Goal: Task Accomplishment & Management: Manage account settings

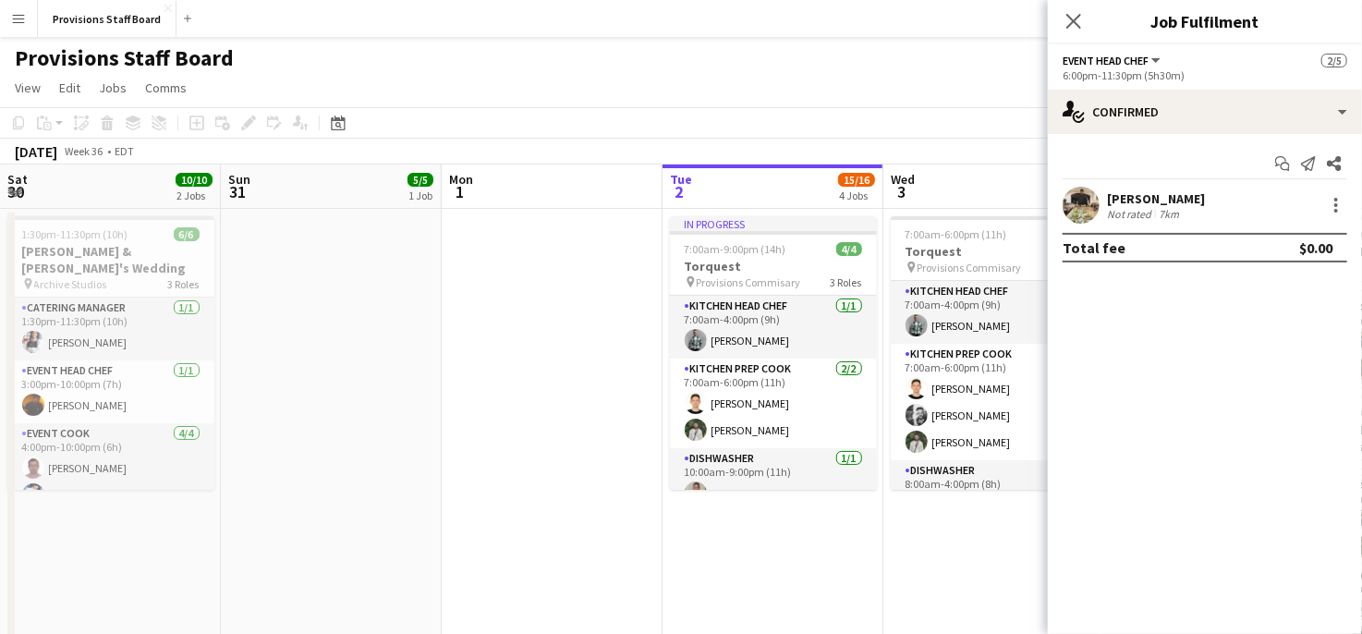
scroll to position [0, 667]
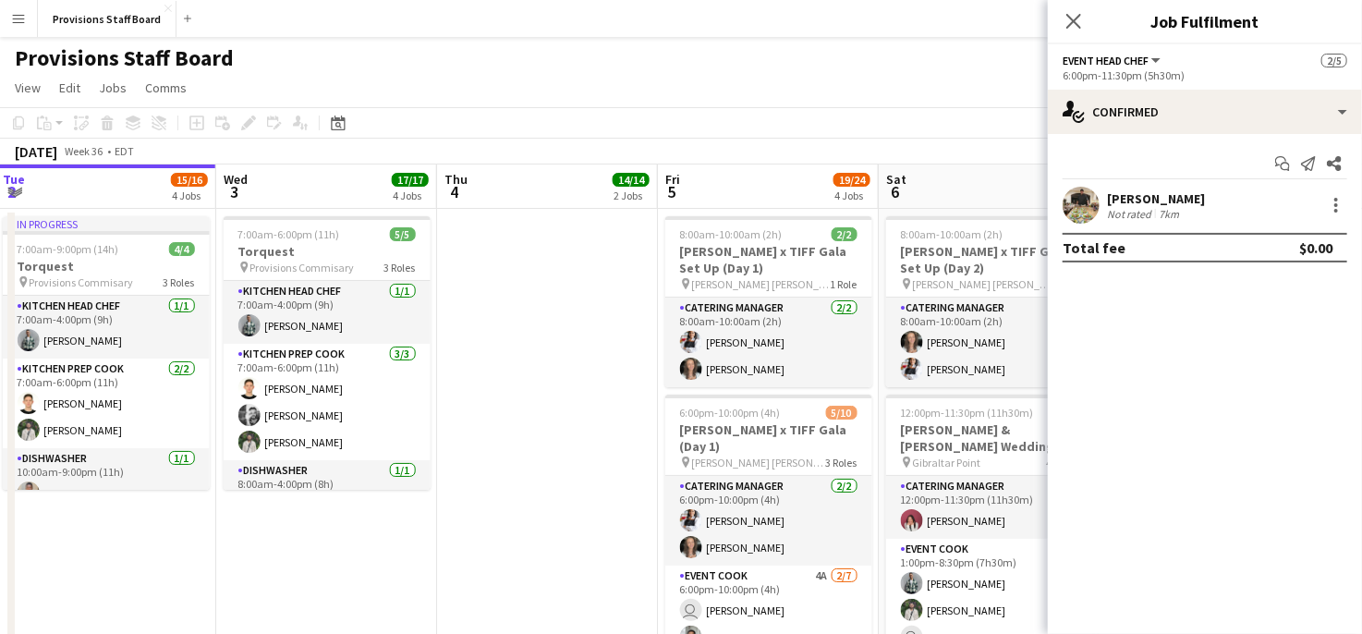
click at [1152, 200] on div "[PERSON_NAME]" at bounding box center [1156, 198] width 98 height 17
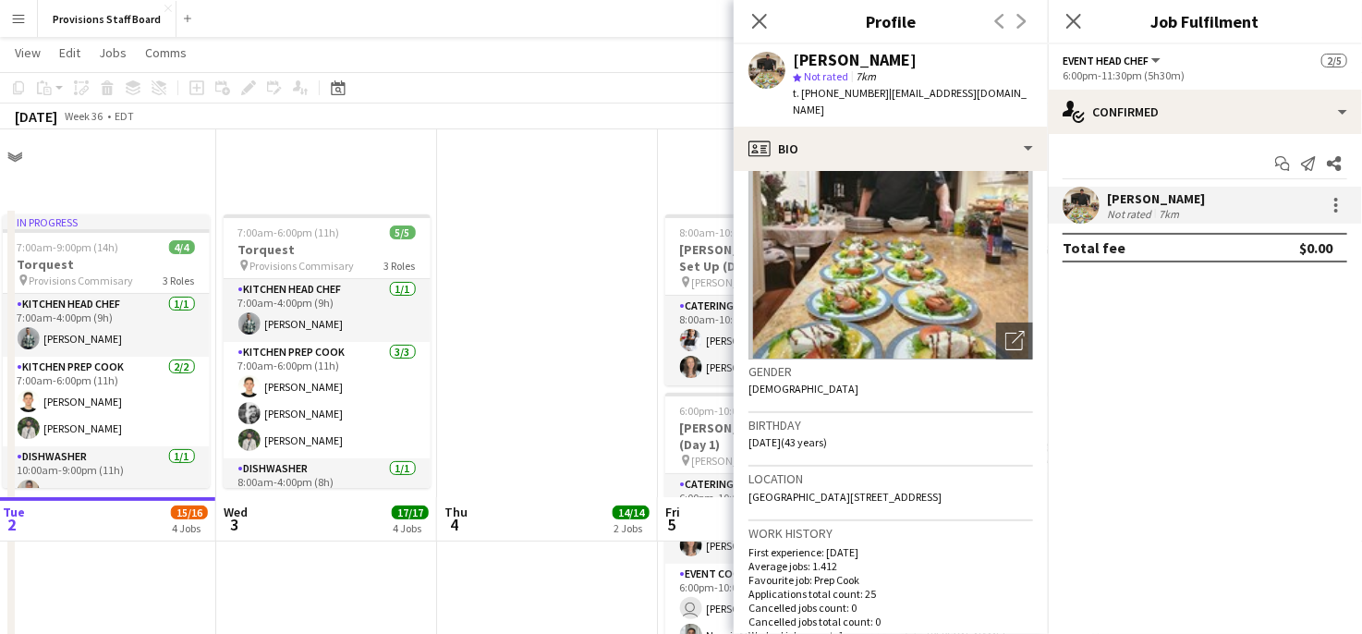
scroll to position [554, 0]
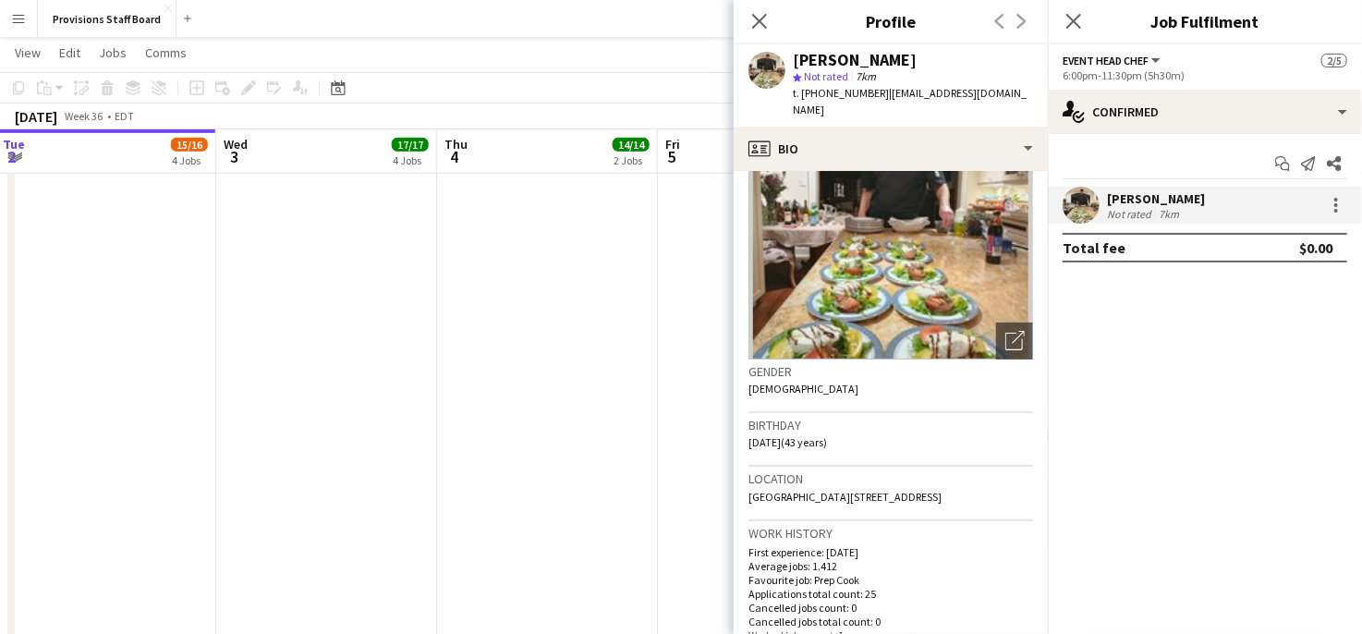
click at [545, 88] on app-toolbar "Copy Paste Paste Ctrl+V Paste with crew Ctrl+Shift+V Paste linked Job [GEOGRAPH…" at bounding box center [681, 87] width 1362 height 31
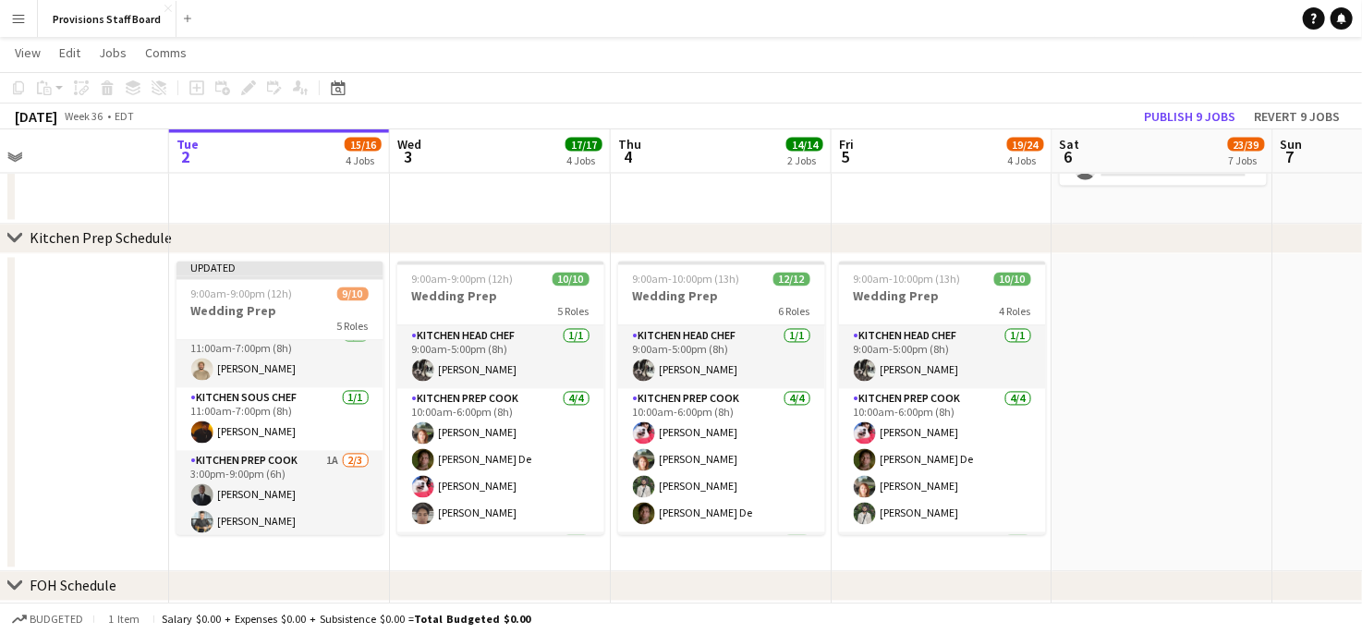
scroll to position [253, 0]
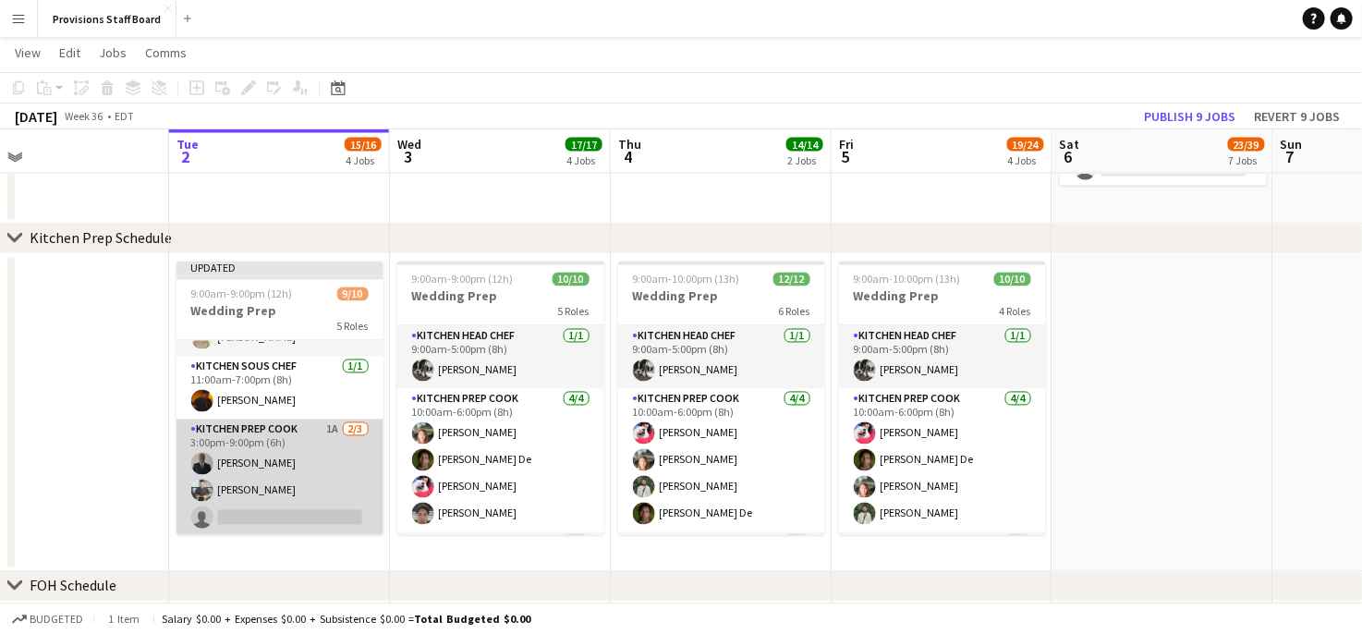
click at [291, 434] on app-card-role "Kitchen Prep Cook 1A [DATE] 3:00pm-9:00pm (6h) [PERSON_NAME] [PERSON_NAME] sing…" at bounding box center [279, 477] width 207 height 116
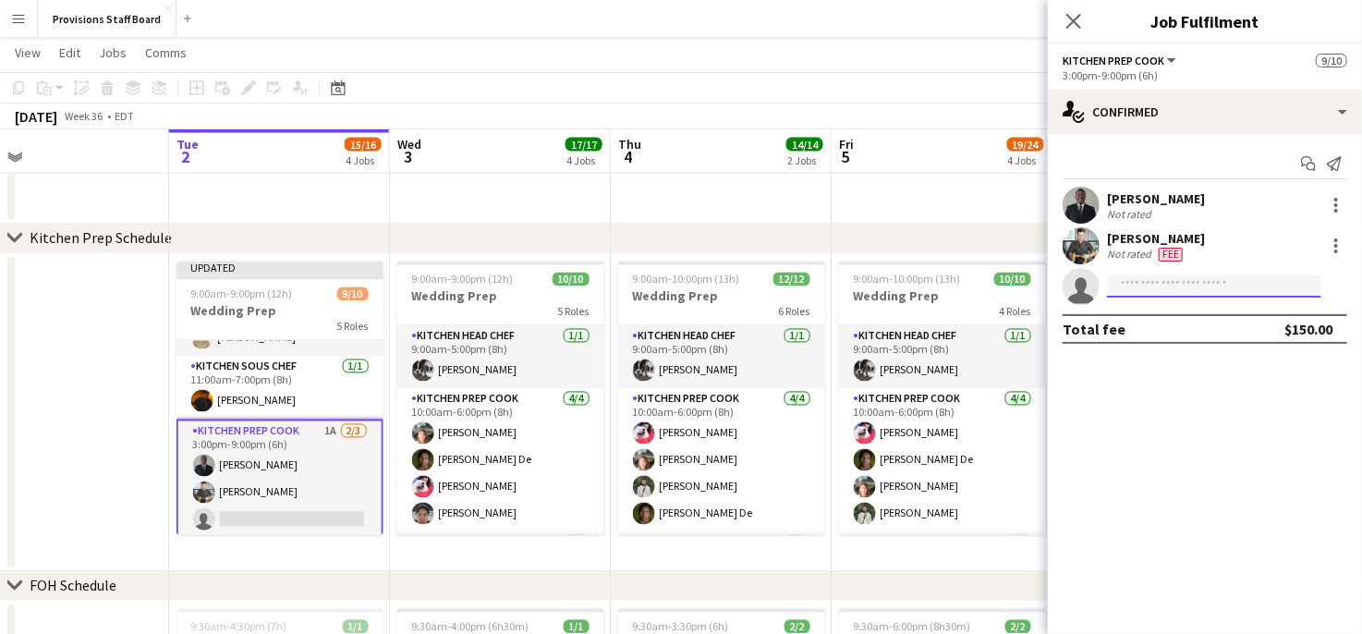
click at [1124, 284] on input at bounding box center [1214, 286] width 214 height 22
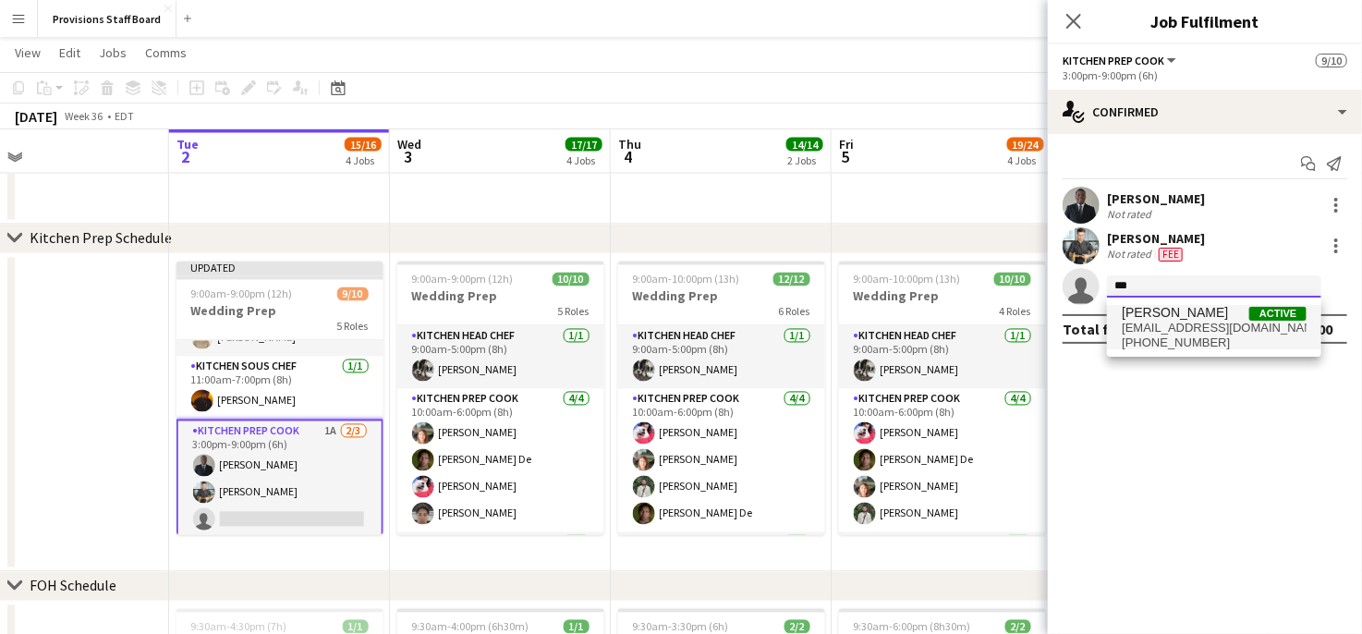
type input "***"
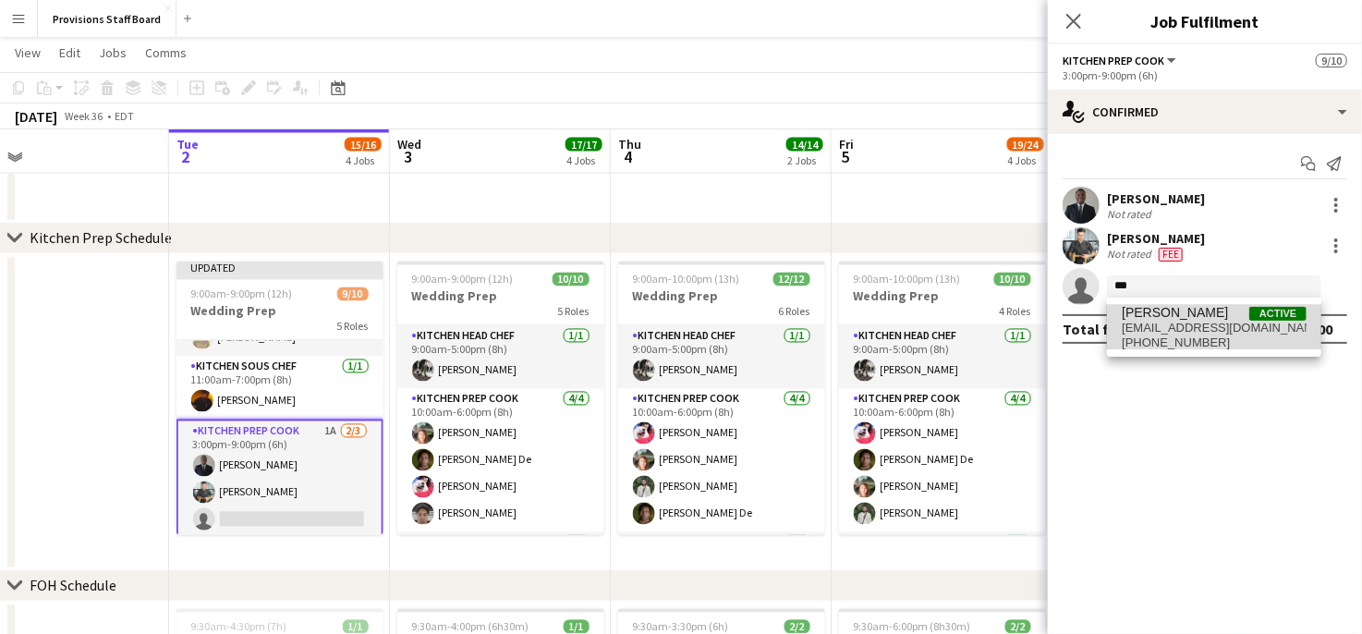
click at [1135, 321] on span "[EMAIL_ADDRESS][DOMAIN_NAME]" at bounding box center [1214, 328] width 185 height 15
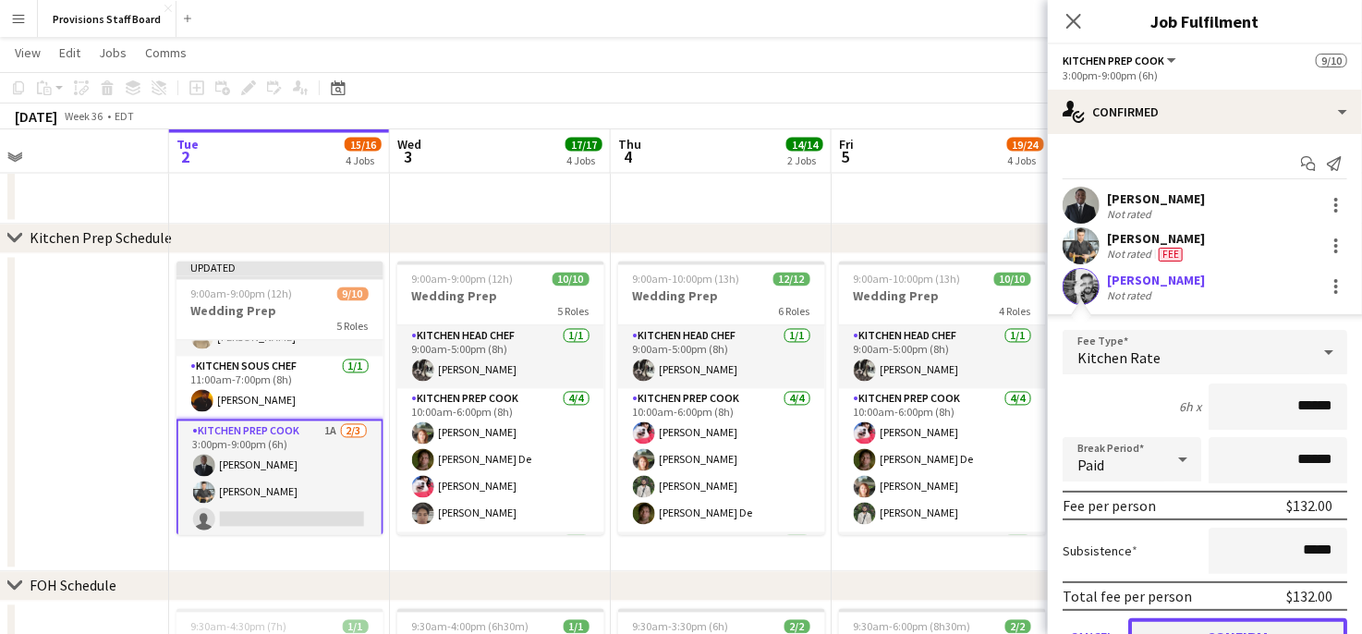
click at [1197, 625] on button "Confirm" at bounding box center [1237, 636] width 219 height 37
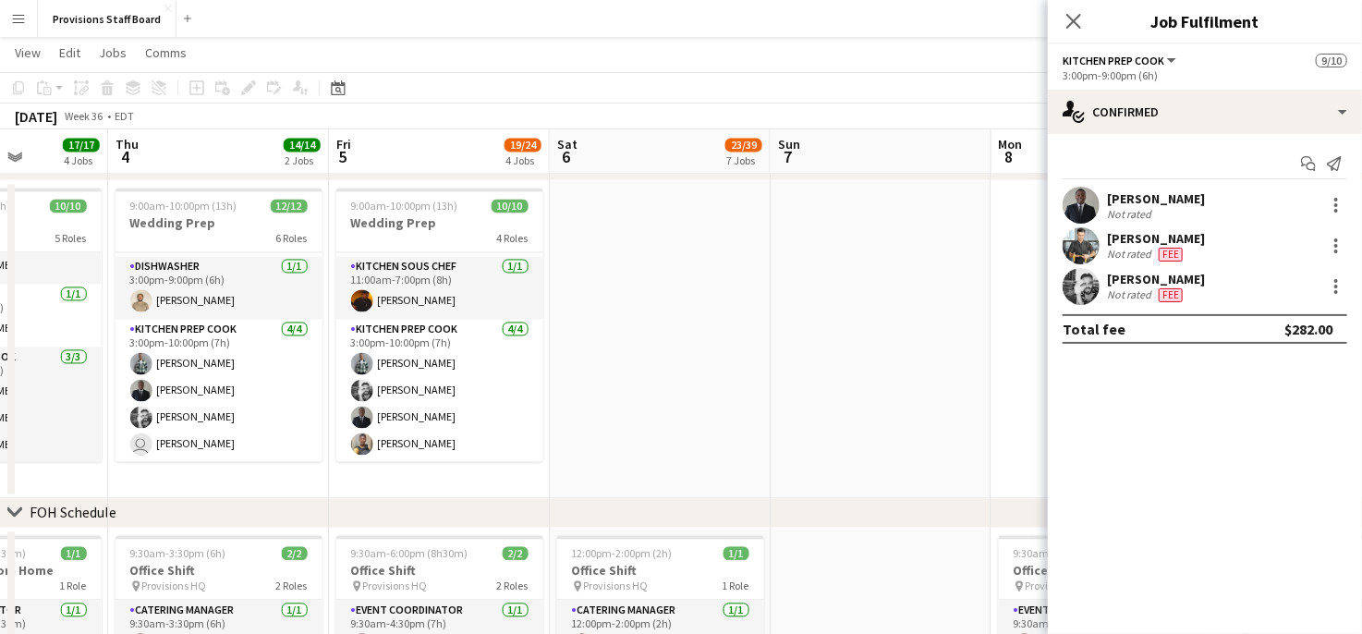
scroll to position [1678, 0]
click at [618, 208] on app-date-cell at bounding box center [660, 339] width 221 height 318
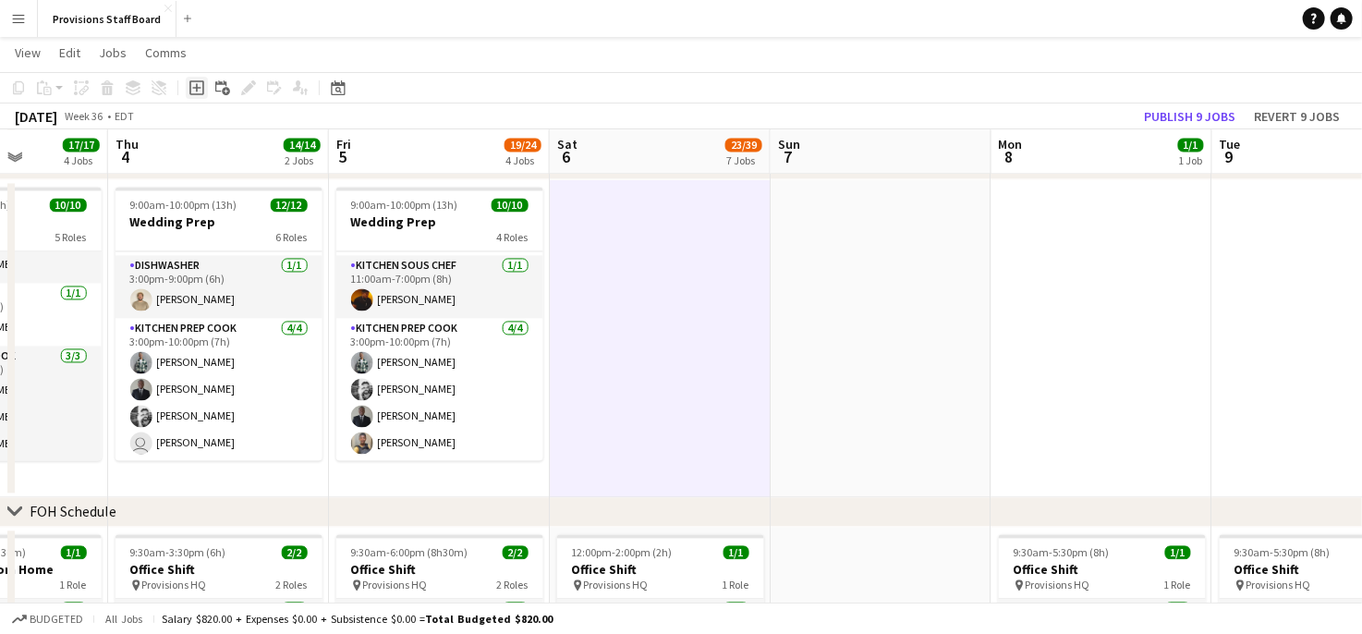
click at [201, 85] on icon "Add job" at bounding box center [196, 87] width 15 height 15
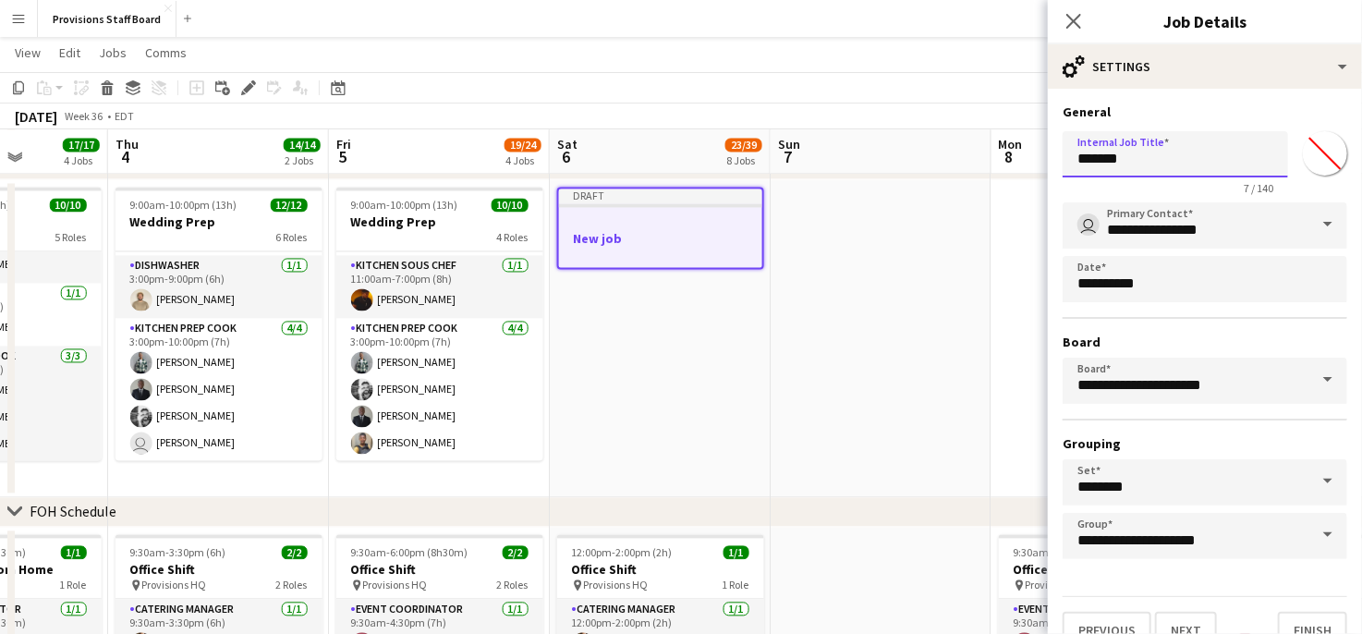
click at [1136, 161] on input "*******" at bounding box center [1174, 154] width 225 height 46
drag, startPoint x: 1136, startPoint y: 161, endPoint x: 1134, endPoint y: 170, distance: 9.6
click at [1134, 170] on input "*******" at bounding box center [1174, 154] width 225 height 46
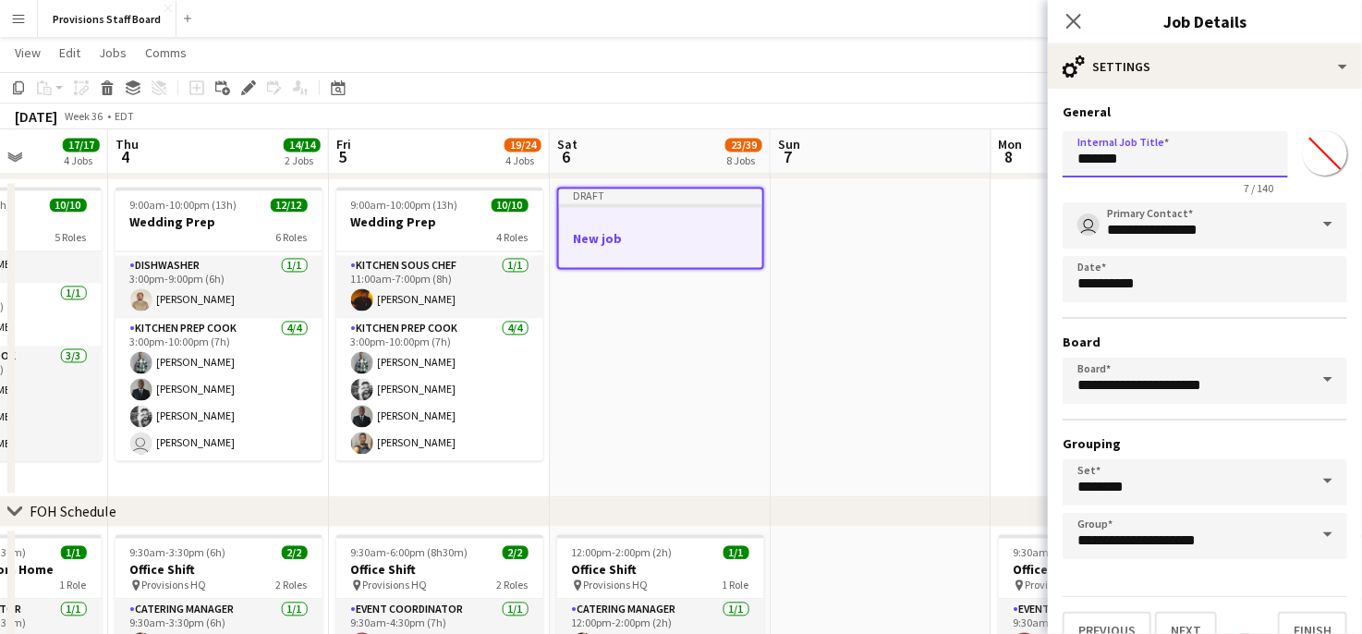
click at [1134, 170] on input "*******" at bounding box center [1174, 154] width 225 height 46
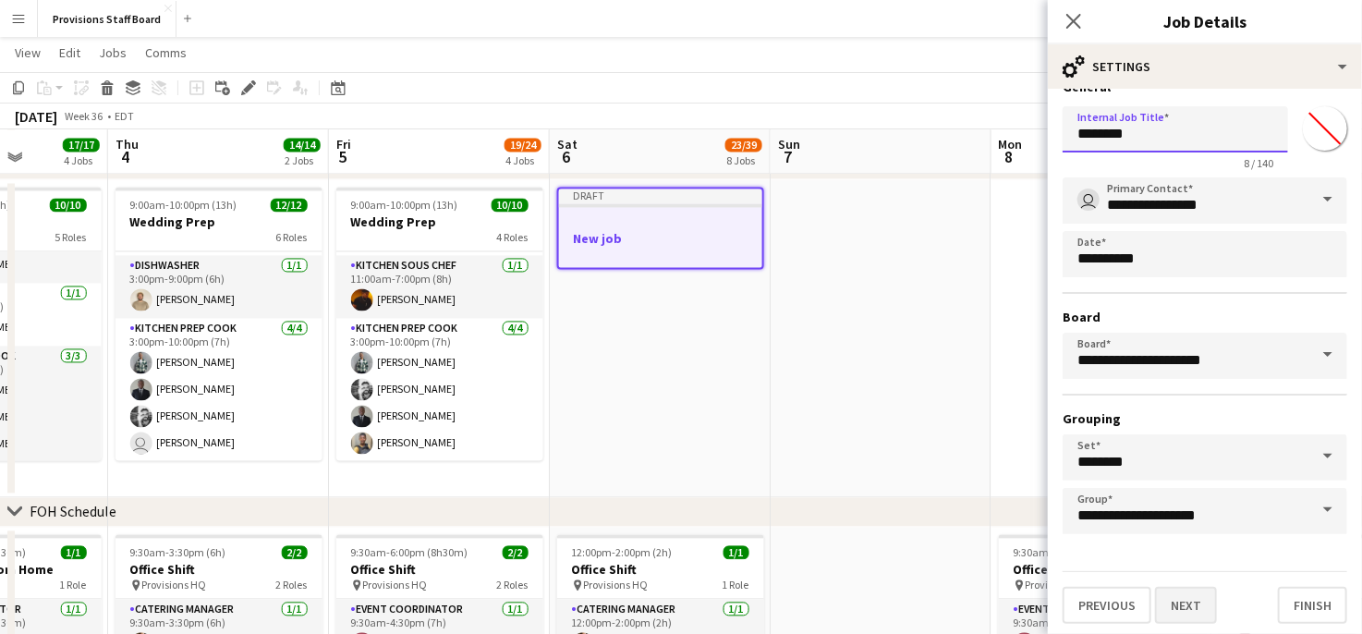
type input "********"
click at [1208, 599] on button "Next" at bounding box center [1186, 605] width 62 height 37
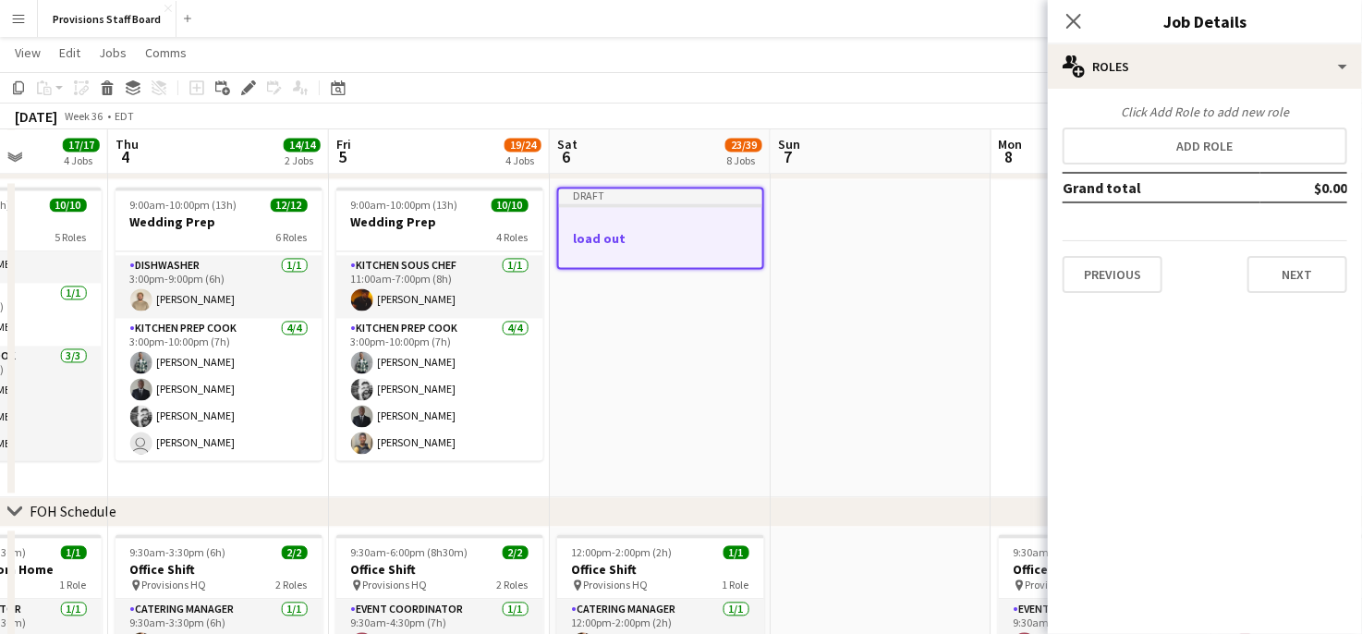
scroll to position [0, 0]
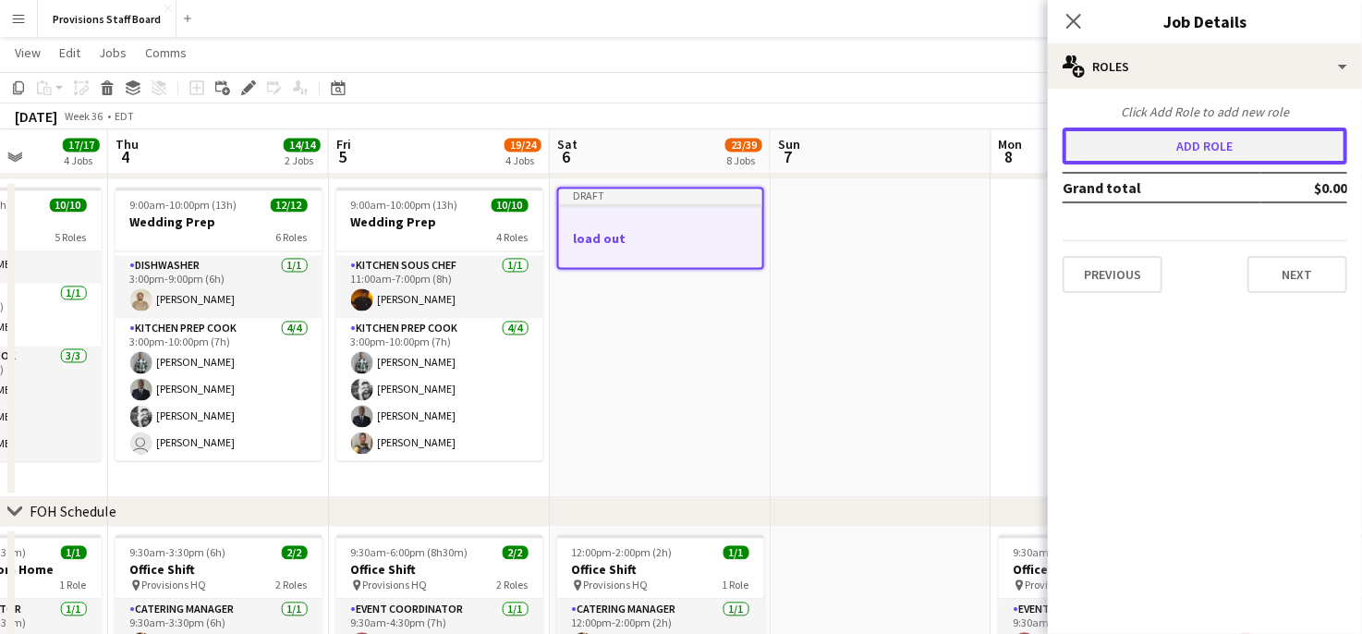
click at [1215, 157] on button "Add role" at bounding box center [1204, 145] width 285 height 37
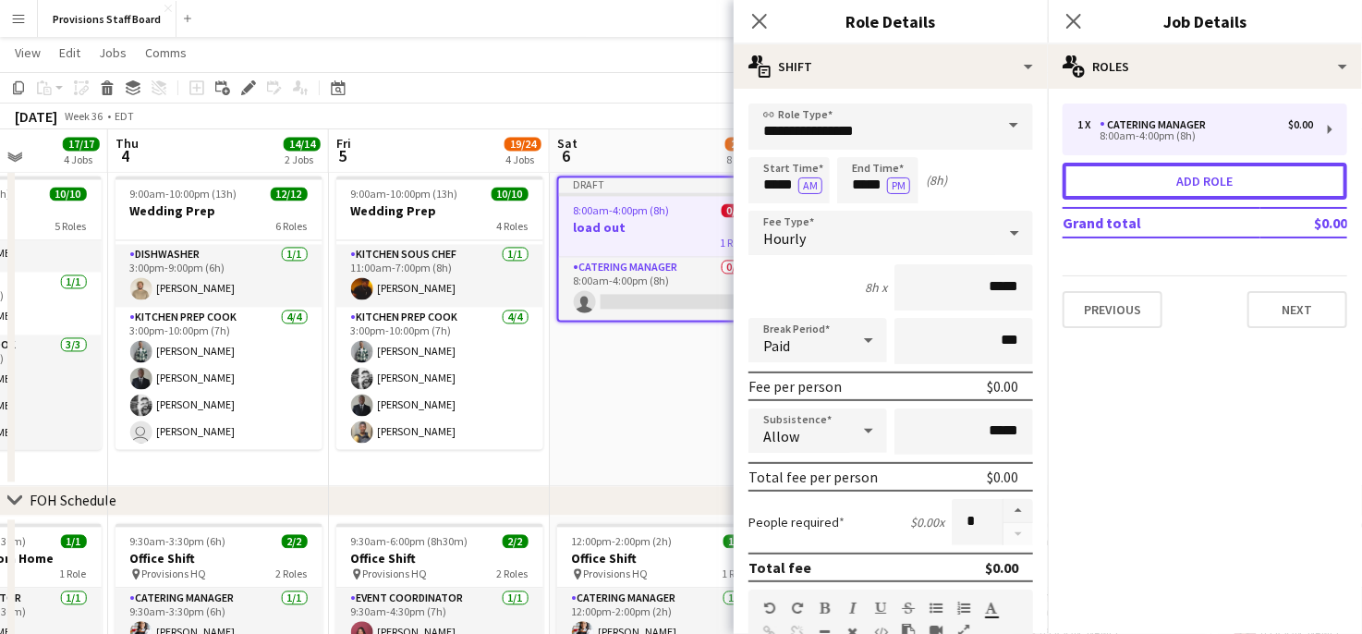
scroll to position [1689, 0]
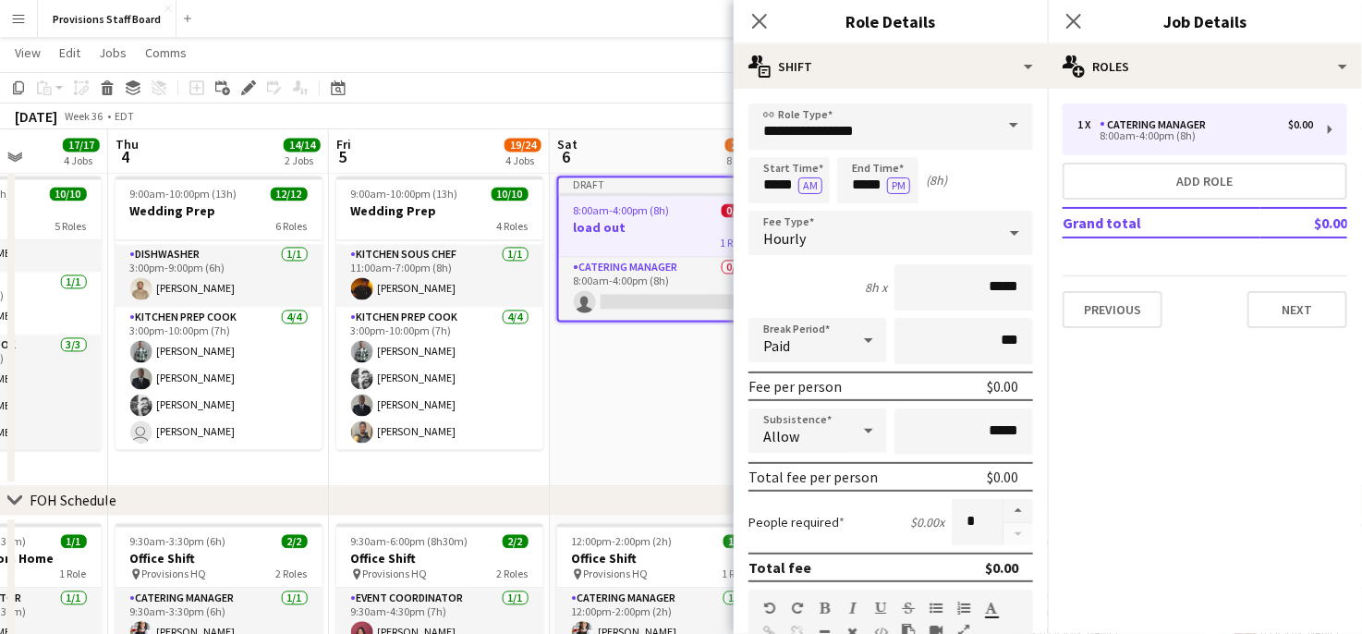
click at [693, 393] on app-date-cell "Draft 8:00am-4:00pm (8h) 0/1 load out 1 Role Catering Manager 0/1 8:00am-4:00pm…" at bounding box center [660, 328] width 221 height 318
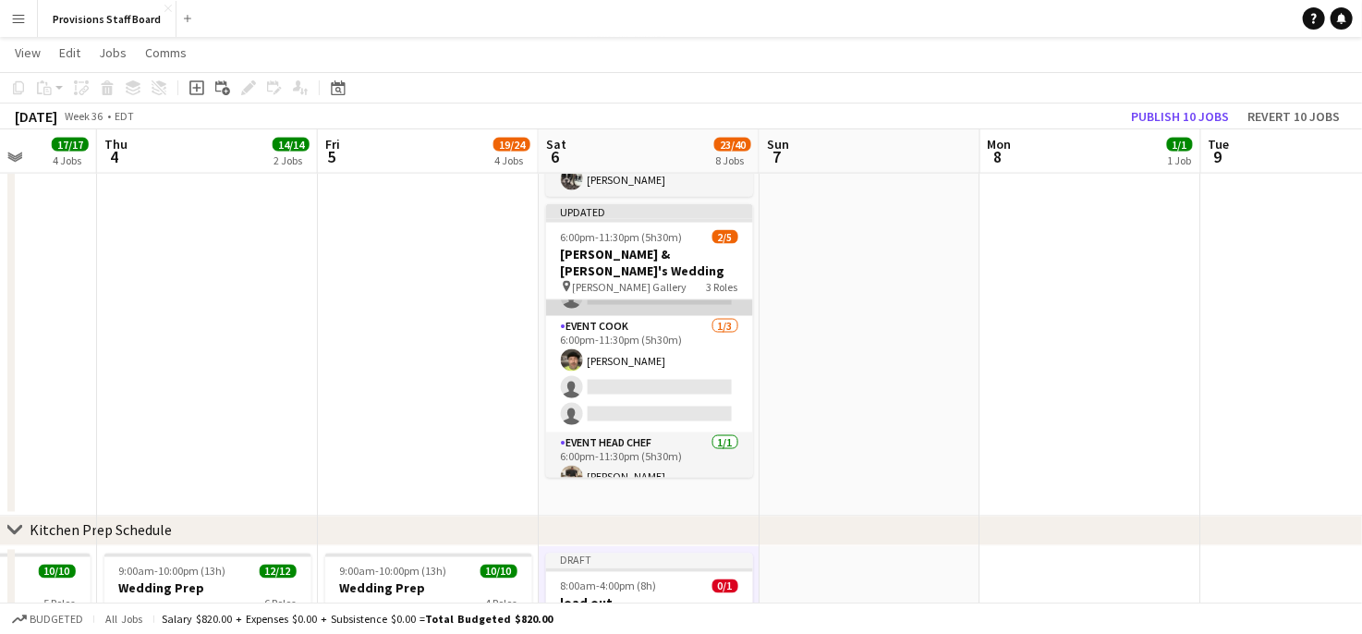
scroll to position [1312, 0]
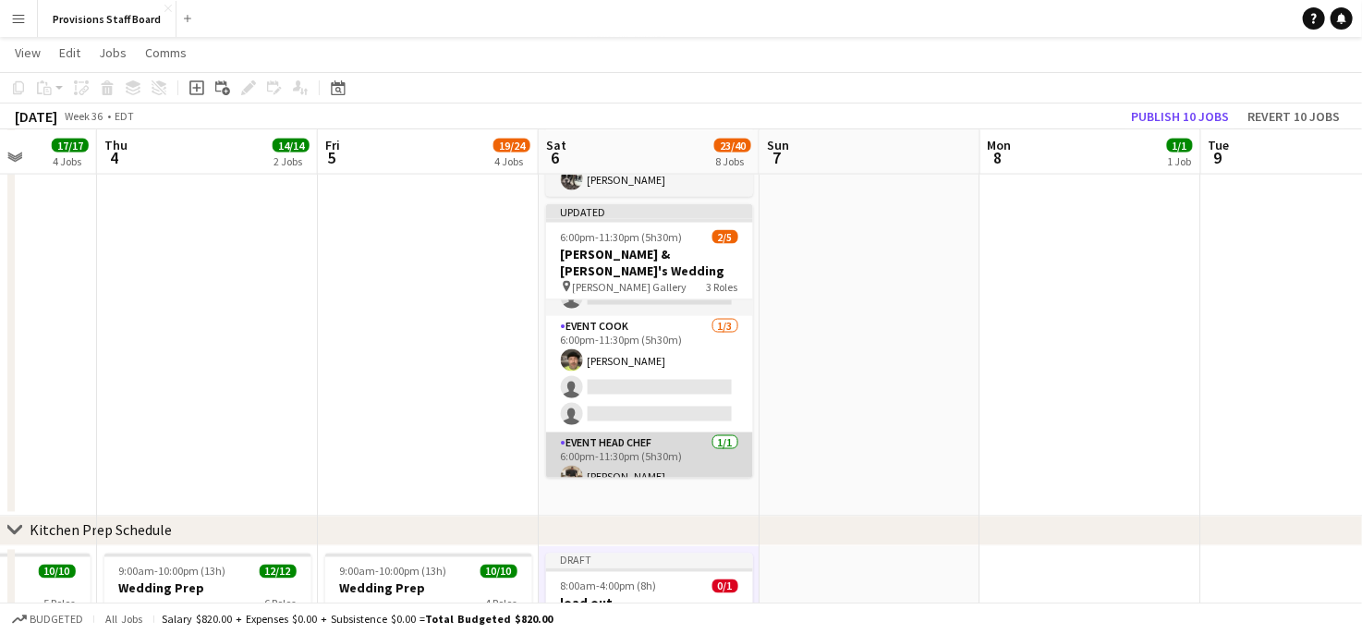
click at [616, 441] on app-card-role "Event Head Chef [DATE] 6:00pm-11:30pm (5h30m) [PERSON_NAME]" at bounding box center [649, 463] width 207 height 63
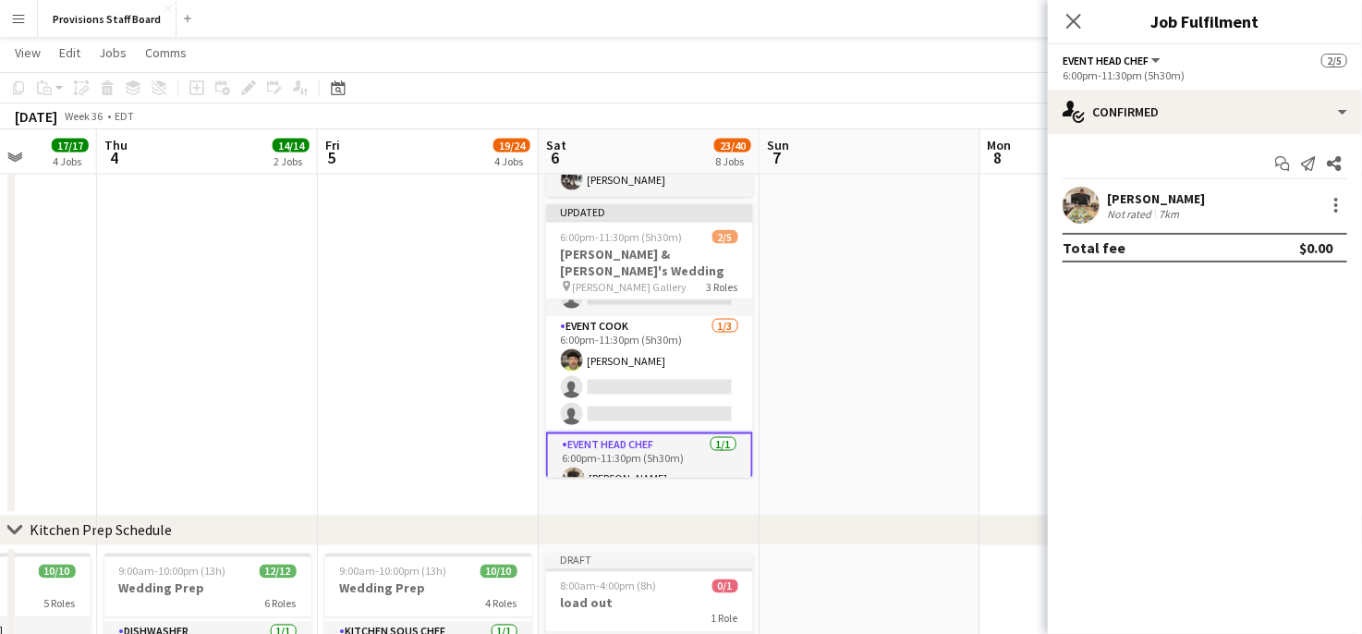
click at [1131, 212] on div "Not rated" at bounding box center [1131, 214] width 48 height 14
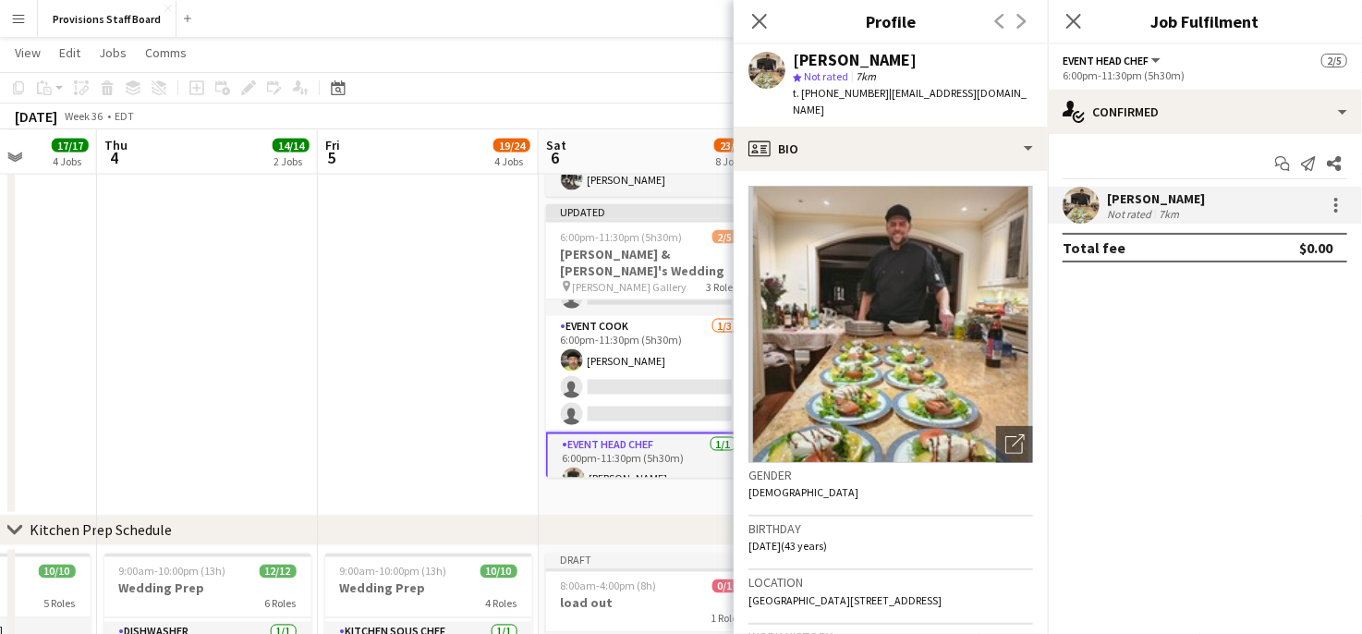
click at [914, 95] on span "| [EMAIL_ADDRESS][DOMAIN_NAME]" at bounding box center [910, 101] width 234 height 30
drag, startPoint x: 883, startPoint y: 91, endPoint x: 1001, endPoint y: 101, distance: 118.6
click at [1001, 101] on div "[PERSON_NAME] star Not rated 7km t. [PHONE_NUMBER] | [EMAIL_ADDRESS][DOMAIN_NAM…" at bounding box center [891, 85] width 314 height 82
click at [898, 91] on span "| [EMAIL_ADDRESS][DOMAIN_NAME]" at bounding box center [910, 101] width 234 height 30
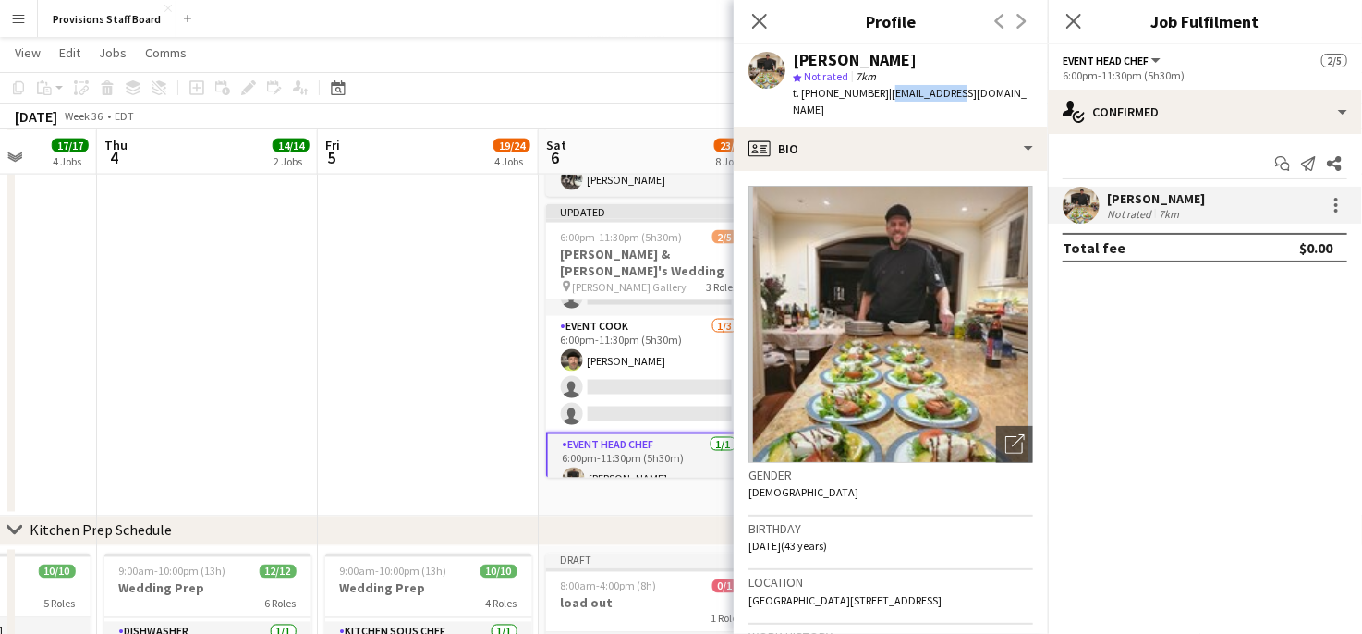
click at [898, 91] on span "| [EMAIL_ADDRESS][DOMAIN_NAME]" at bounding box center [910, 101] width 234 height 30
drag, startPoint x: 882, startPoint y: 91, endPoint x: 1010, endPoint y: 95, distance: 127.6
click at [1010, 95] on app-profile-header "[PERSON_NAME] star Not rated 7km t. [PHONE_NUMBER] | [EMAIL_ADDRESS][DOMAIN_NAM…" at bounding box center [891, 85] width 314 height 82
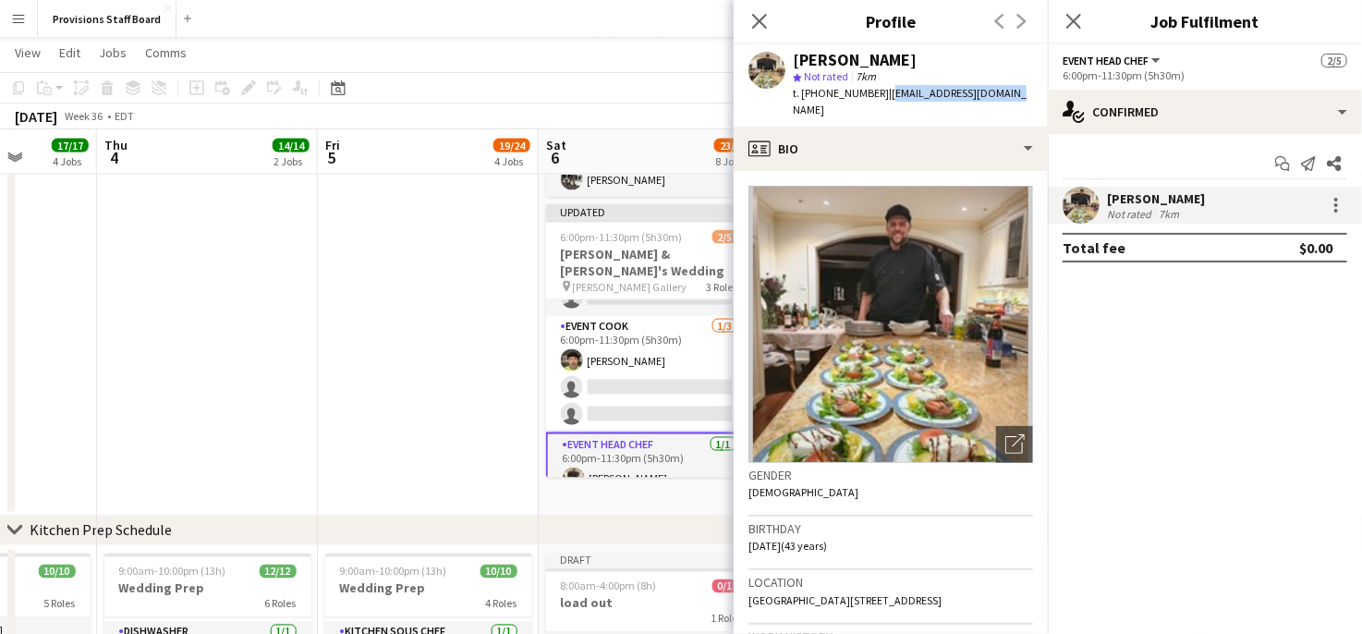
copy span "[EMAIL_ADDRESS][DOMAIN_NAME]"
click at [765, 15] on icon at bounding box center [759, 21] width 18 height 18
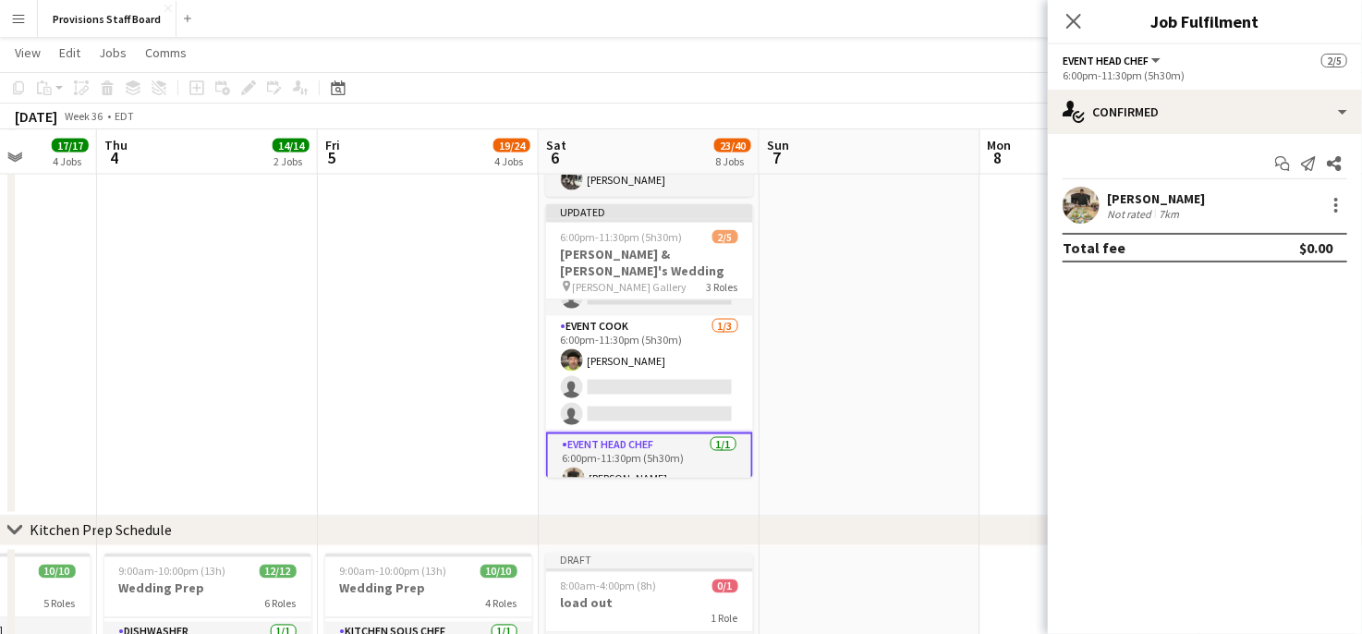
click at [14, 18] on app-icon "Menu" at bounding box center [18, 18] width 15 height 15
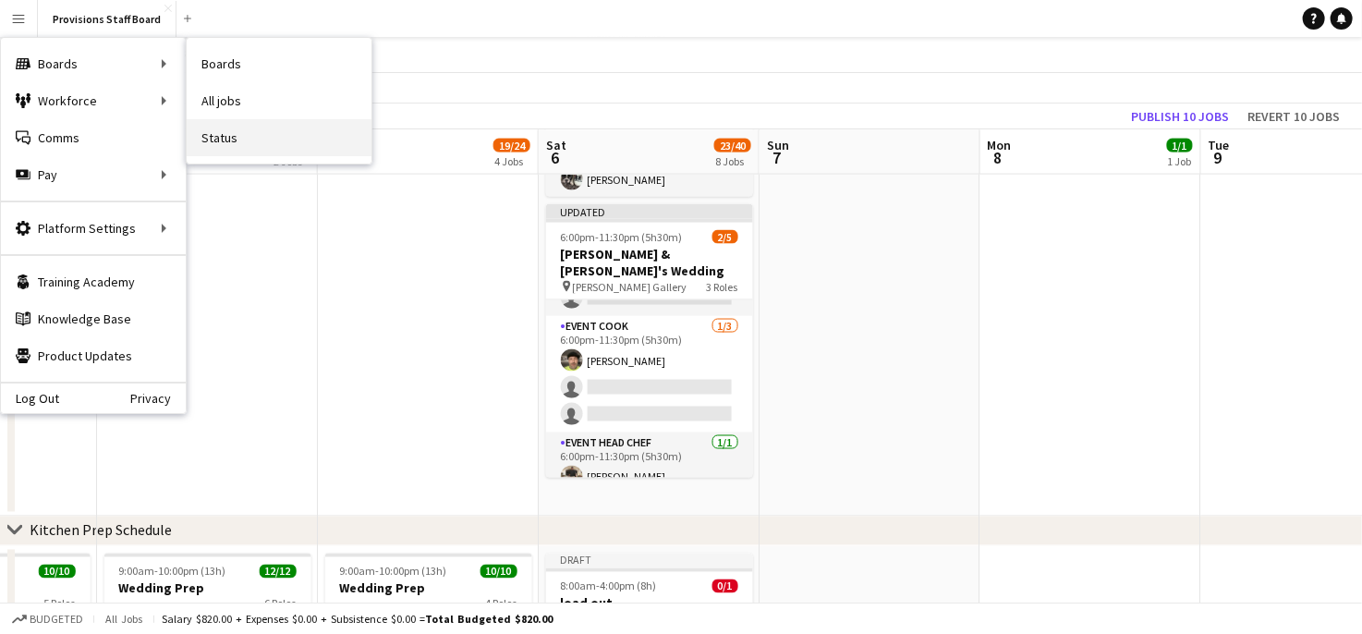
click at [225, 140] on link "Status" at bounding box center [279, 137] width 185 height 37
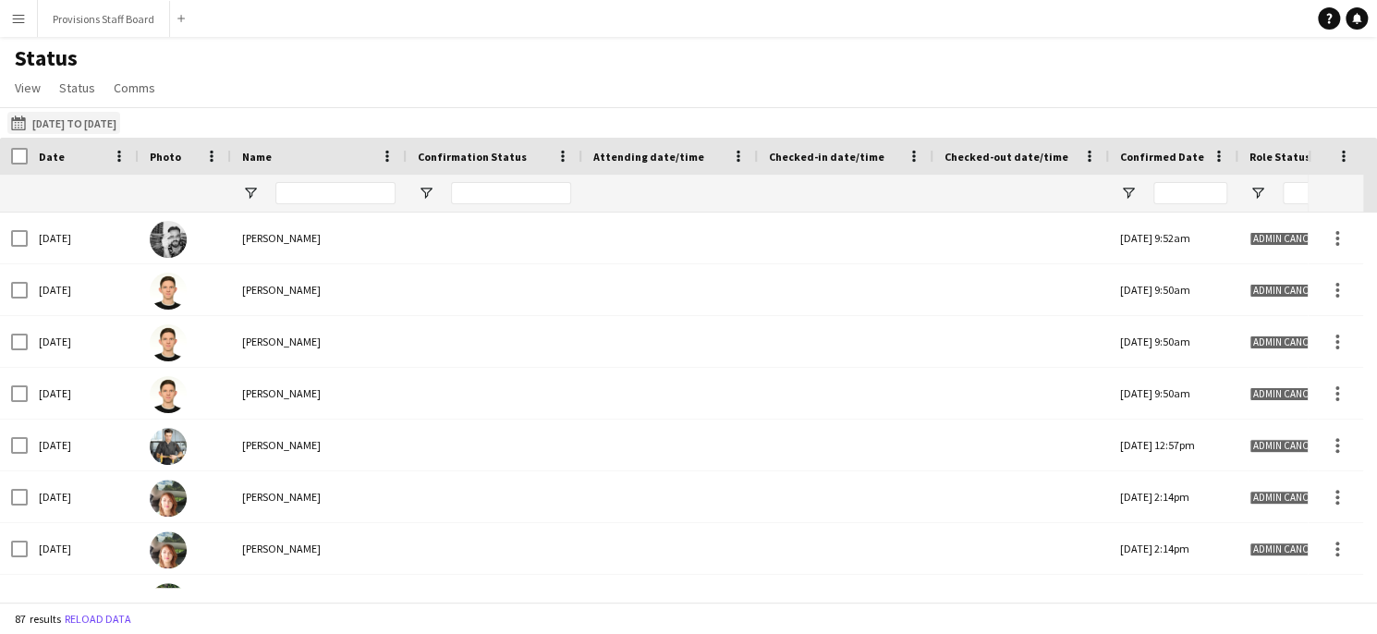
click at [79, 123] on button "[DATE] to [DATE] [DATE] to [DATE]" at bounding box center [63, 123] width 113 height 22
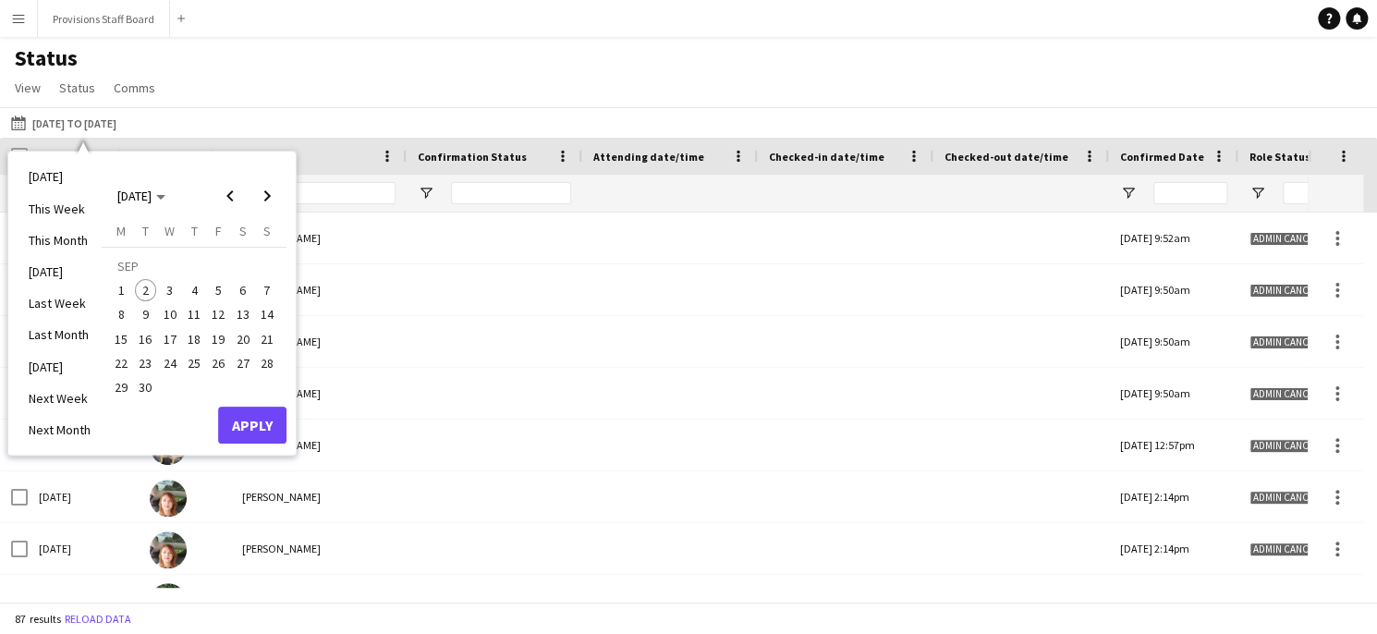
click at [148, 290] on span "2" at bounding box center [146, 290] width 22 height 22
click at [244, 416] on button "Apply" at bounding box center [252, 425] width 68 height 37
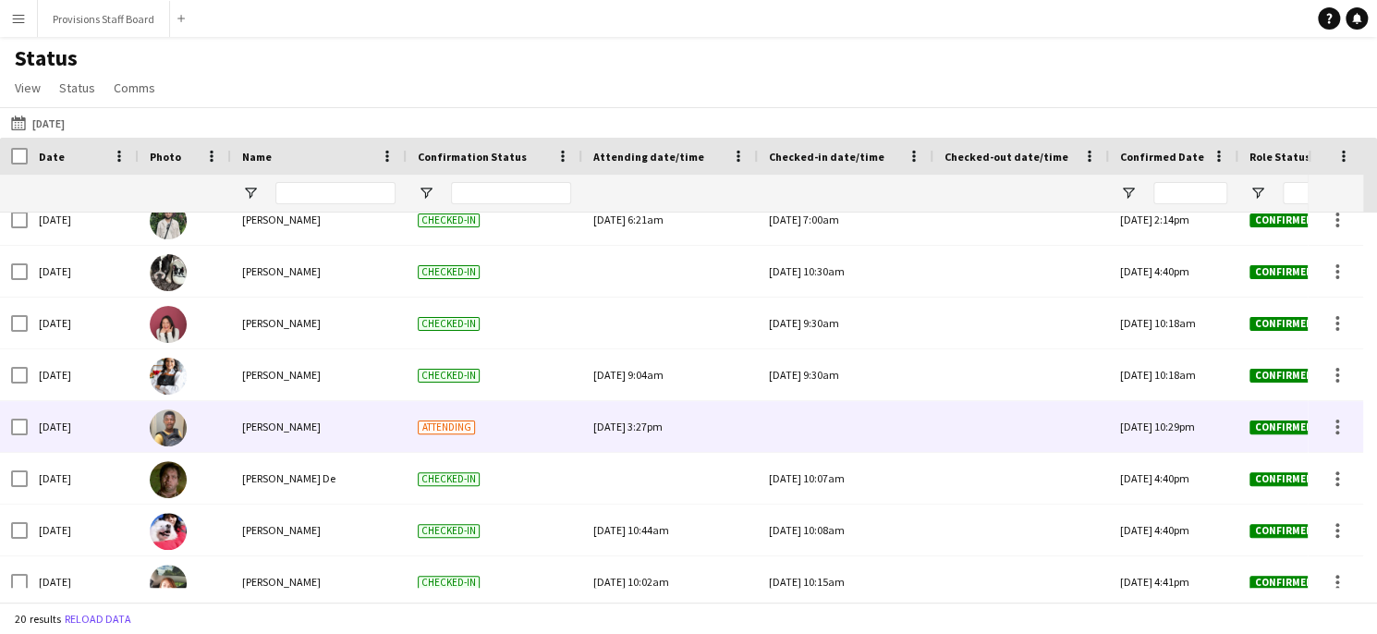
click at [823, 418] on div at bounding box center [845, 426] width 153 height 51
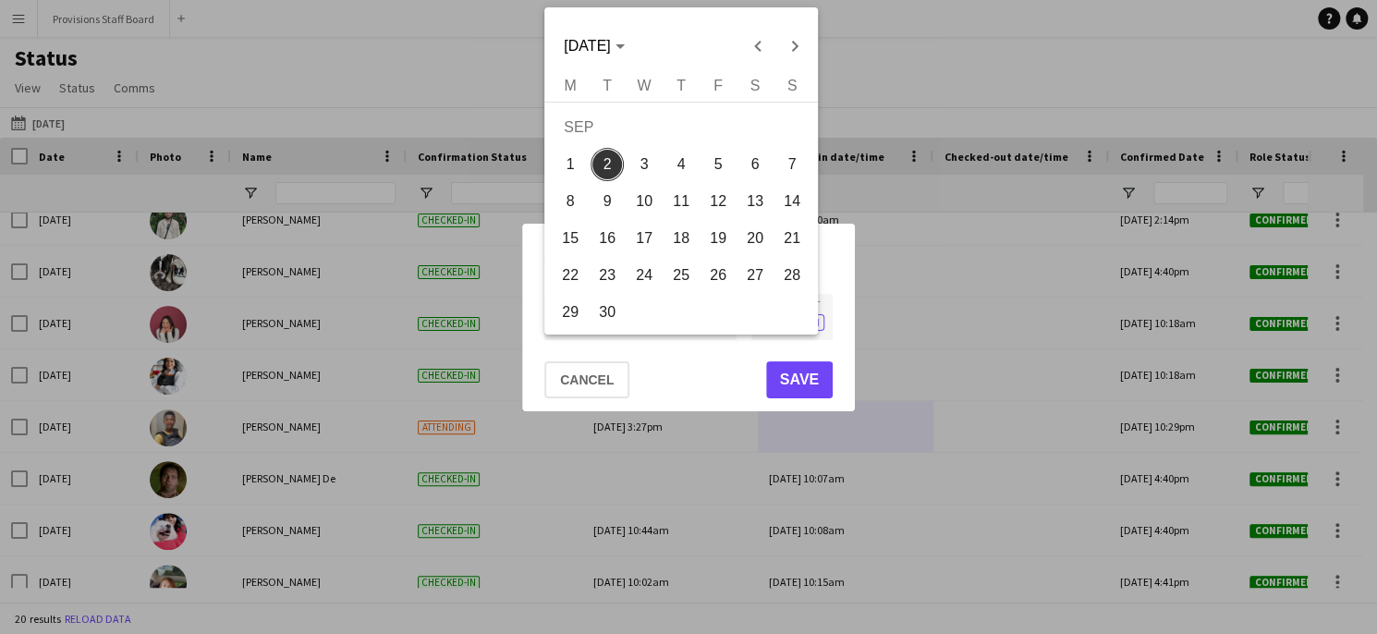
click at [613, 315] on div "**********" at bounding box center [688, 317] width 1377 height 634
click at [611, 165] on span "2" at bounding box center [606, 164] width 33 height 33
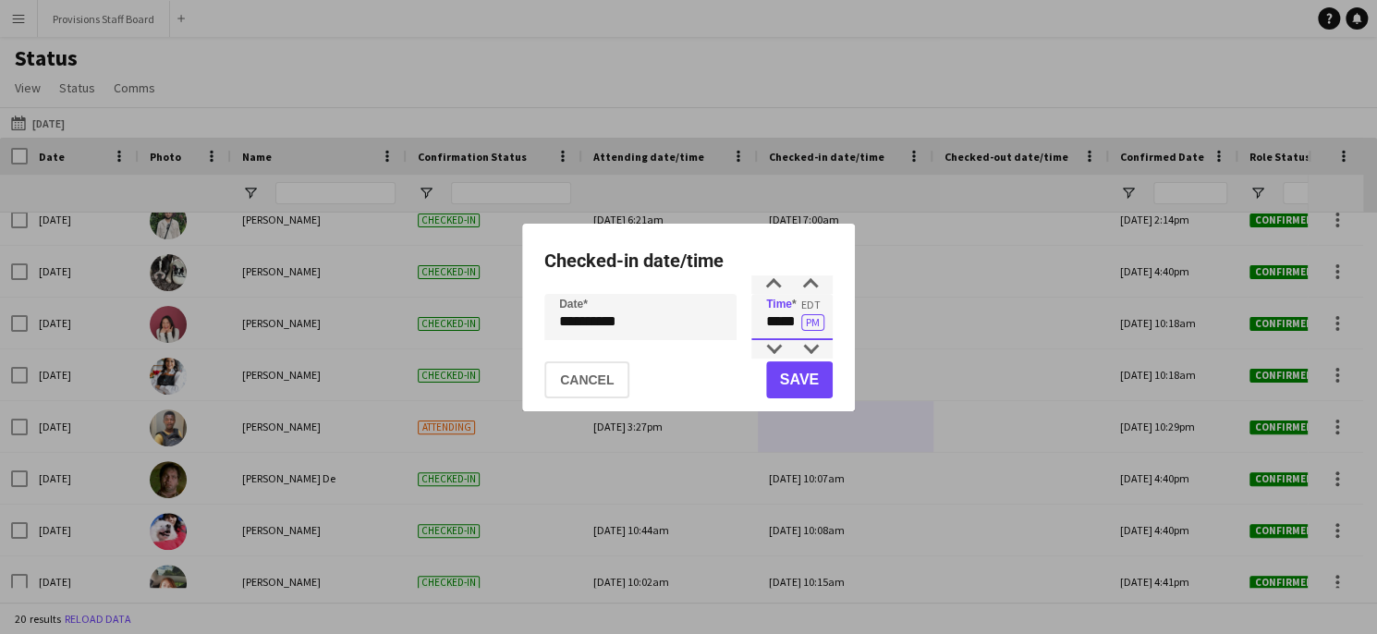
click at [788, 319] on input "*****" at bounding box center [791, 317] width 81 height 46
type input "*****"
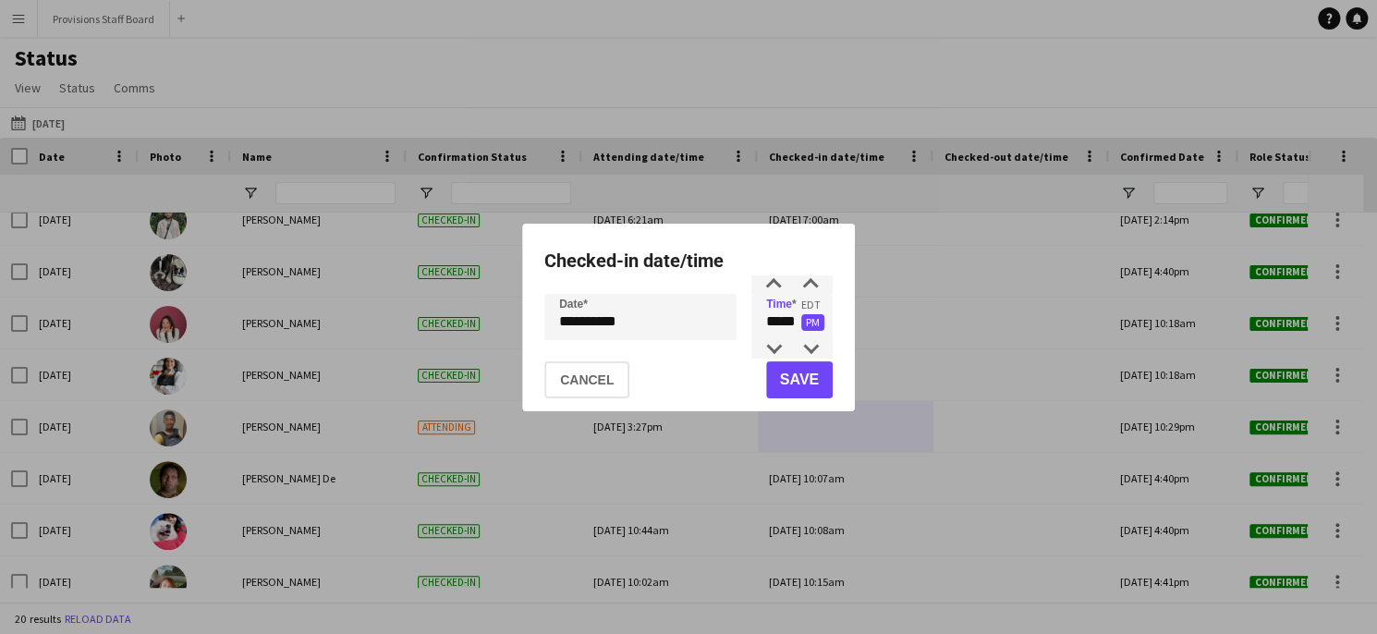
click at [818, 321] on button "PM" at bounding box center [812, 322] width 23 height 17
click at [806, 387] on button "Save" at bounding box center [799, 379] width 67 height 37
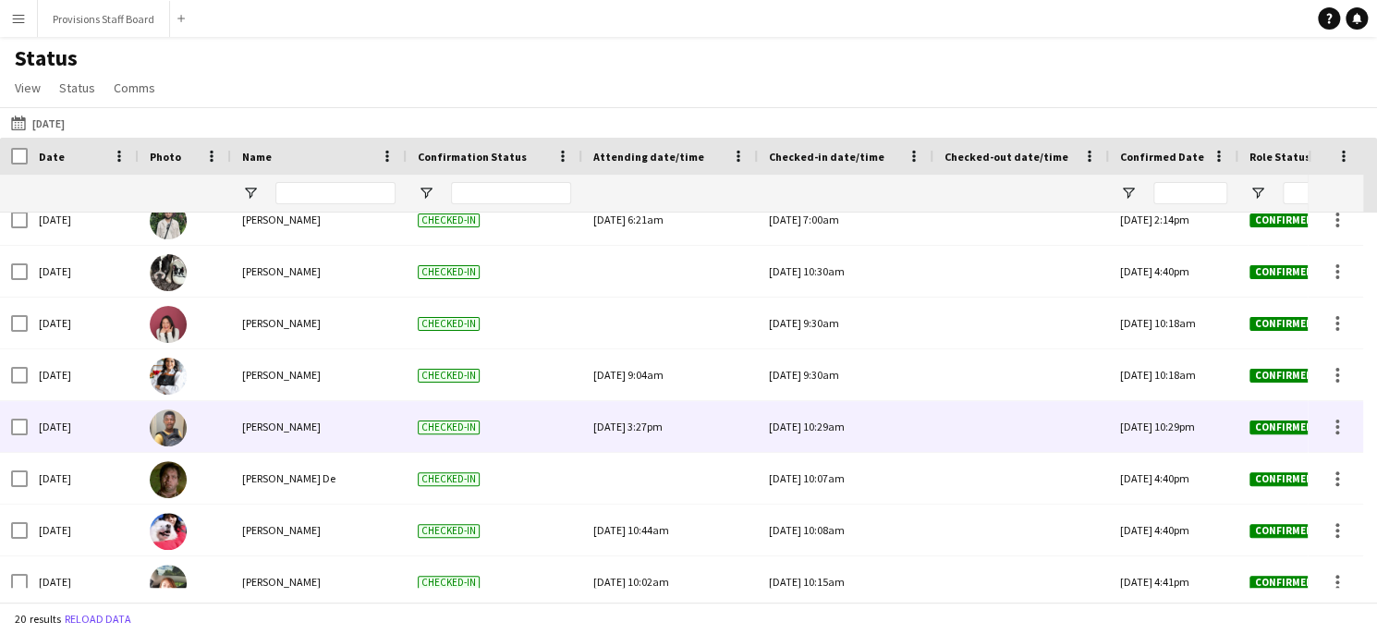
click at [976, 428] on div at bounding box center [1020, 426] width 153 height 51
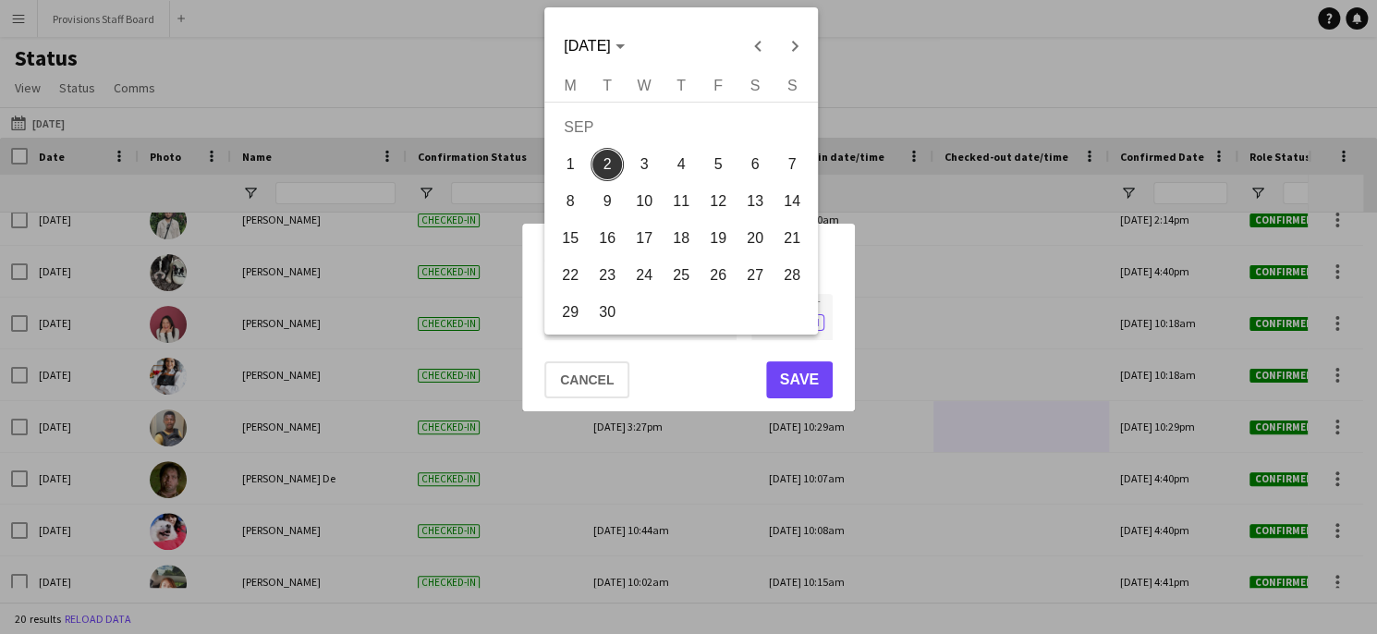
click at [587, 319] on div "**********" at bounding box center [688, 317] width 1377 height 634
click at [816, 374] on div at bounding box center [688, 317] width 1377 height 634
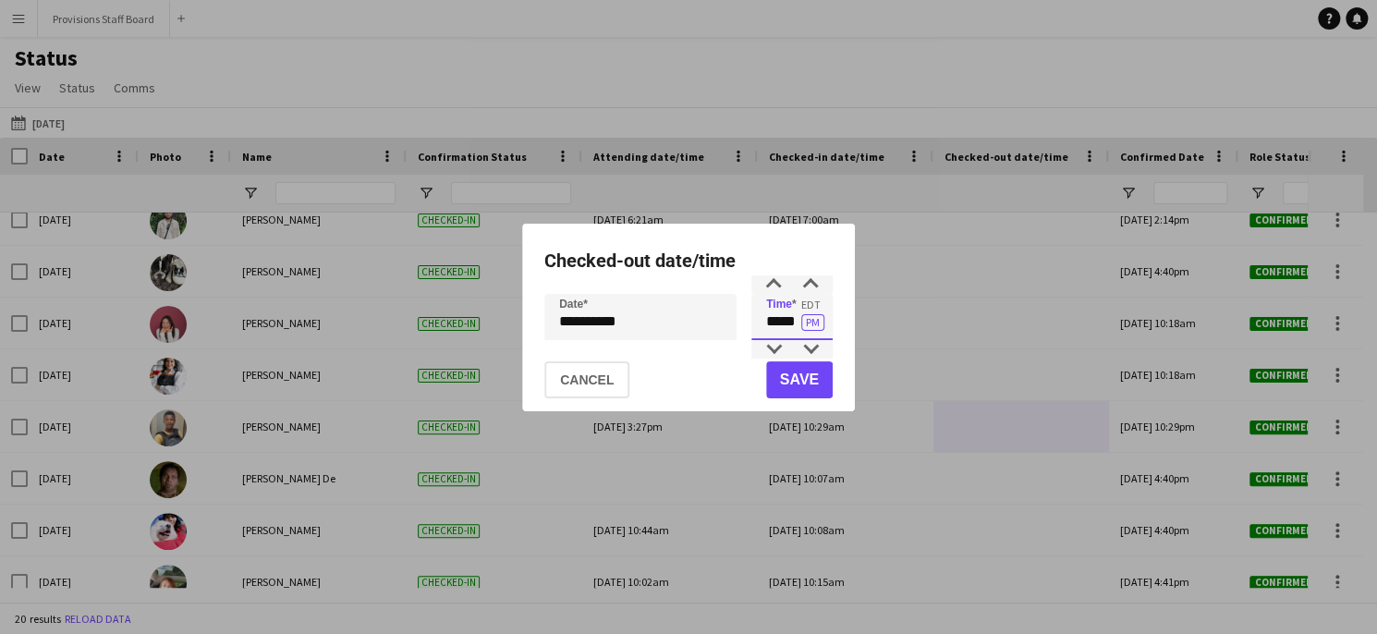
click at [790, 319] on input "*****" at bounding box center [791, 317] width 81 height 46
click at [809, 389] on button "Save" at bounding box center [799, 379] width 67 height 37
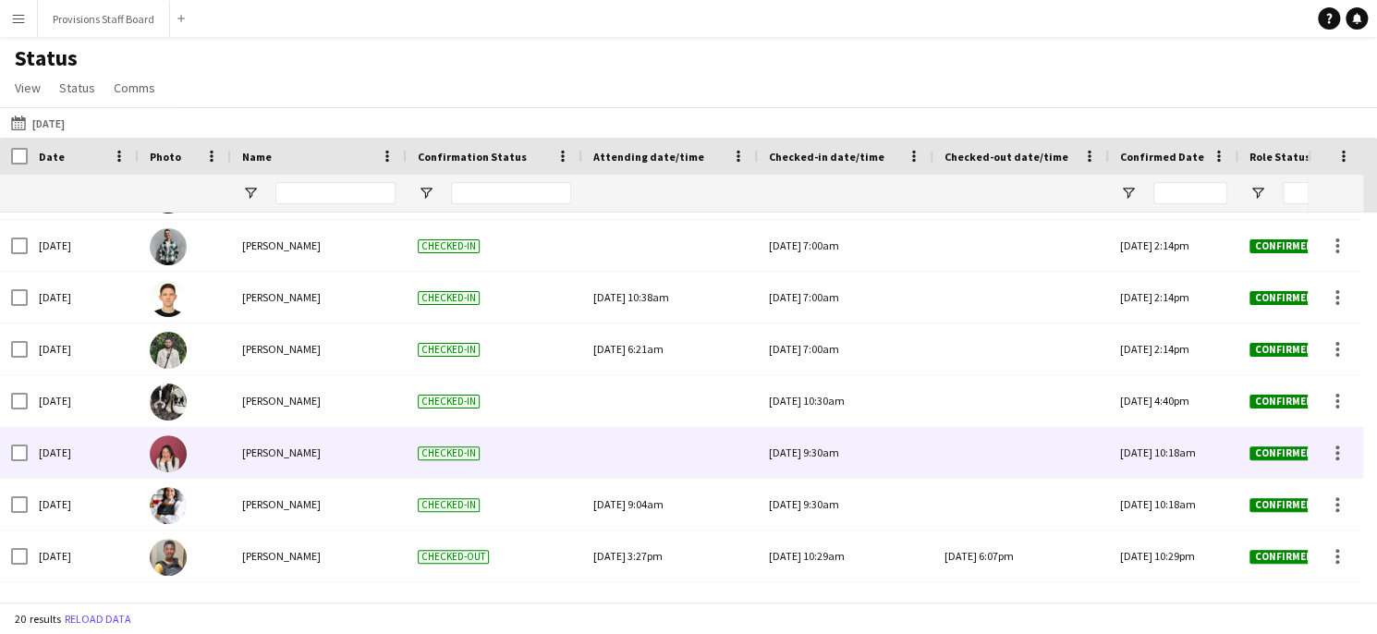
scroll to position [70, 0]
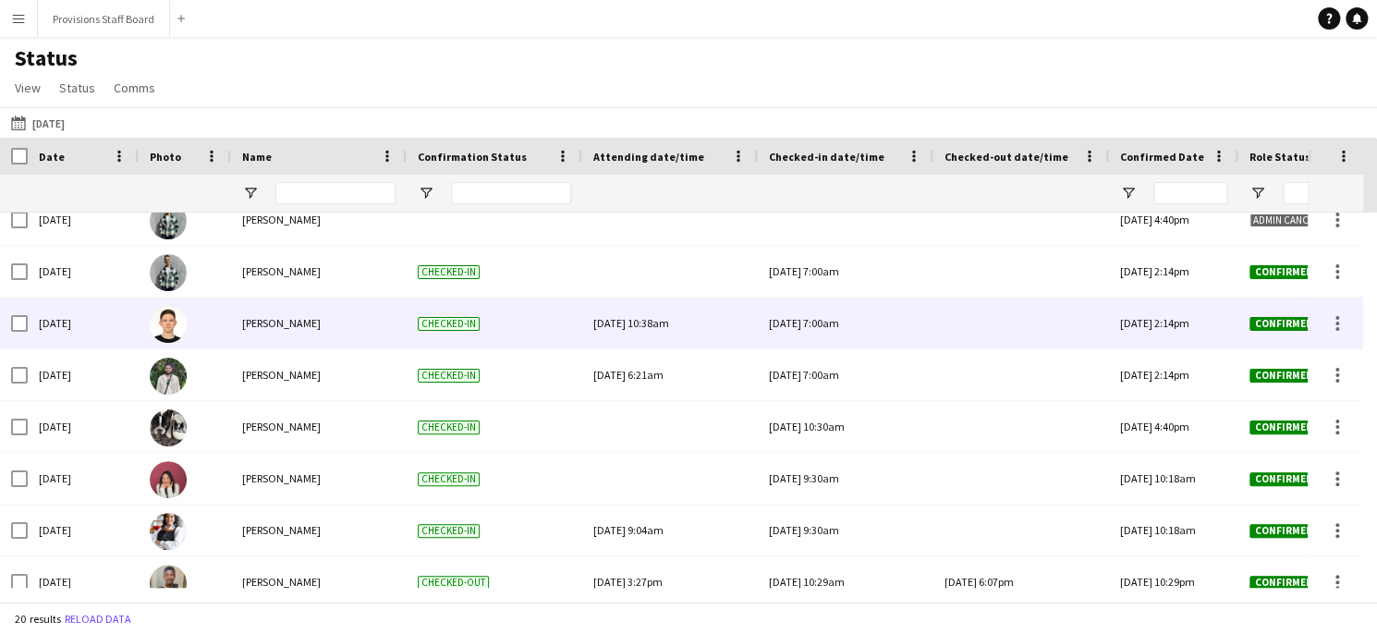
click at [987, 326] on div at bounding box center [1020, 322] width 153 height 51
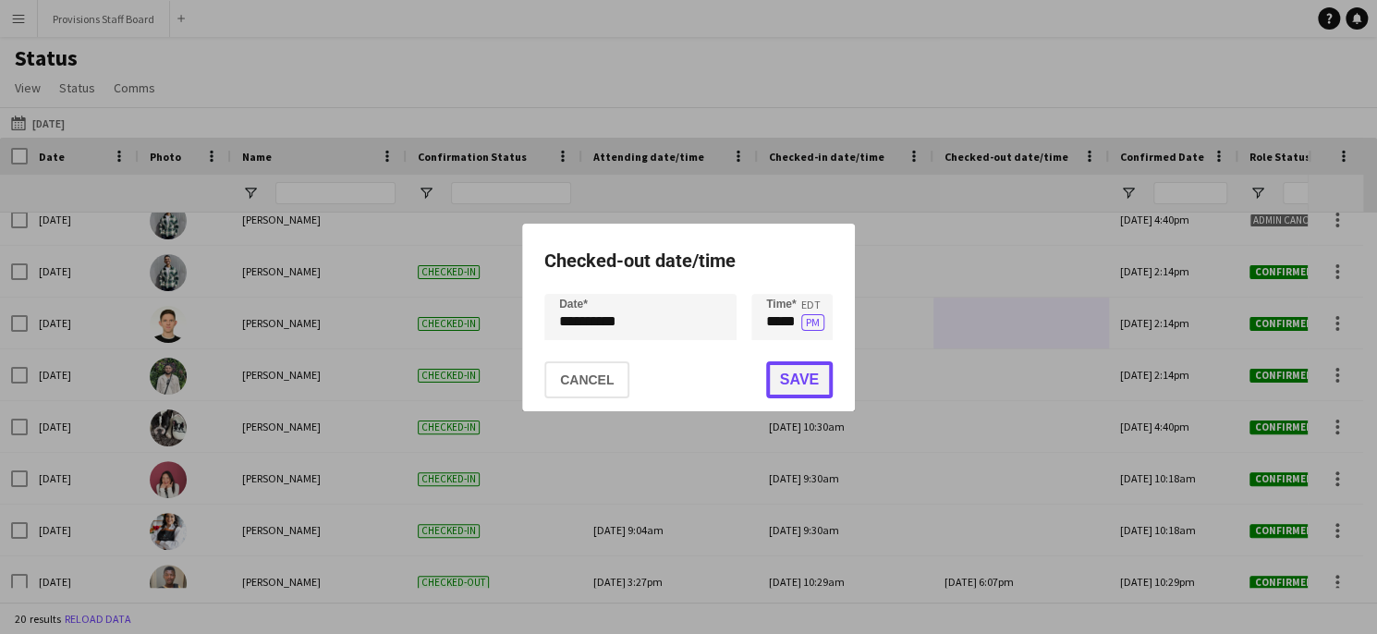
click at [800, 376] on button "Save" at bounding box center [799, 379] width 67 height 37
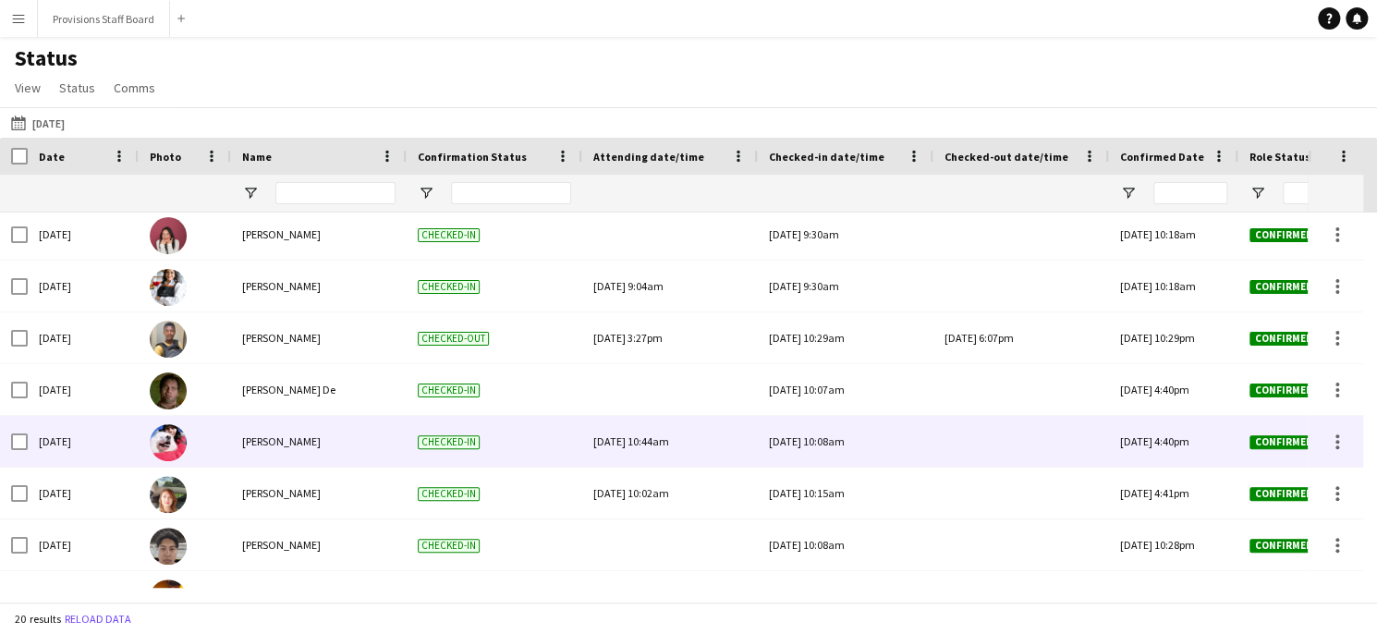
scroll to position [314, 0]
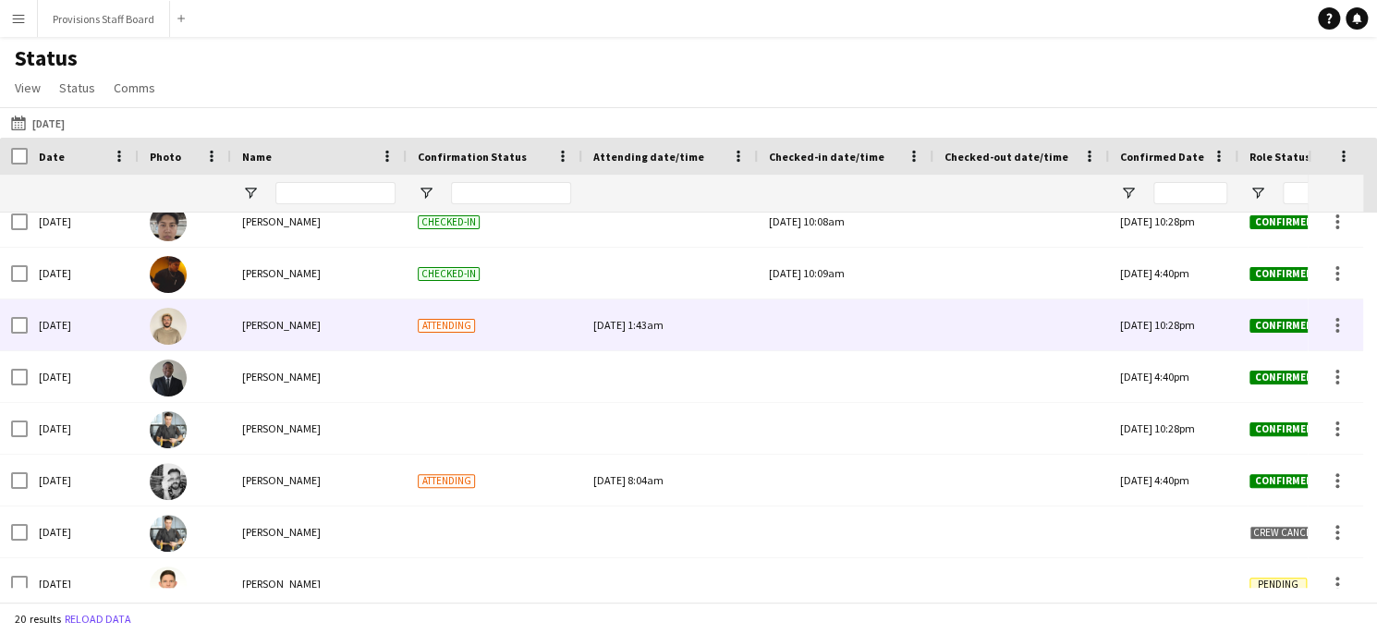
click at [822, 334] on div at bounding box center [845, 324] width 153 height 51
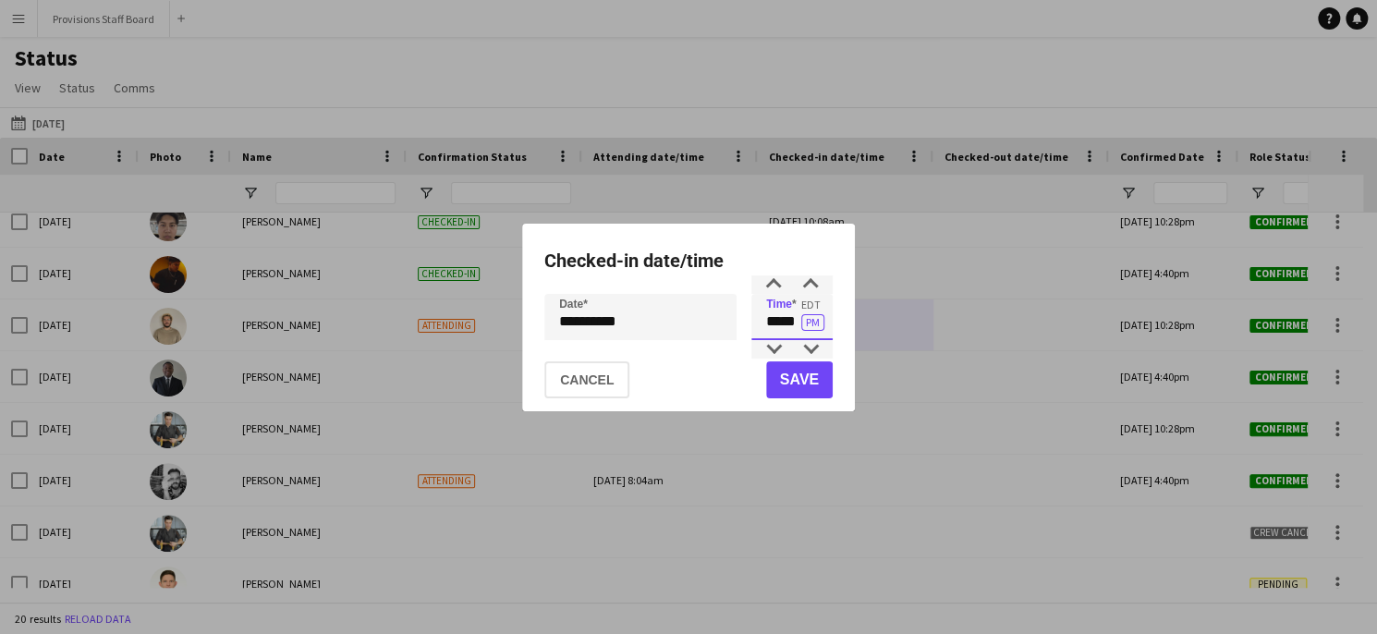
click at [786, 321] on input "*****" at bounding box center [791, 317] width 81 height 46
click at [577, 363] on button "Cancel" at bounding box center [586, 379] width 85 height 37
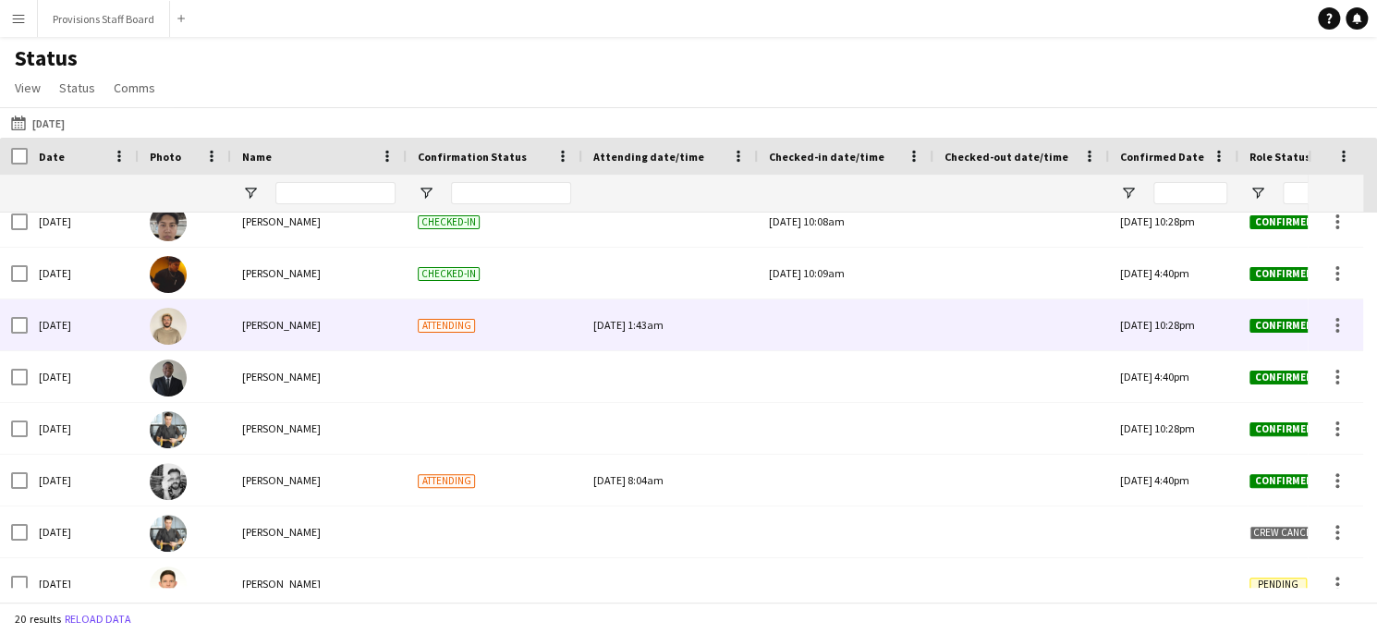
click at [794, 321] on div at bounding box center [845, 324] width 153 height 51
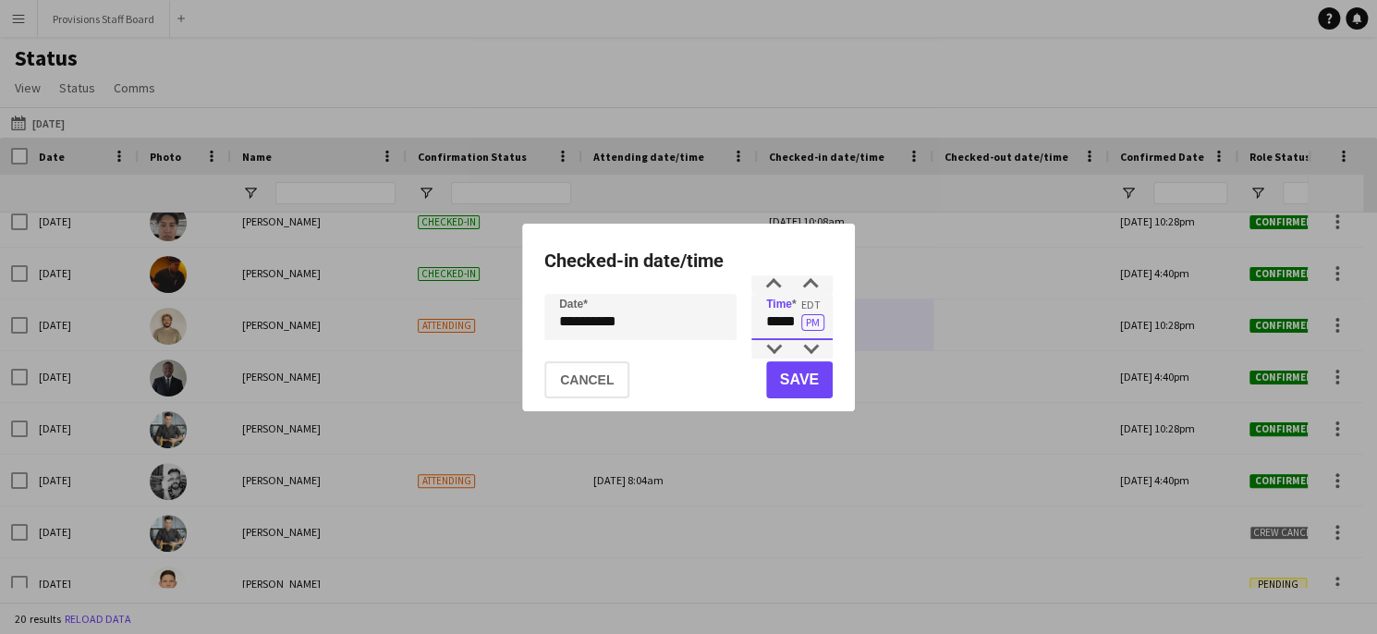
click at [782, 322] on input "*****" at bounding box center [791, 317] width 81 height 46
type input "*****"
click at [823, 326] on button "PM" at bounding box center [812, 322] width 23 height 17
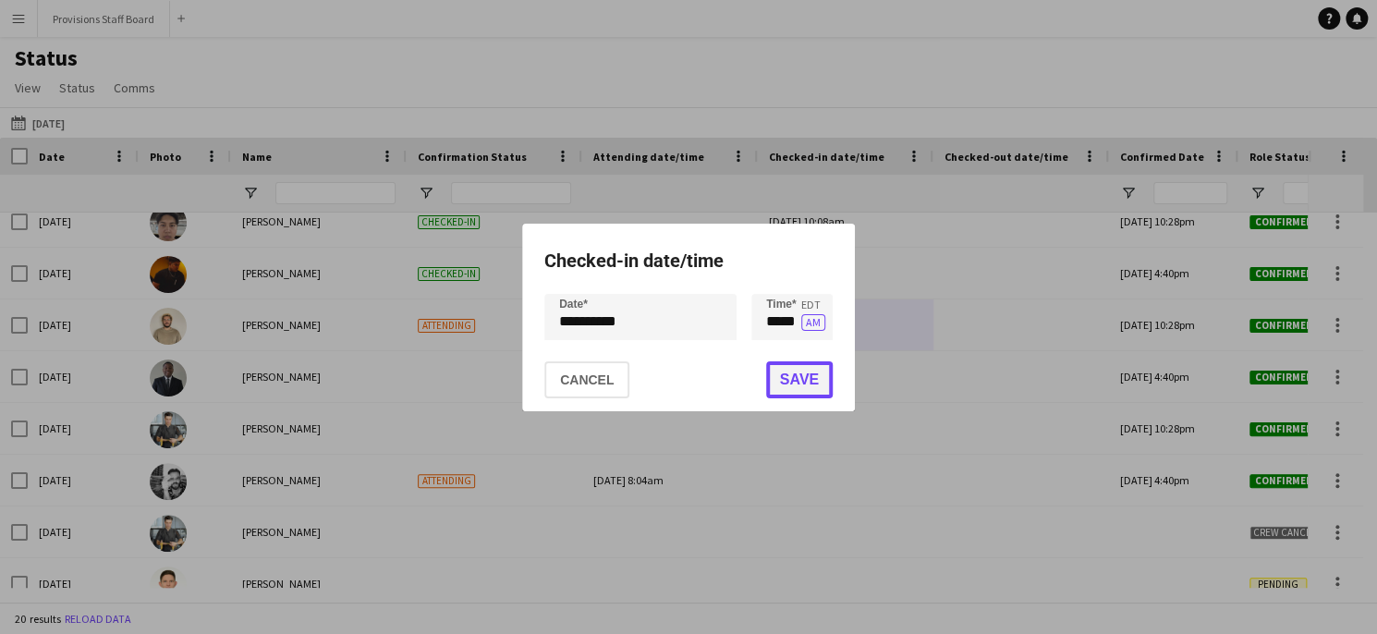
click at [806, 386] on button "Save" at bounding box center [799, 379] width 67 height 37
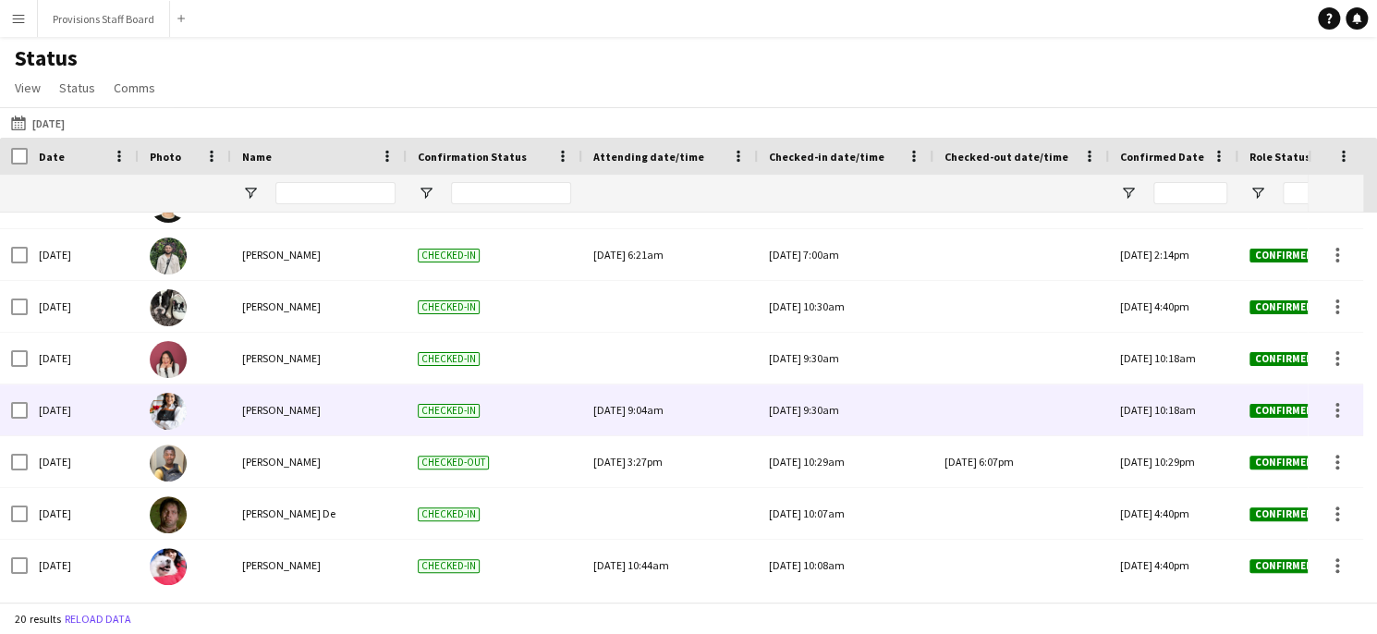
scroll to position [203, 0]
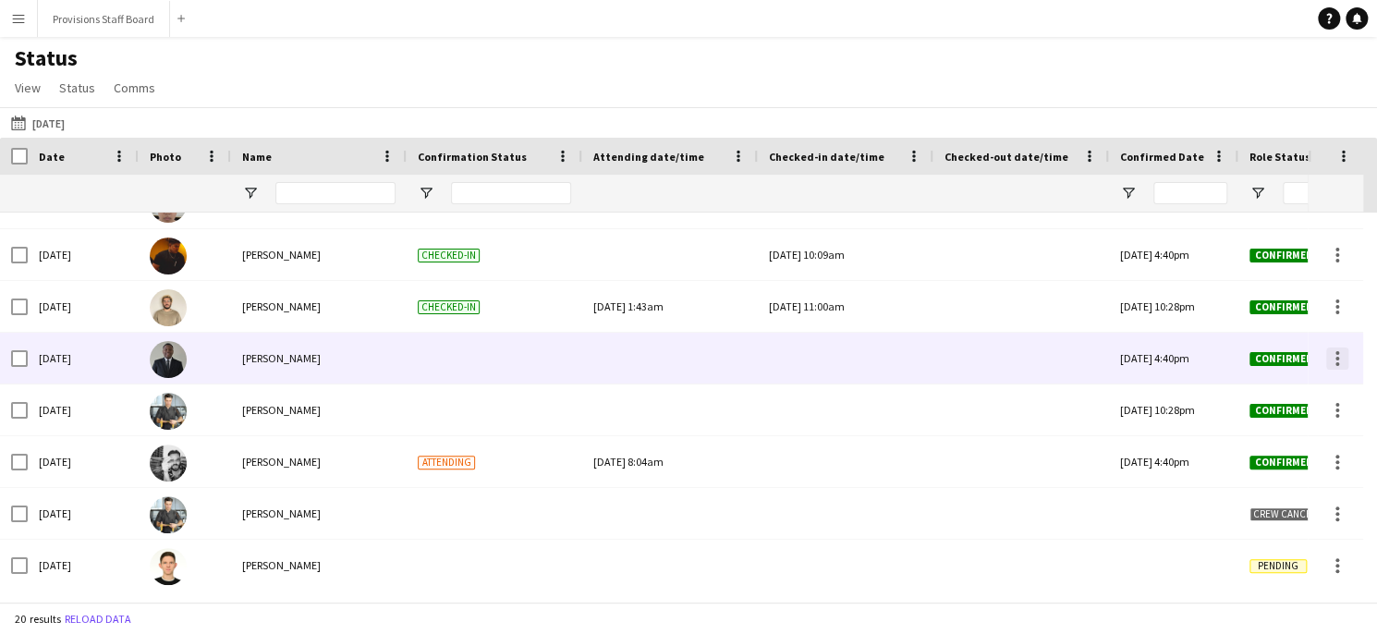
click at [1338, 353] on div at bounding box center [1337, 353] width 4 height 4
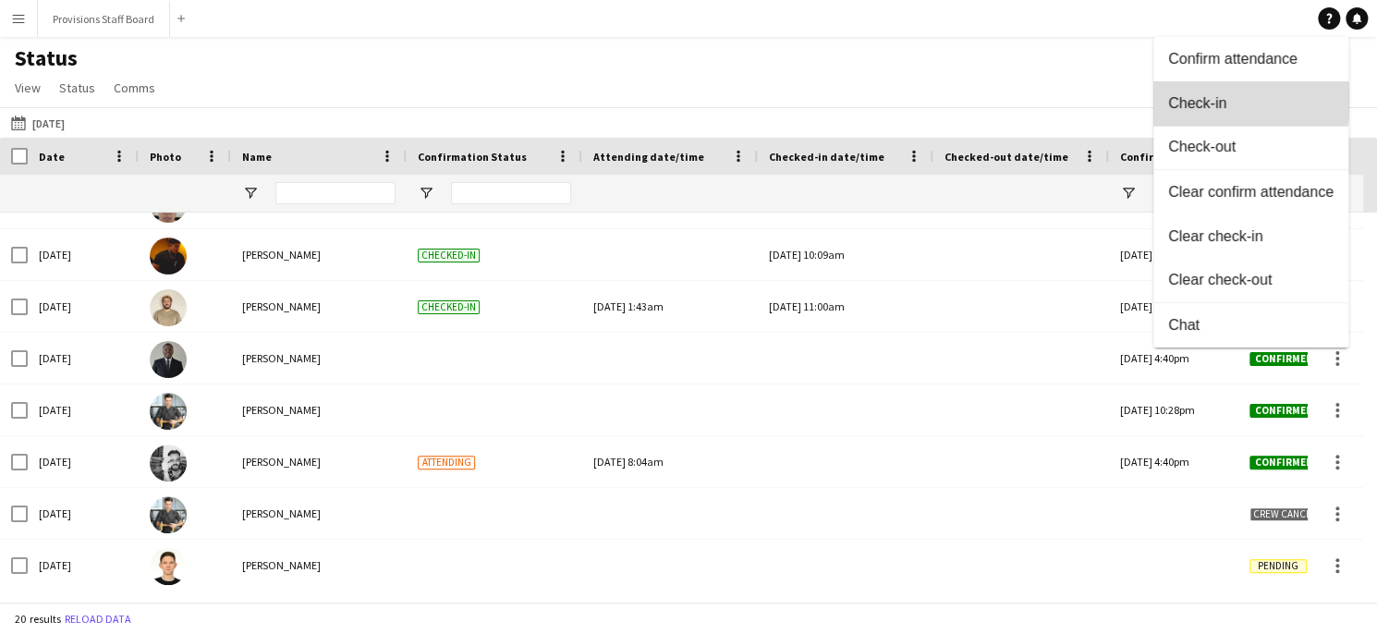
click at [1222, 101] on span "Check-in" at bounding box center [1250, 103] width 165 height 17
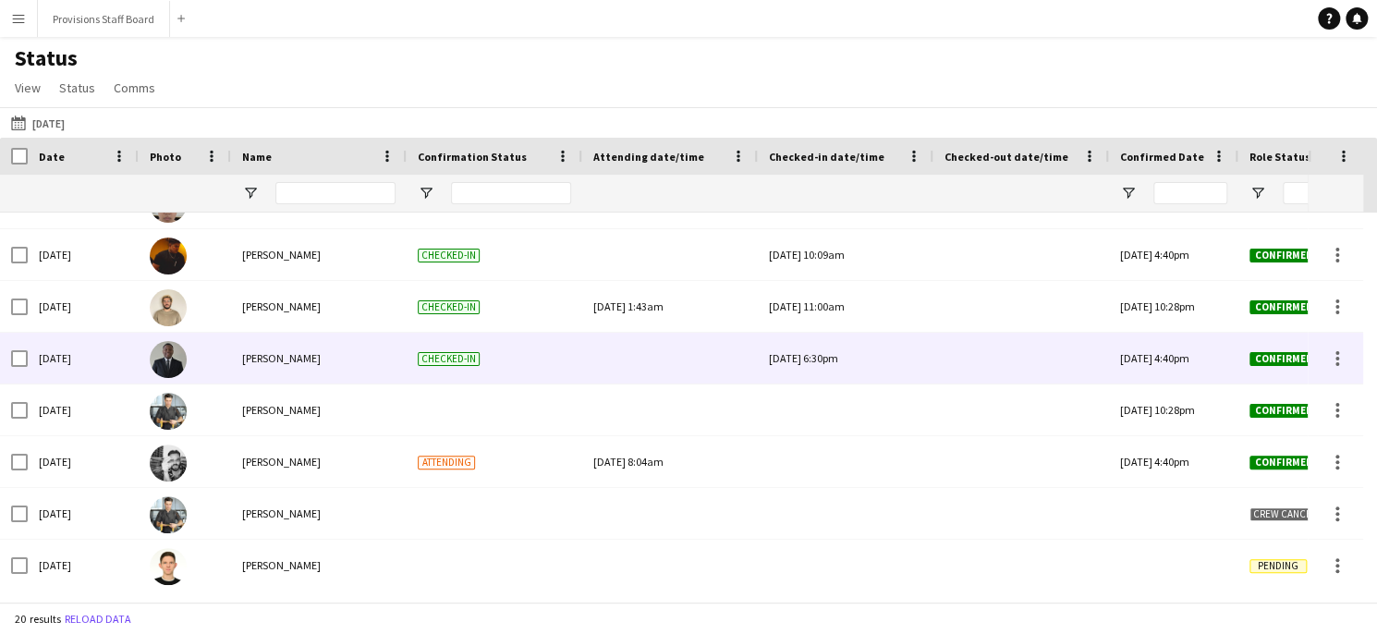
click at [819, 370] on div "[DATE] 6:30pm" at bounding box center [845, 358] width 153 height 51
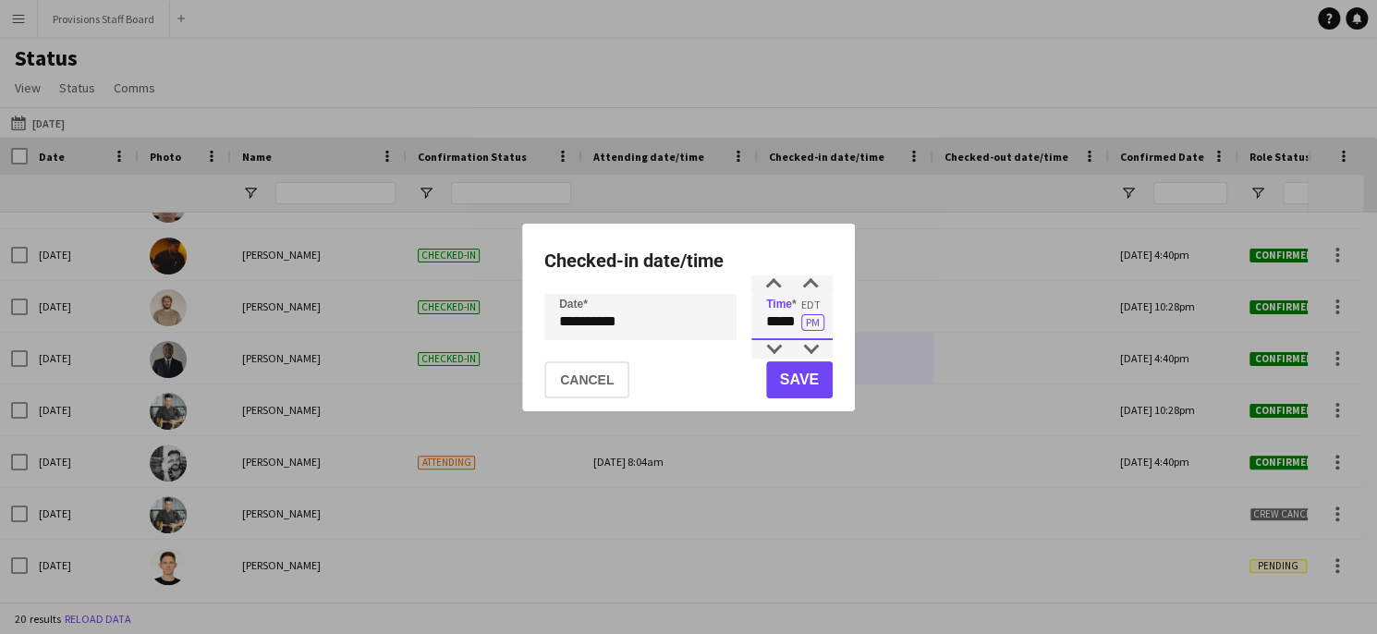
click at [790, 326] on input "*****" at bounding box center [791, 317] width 81 height 46
type input "*****"
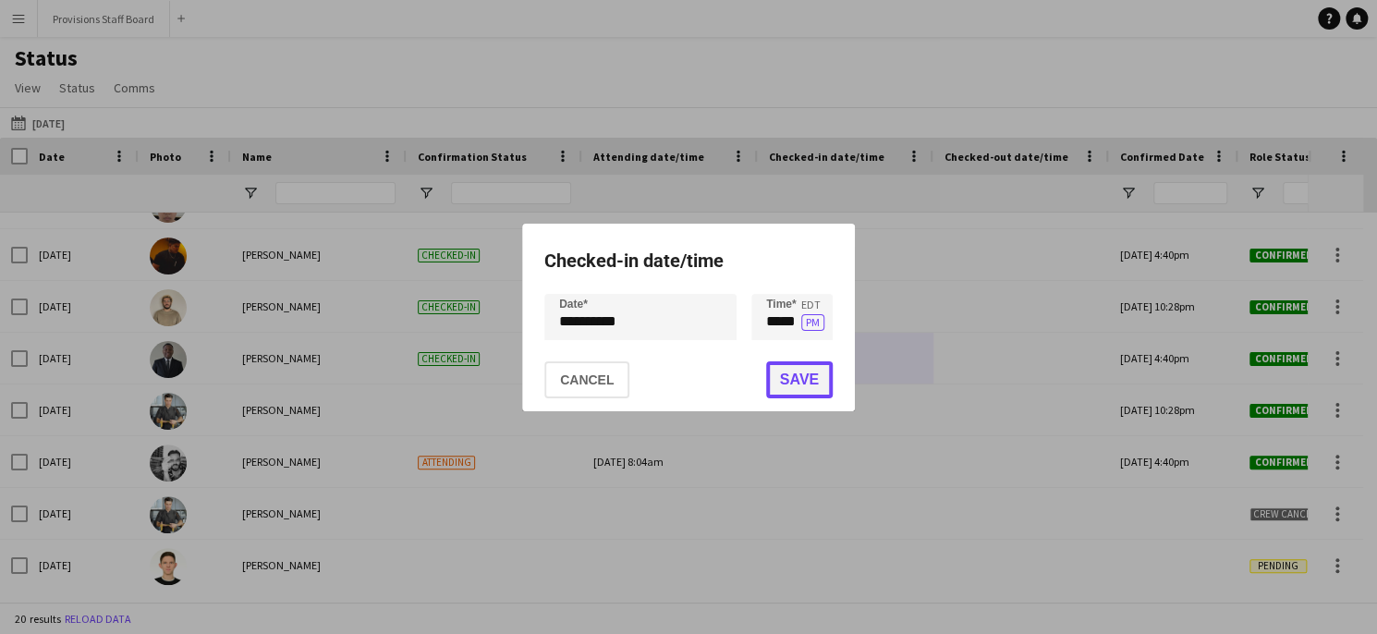
click at [788, 373] on button "Save" at bounding box center [799, 379] width 67 height 37
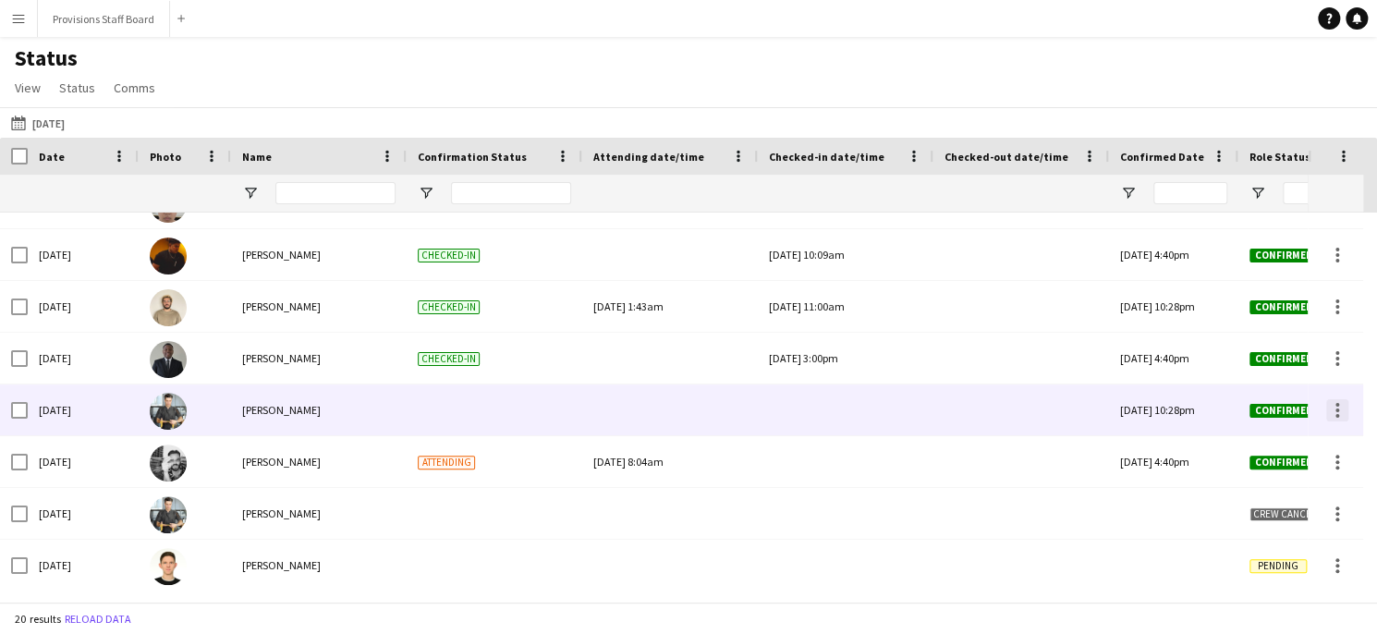
click at [1336, 414] on div at bounding box center [1337, 416] width 4 height 4
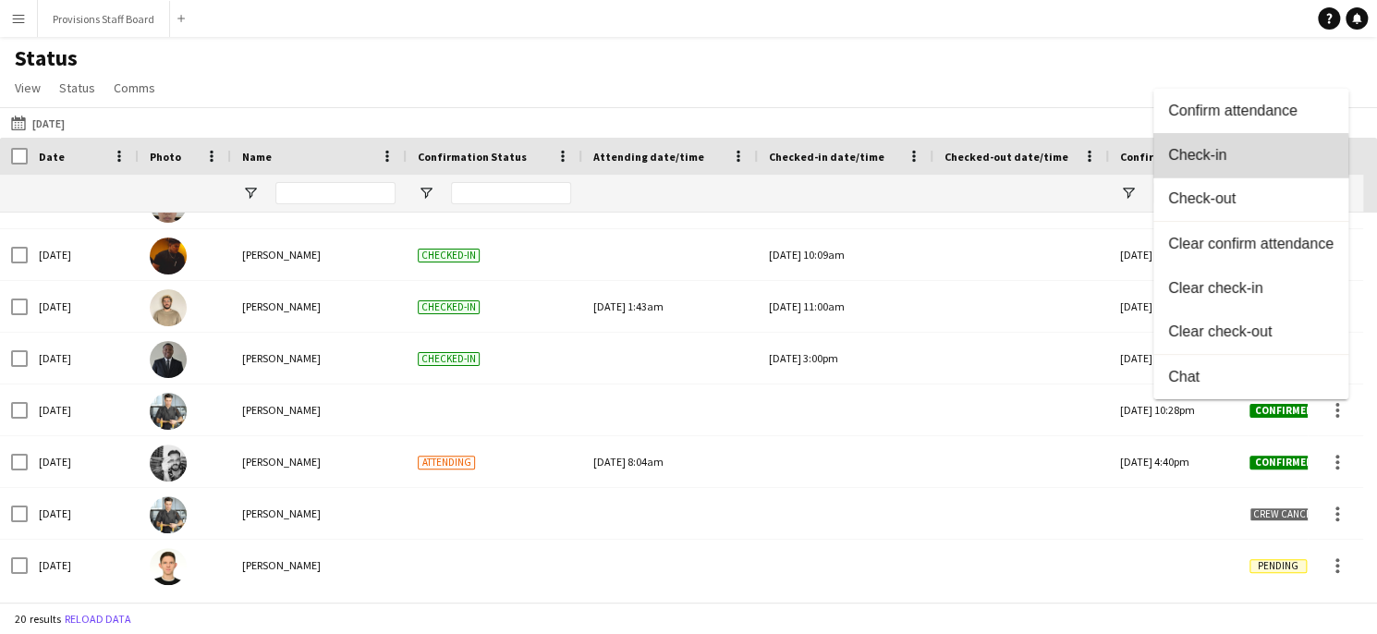
click at [1198, 158] on span "Check-in" at bounding box center [1250, 155] width 165 height 17
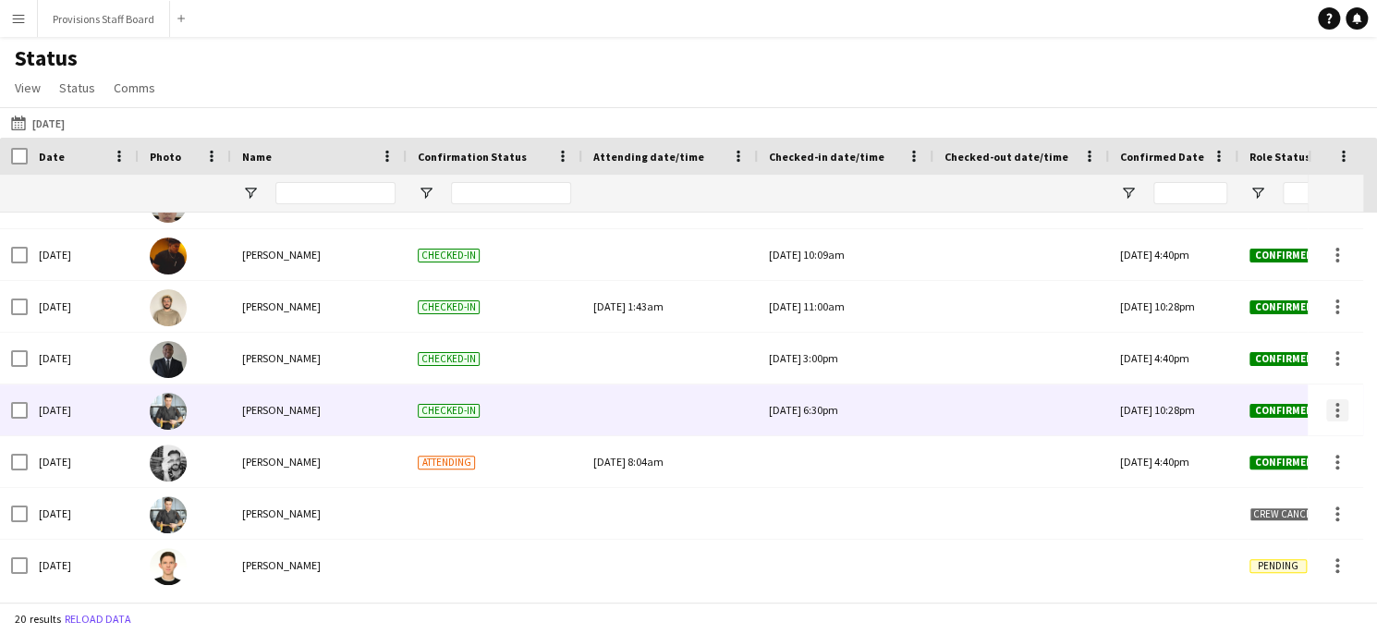
click at [1334, 419] on div at bounding box center [1337, 410] width 22 height 22
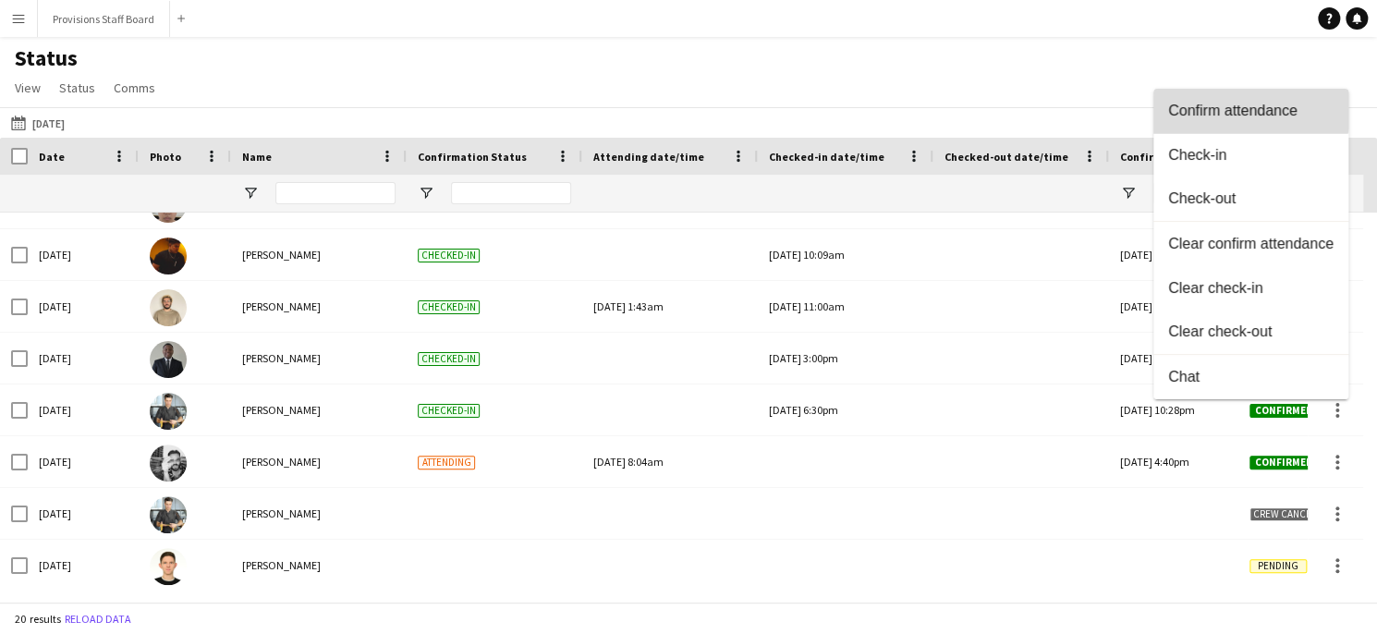
click at [1211, 97] on button "Confirm attendance" at bounding box center [1250, 111] width 195 height 44
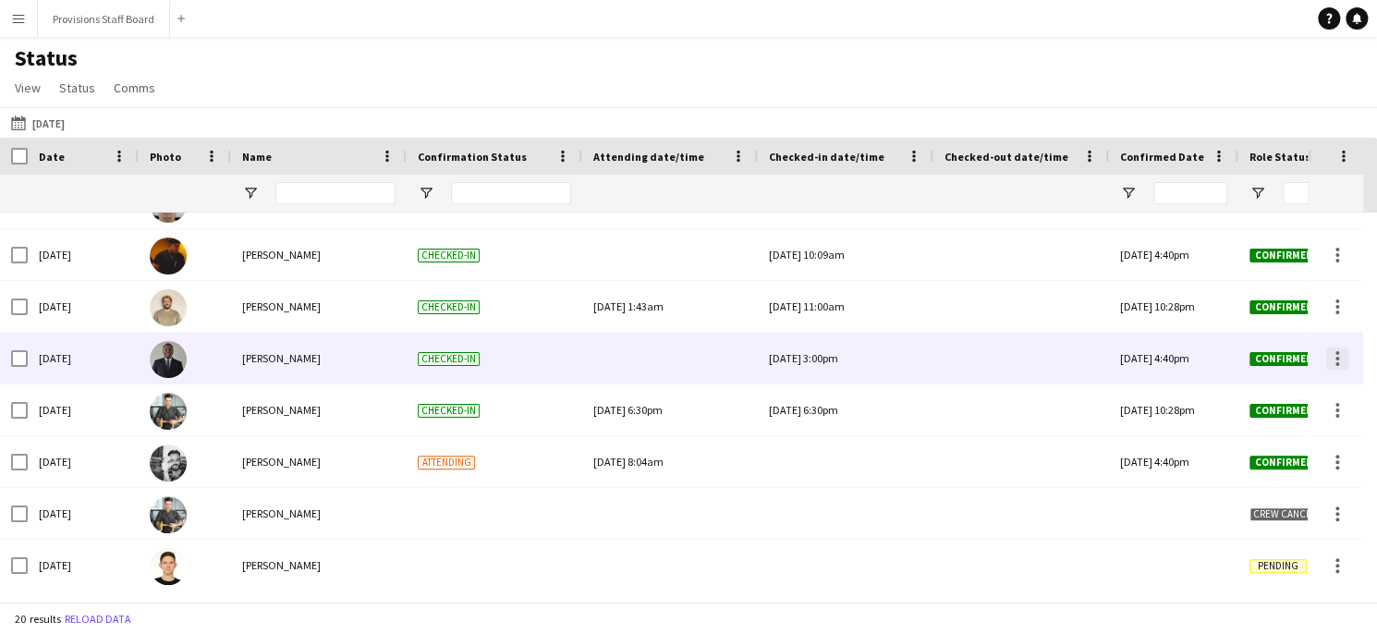
click at [1335, 357] on div at bounding box center [1337, 359] width 4 height 4
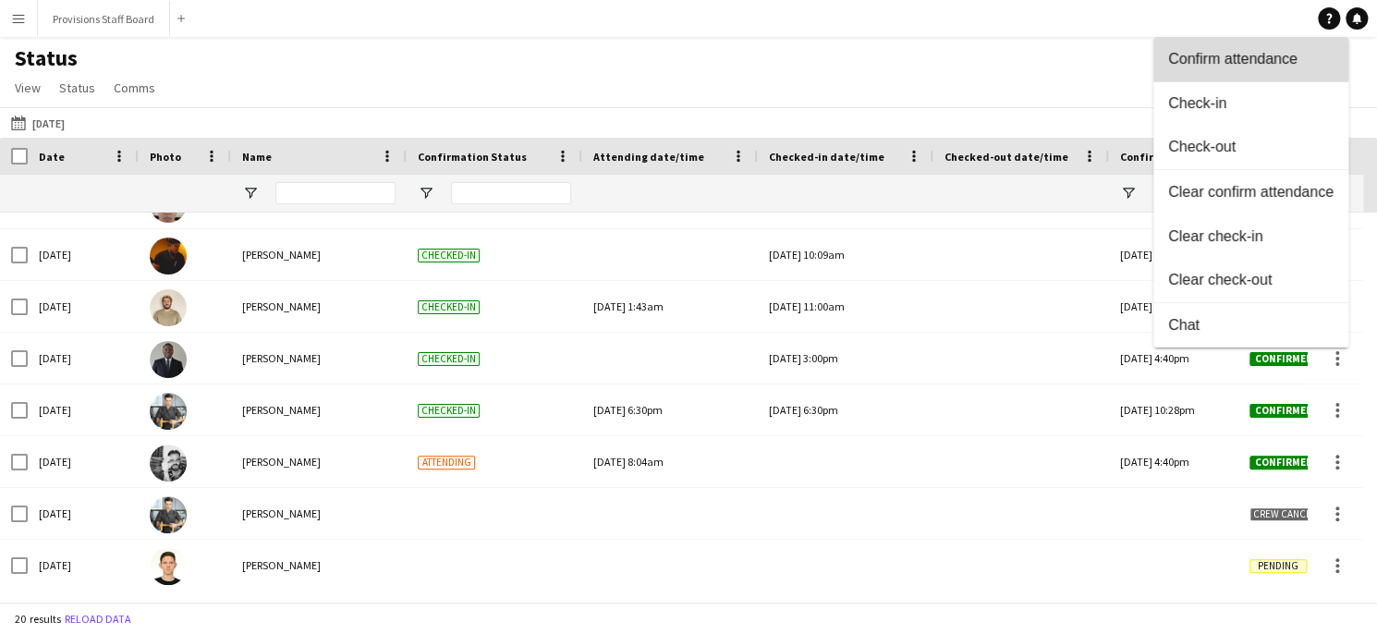
click at [1212, 58] on span "Confirm attendance" at bounding box center [1250, 59] width 165 height 17
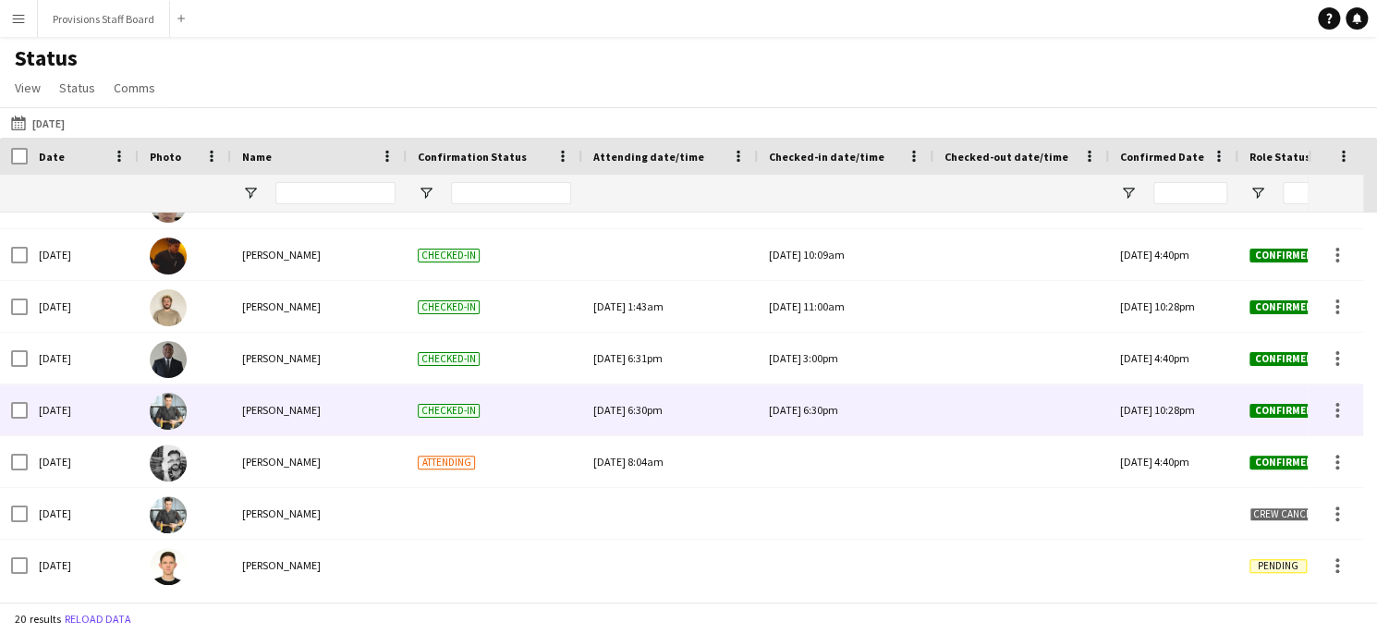
click at [839, 419] on div "[DATE] 6:30pm" at bounding box center [845, 409] width 153 height 51
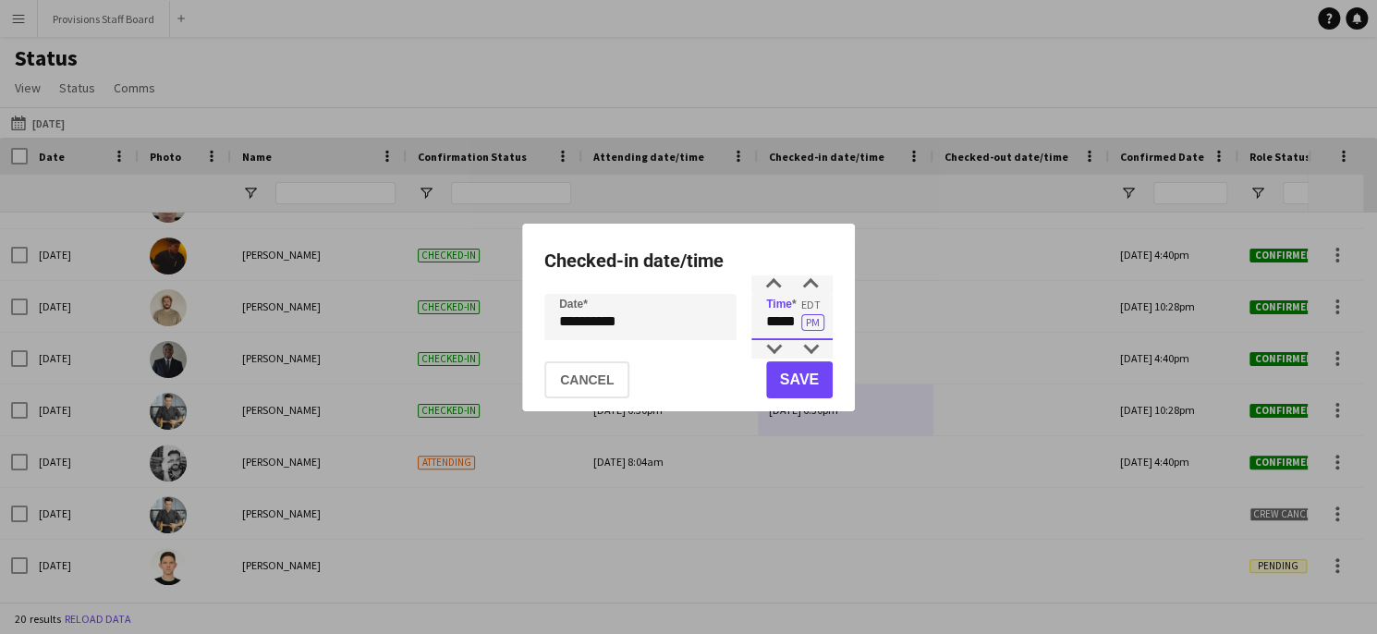
click at [781, 326] on input "*****" at bounding box center [791, 317] width 81 height 46
type input "*****"
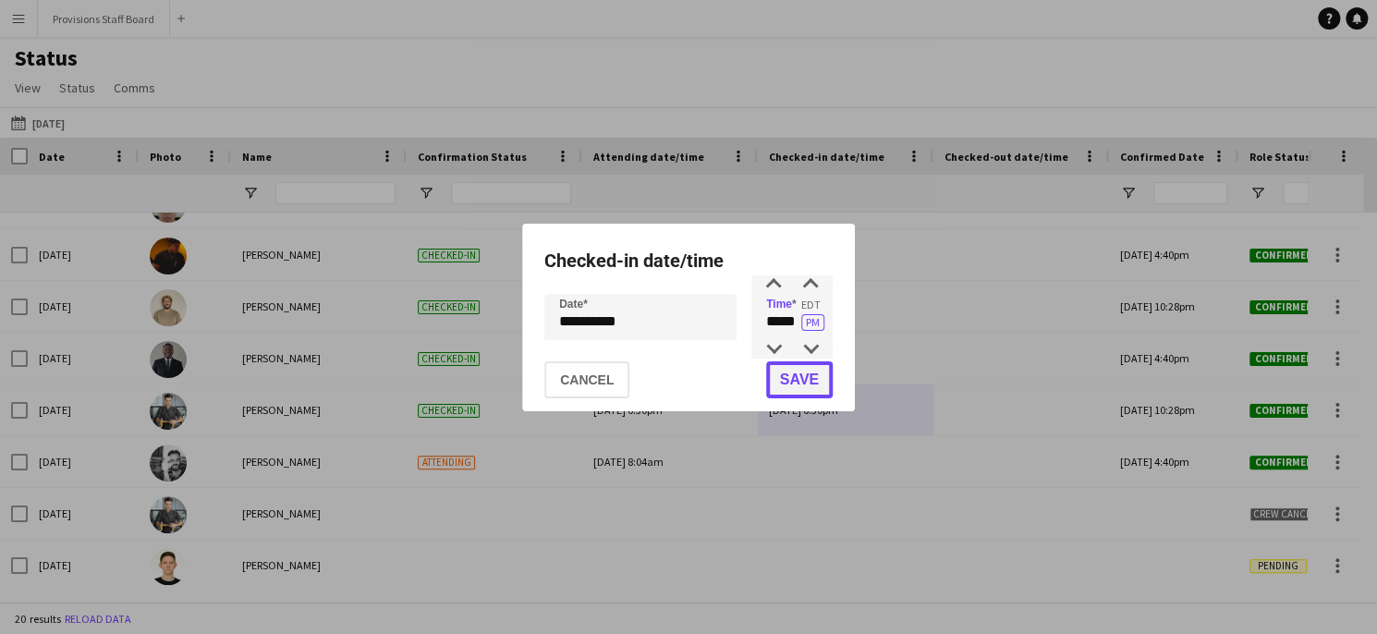
click at [790, 377] on button "Save" at bounding box center [799, 379] width 67 height 37
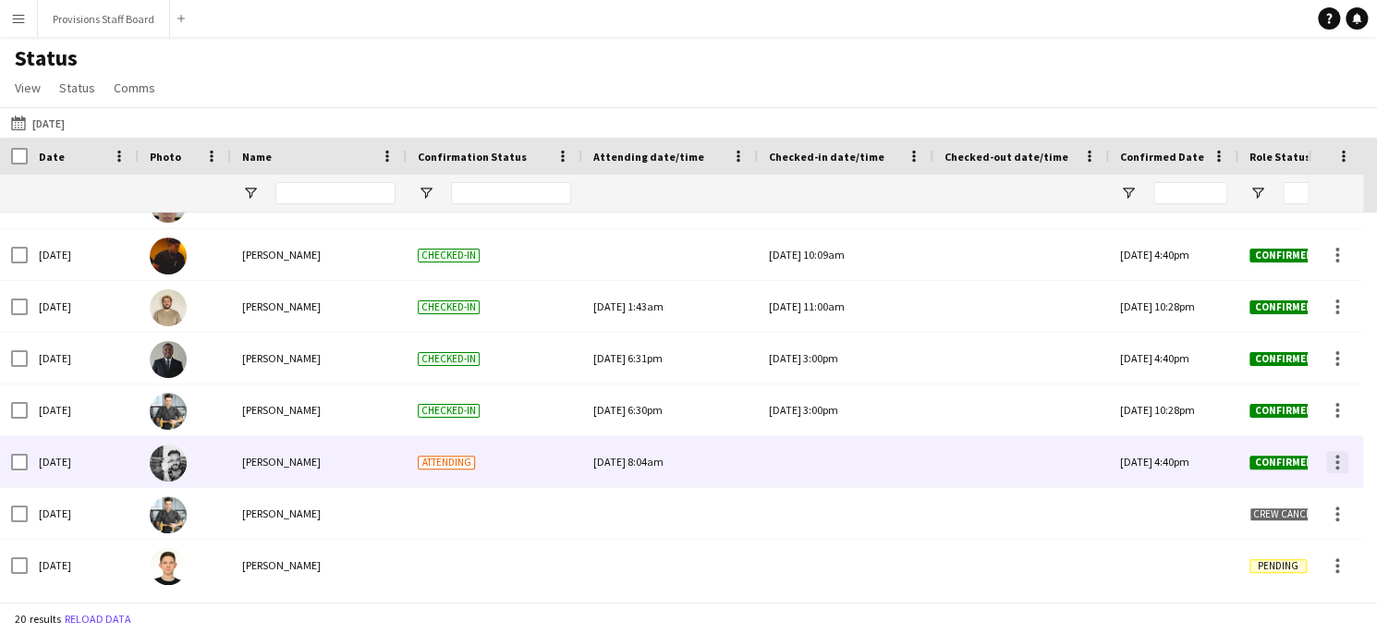
click at [1331, 460] on div at bounding box center [1337, 462] width 22 height 22
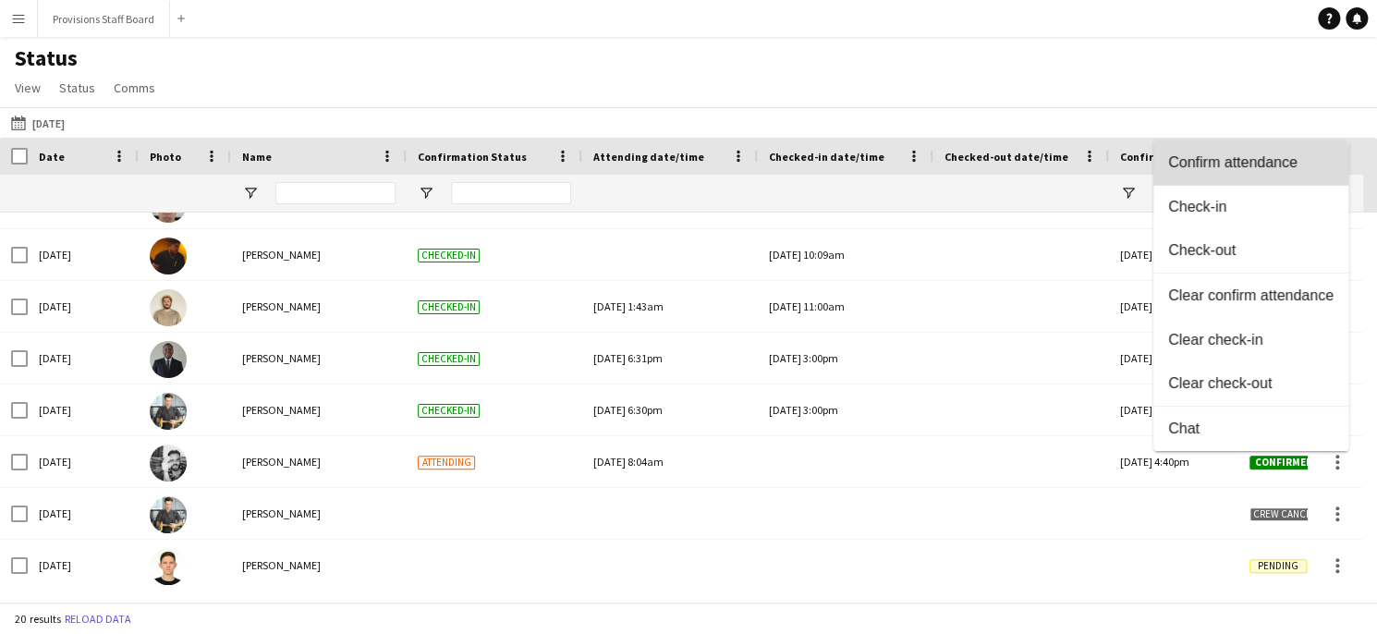
click at [1243, 164] on span "Confirm attendance" at bounding box center [1250, 162] width 165 height 17
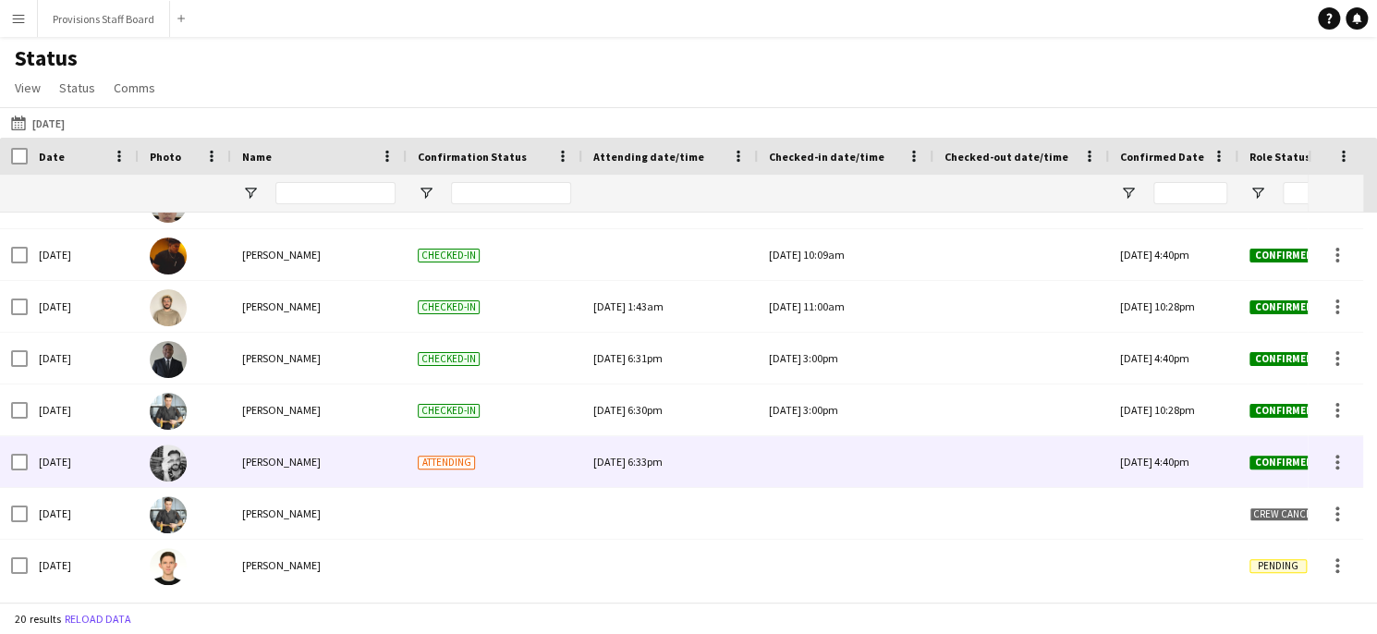
click at [791, 460] on div at bounding box center [845, 461] width 153 height 51
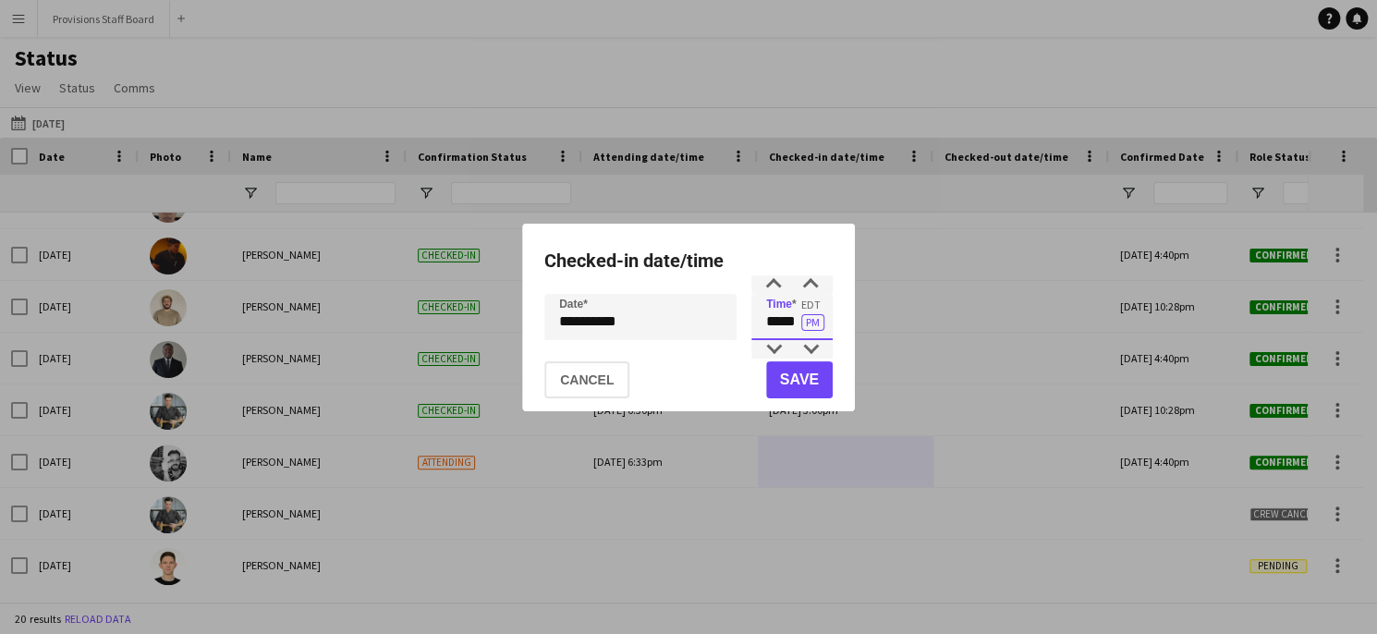
click at [787, 325] on input "*****" at bounding box center [791, 317] width 81 height 46
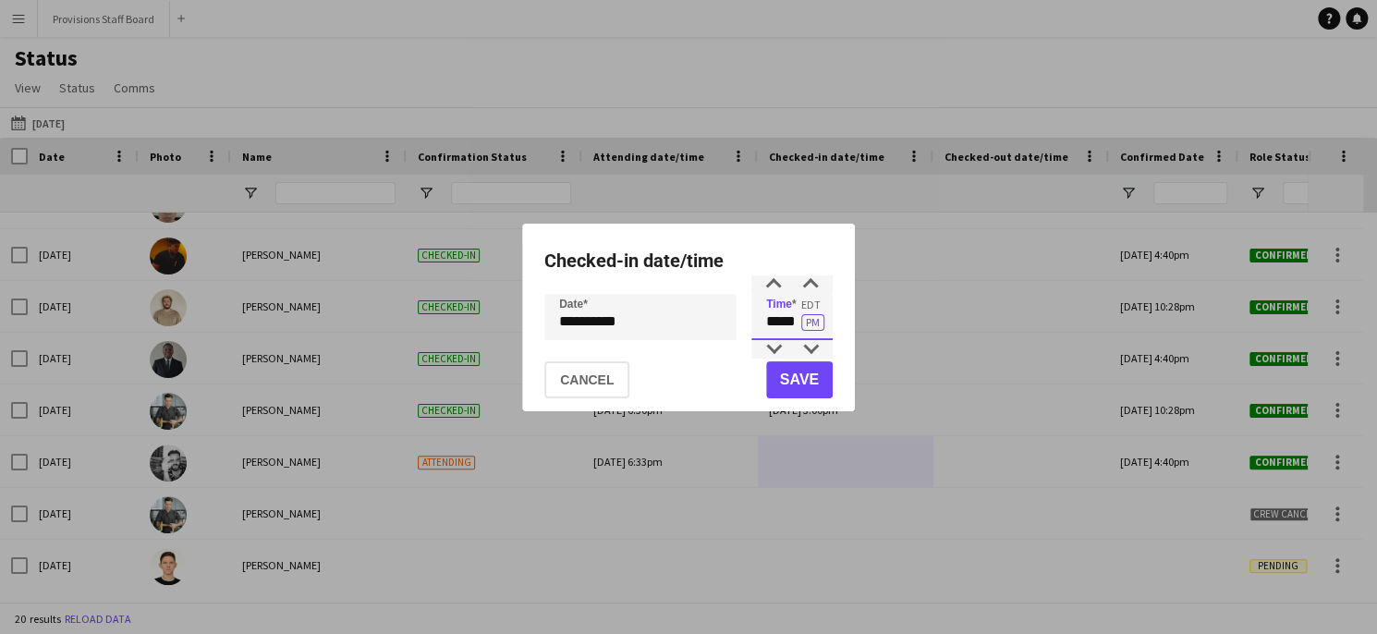
click at [787, 325] on input "*****" at bounding box center [791, 317] width 81 height 46
type input "*****"
click at [802, 385] on button "Save" at bounding box center [799, 379] width 67 height 37
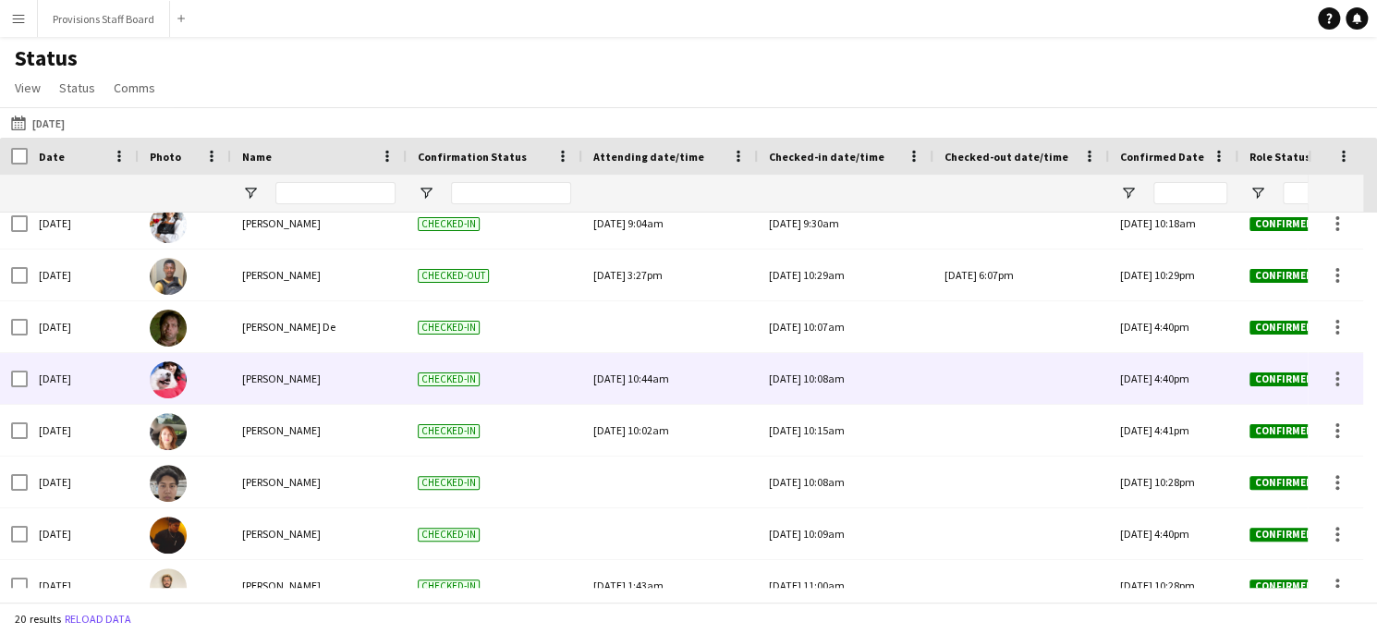
scroll to position [377, 0]
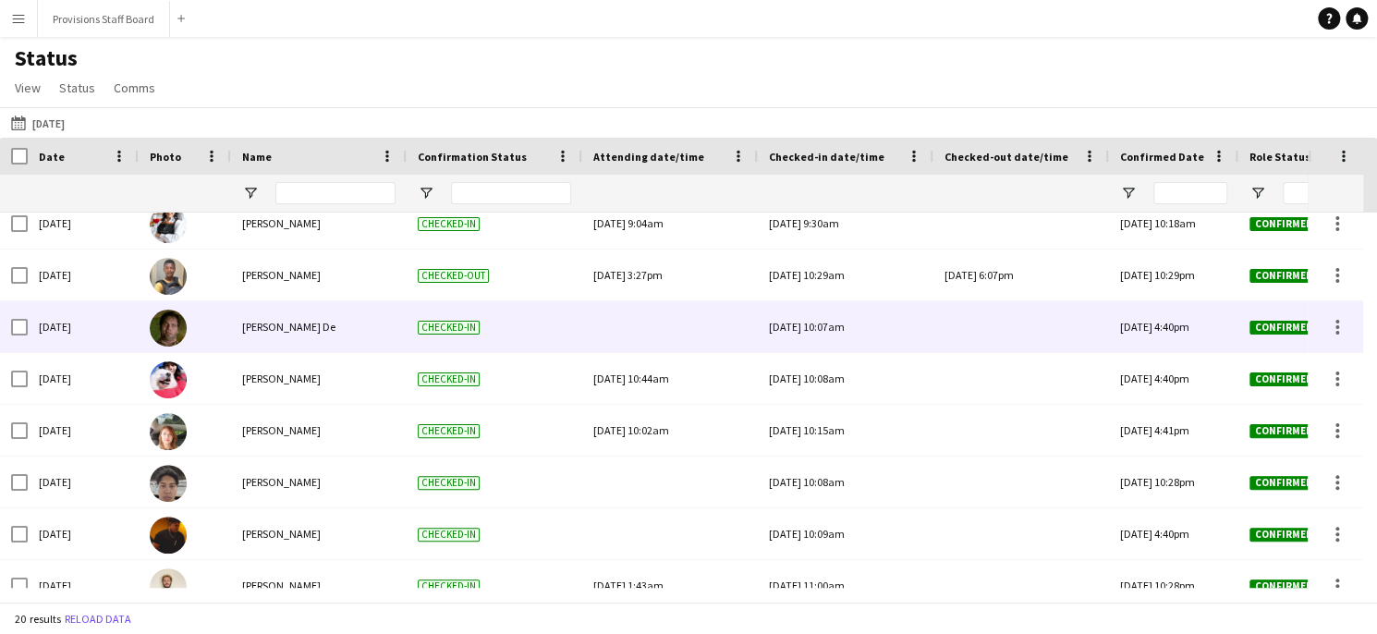
click at [994, 317] on div at bounding box center [1020, 326] width 153 height 51
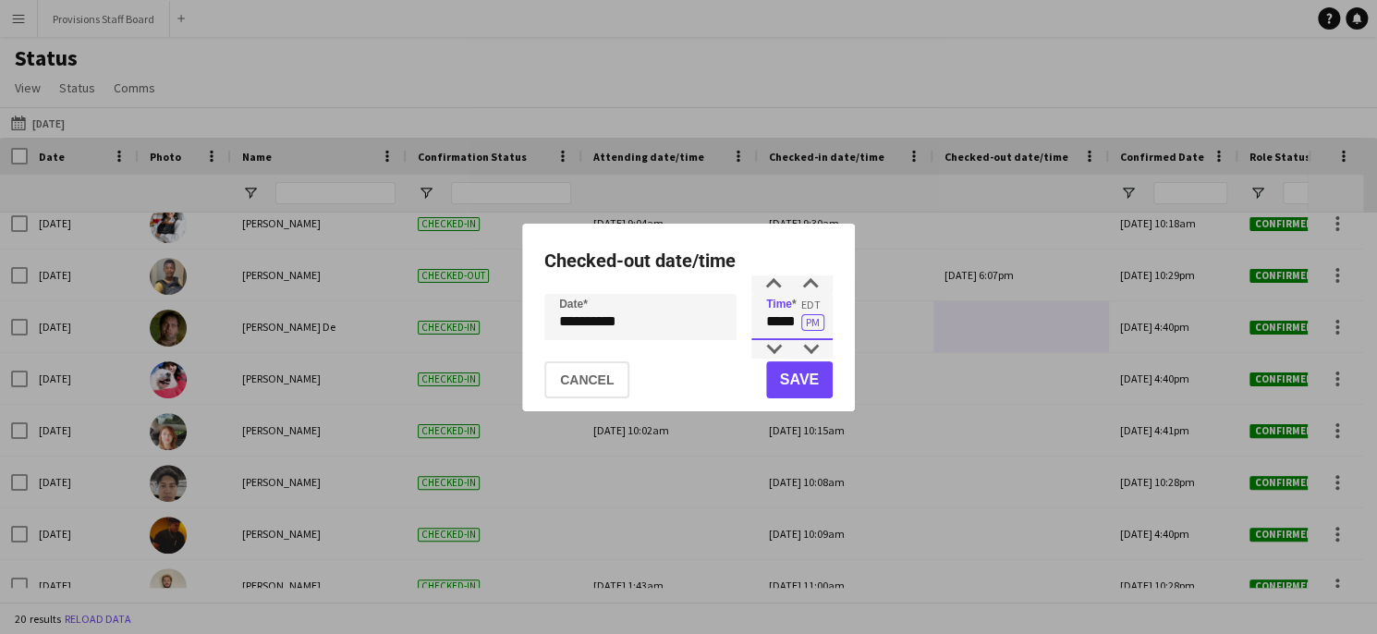
click at [780, 324] on input "*****" at bounding box center [791, 317] width 81 height 46
type input "*****"
click at [797, 375] on button "Save" at bounding box center [799, 379] width 67 height 37
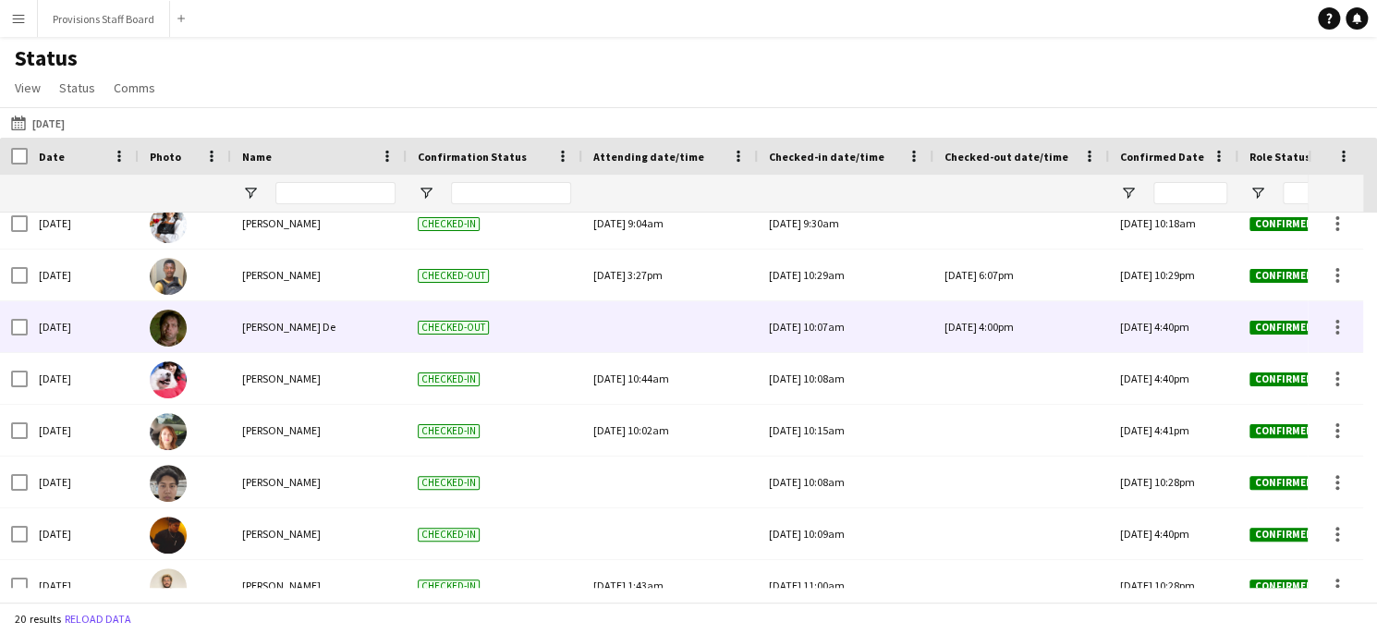
click at [261, 329] on span "[PERSON_NAME] De" at bounding box center [288, 327] width 93 height 14
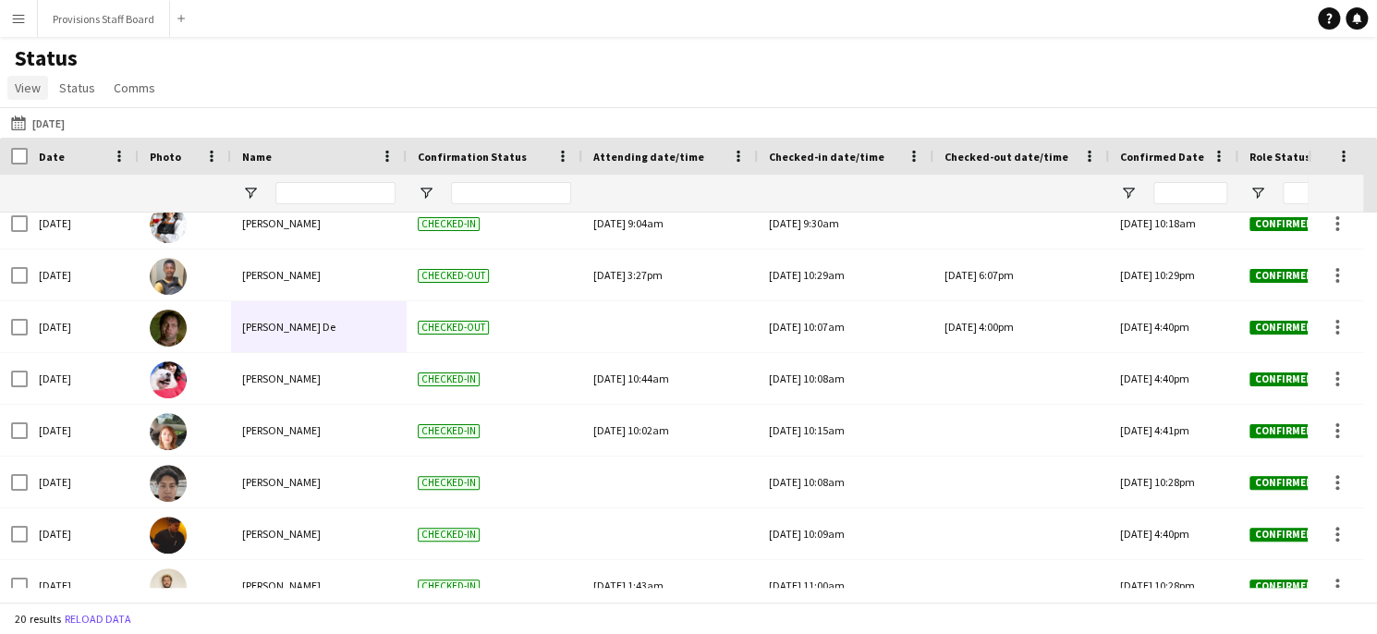
click at [34, 84] on span "View" at bounding box center [28, 87] width 26 height 17
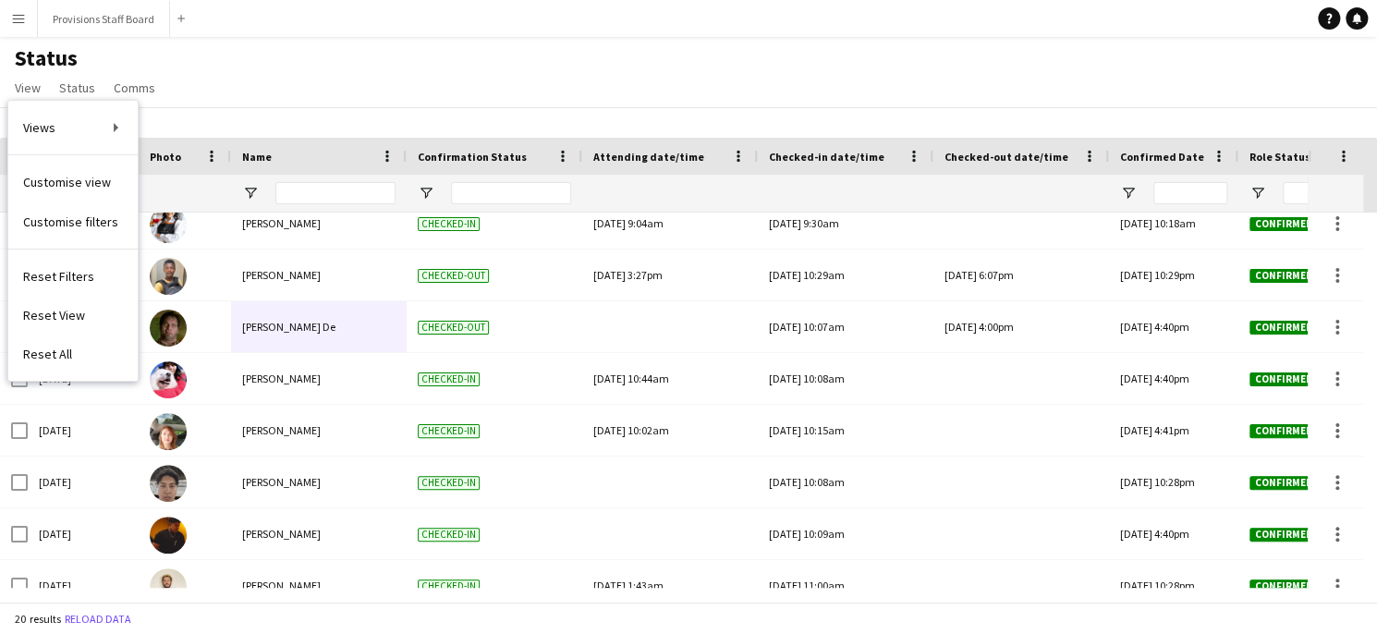
click at [231, 74] on div "Status View Views Default view New view Update view Delete view Edit name Custo…" at bounding box center [688, 75] width 1377 height 63
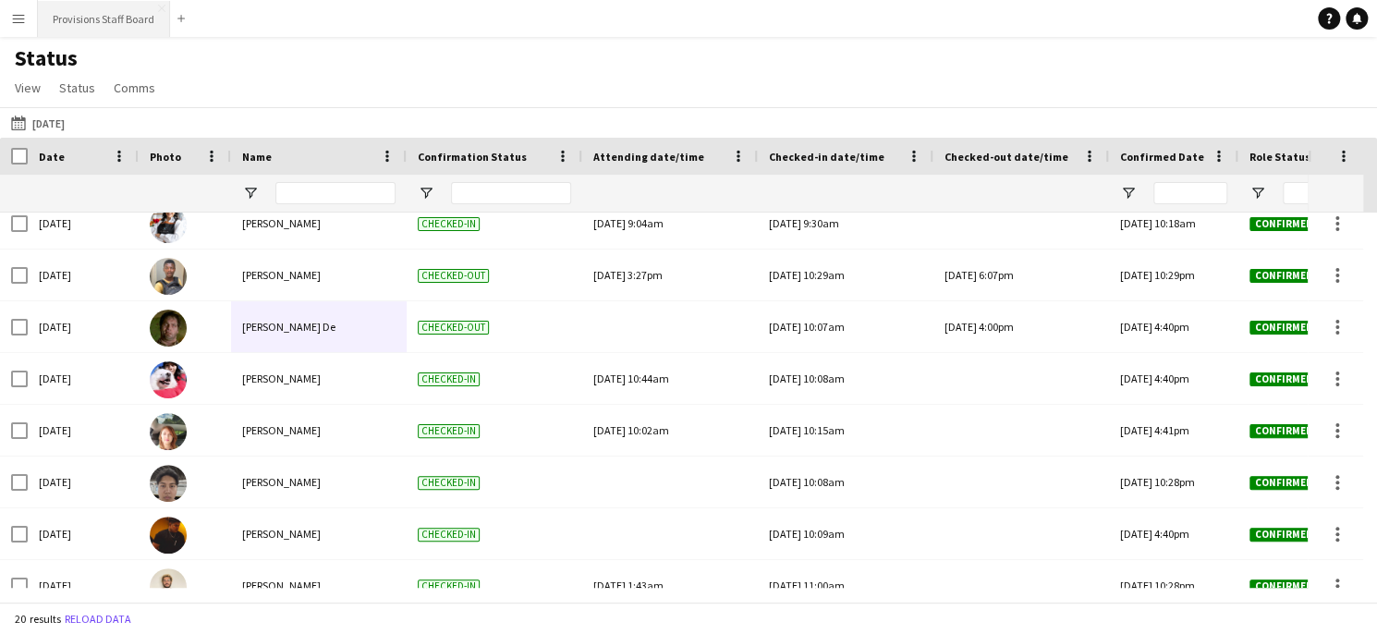
click at [38, 19] on button "Provisions Staff Board Close" at bounding box center [104, 19] width 132 height 36
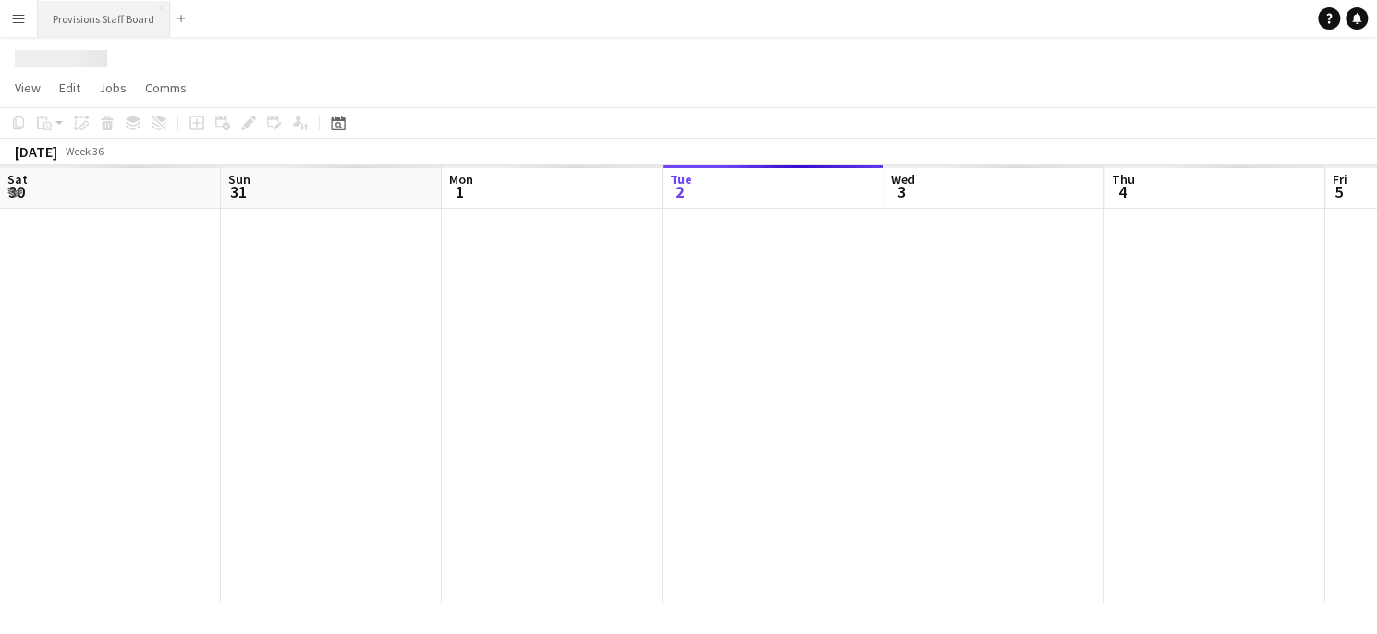
scroll to position [0, 442]
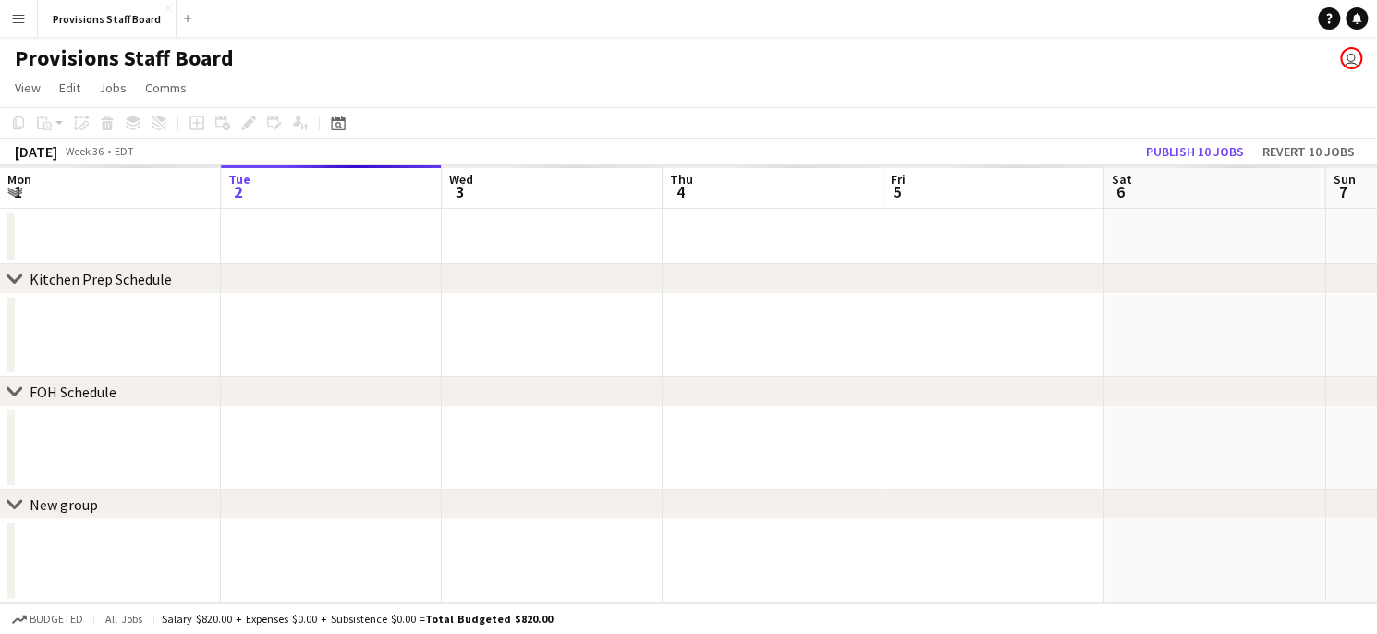
click at [30, 19] on button "Menu" at bounding box center [18, 18] width 37 height 37
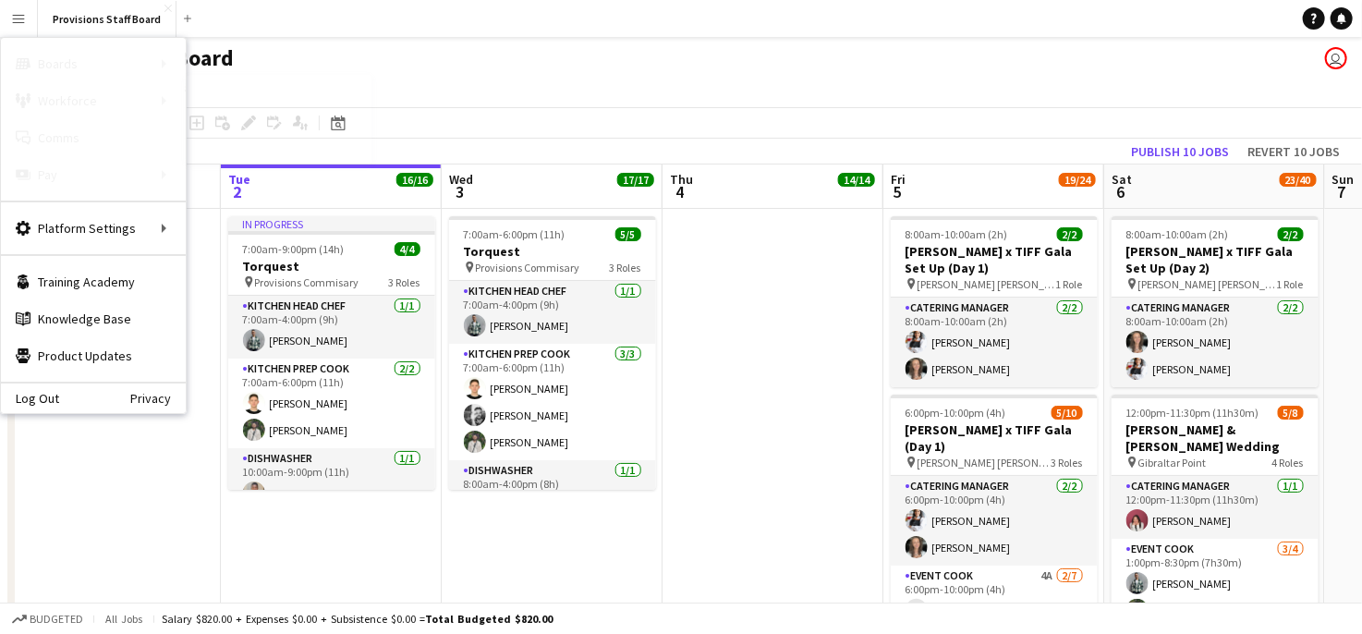
click at [222, 100] on link "My Workforce" at bounding box center [279, 100] width 185 height 37
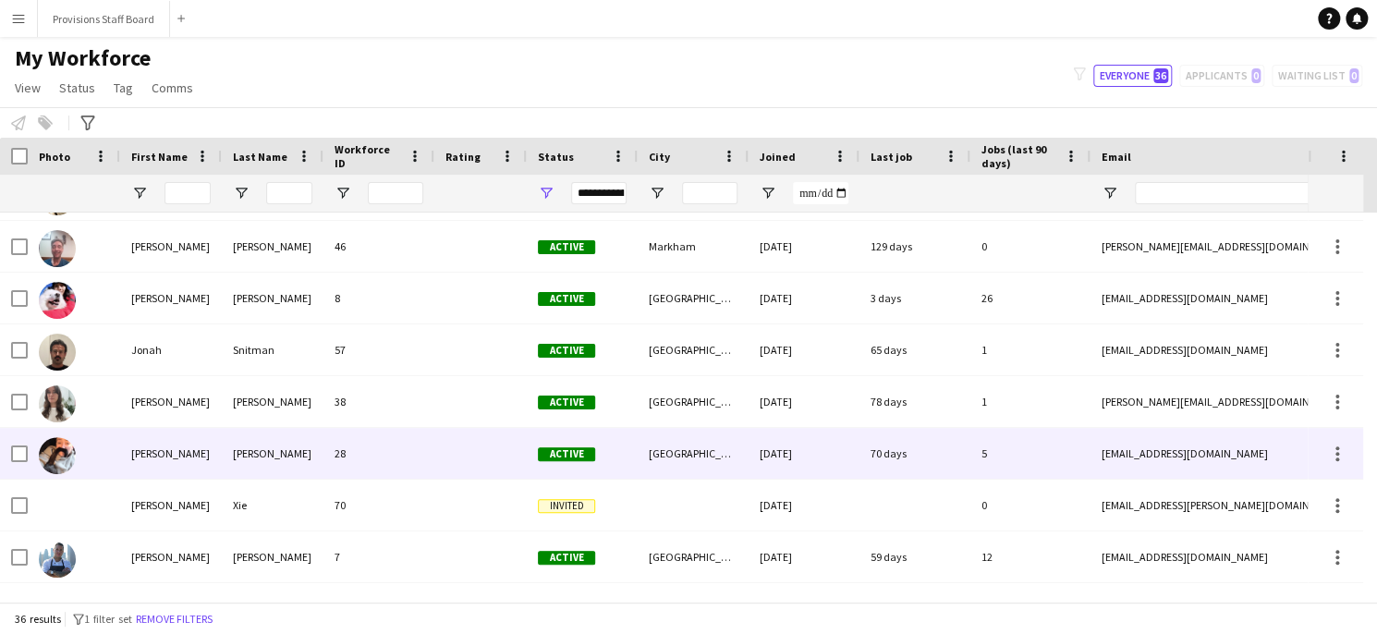
scroll to position [830, 0]
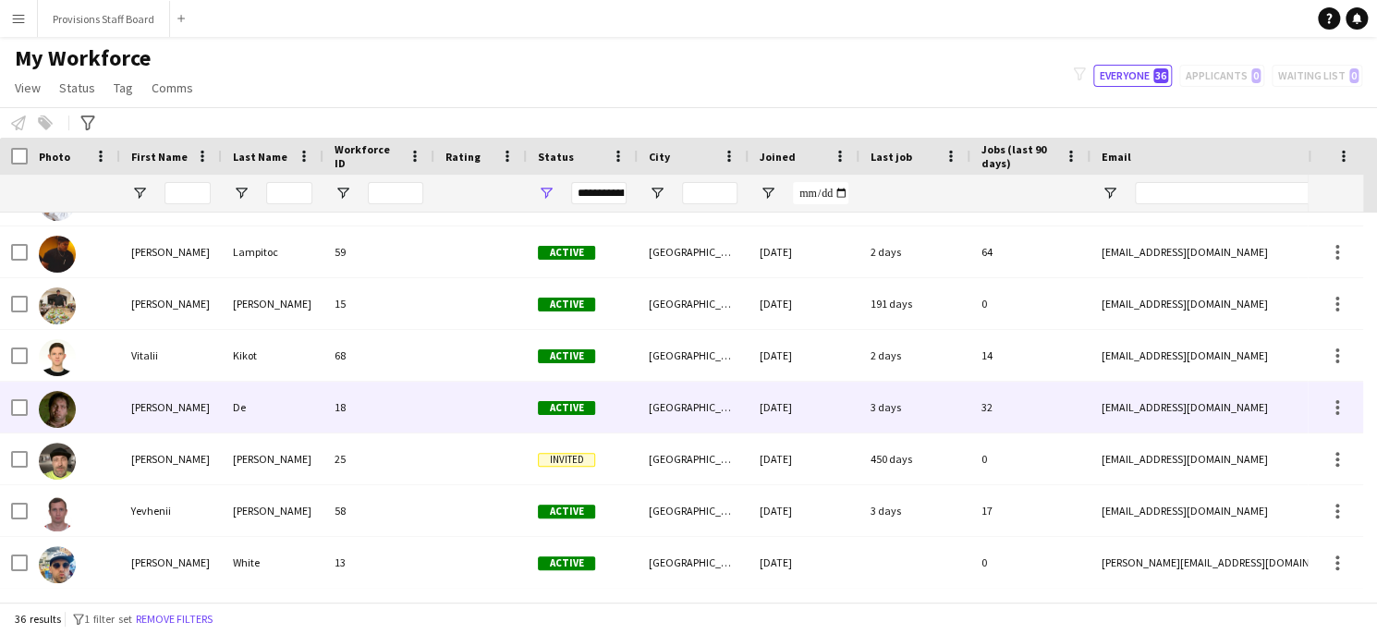
click at [244, 398] on div "De" at bounding box center [273, 407] width 102 height 51
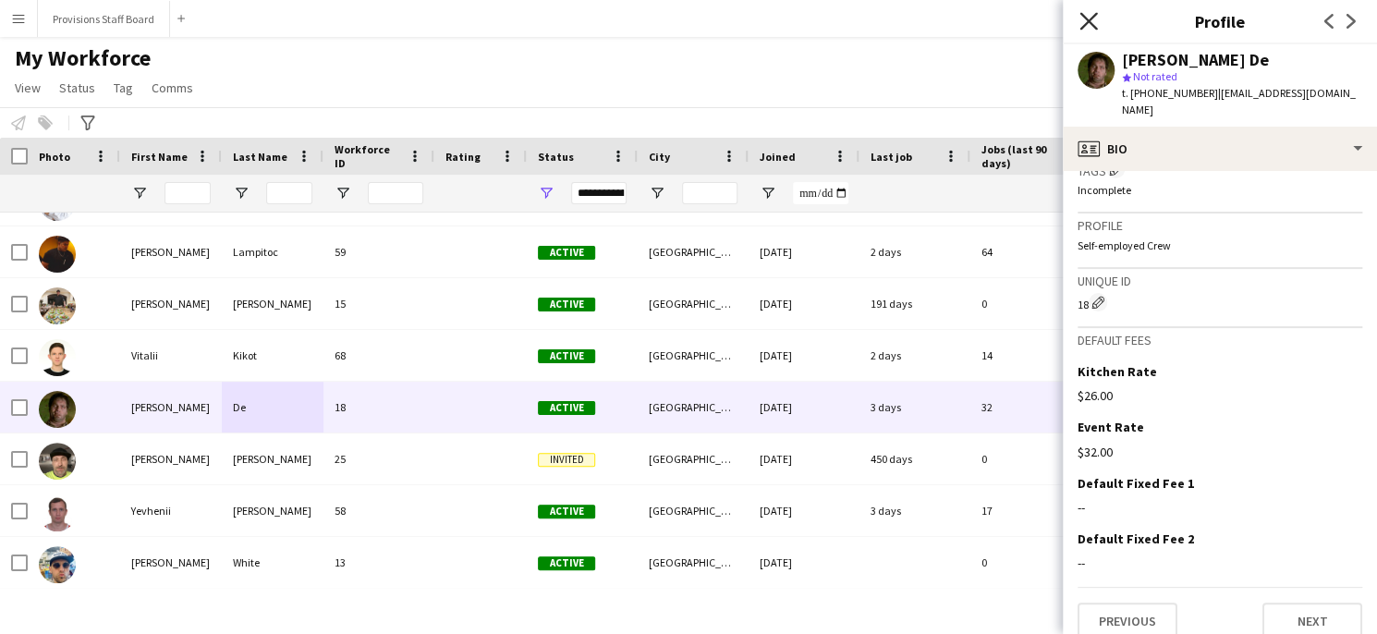
click at [1081, 23] on icon "Close pop-in" at bounding box center [1088, 21] width 18 height 18
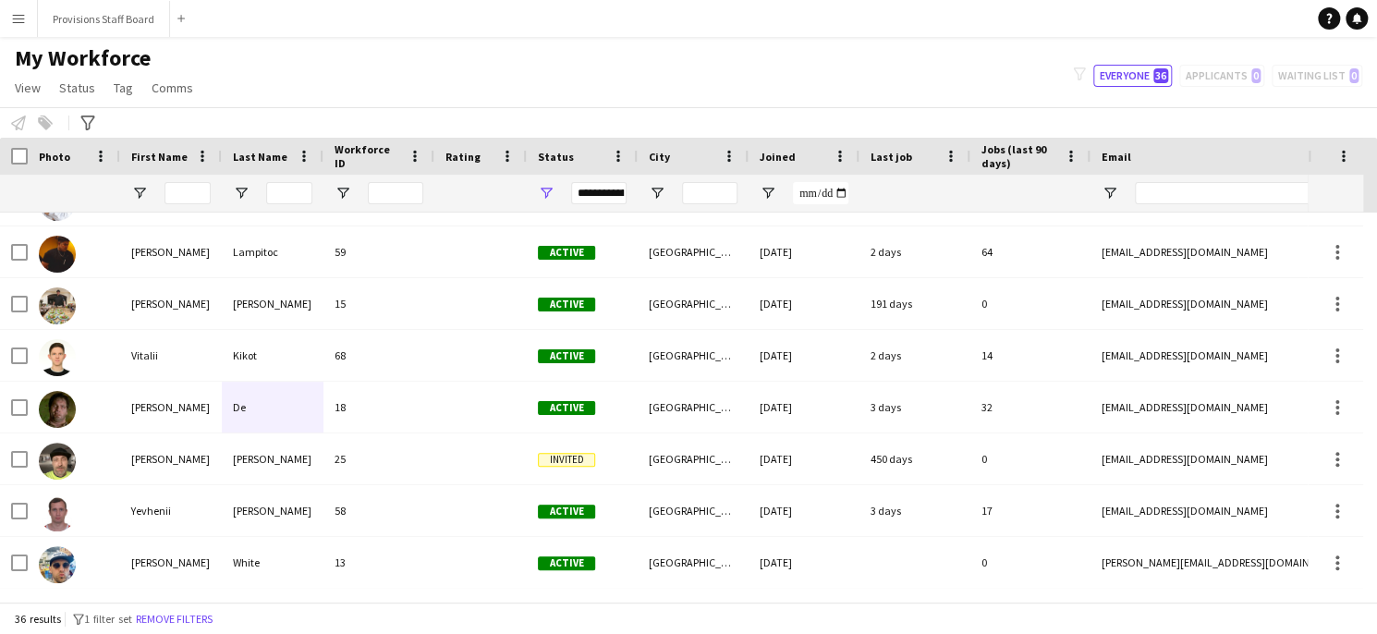
click at [12, 27] on button "Menu" at bounding box center [18, 18] width 37 height 37
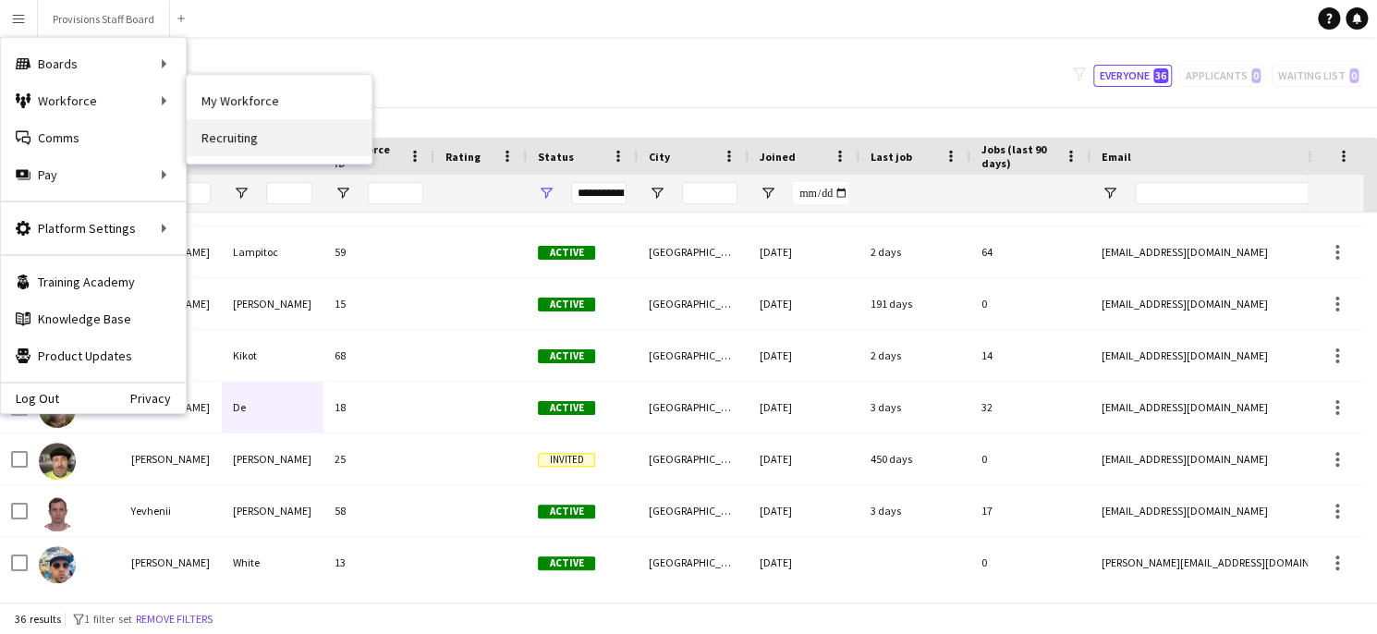
click at [261, 130] on link "Recruiting" at bounding box center [279, 137] width 185 height 37
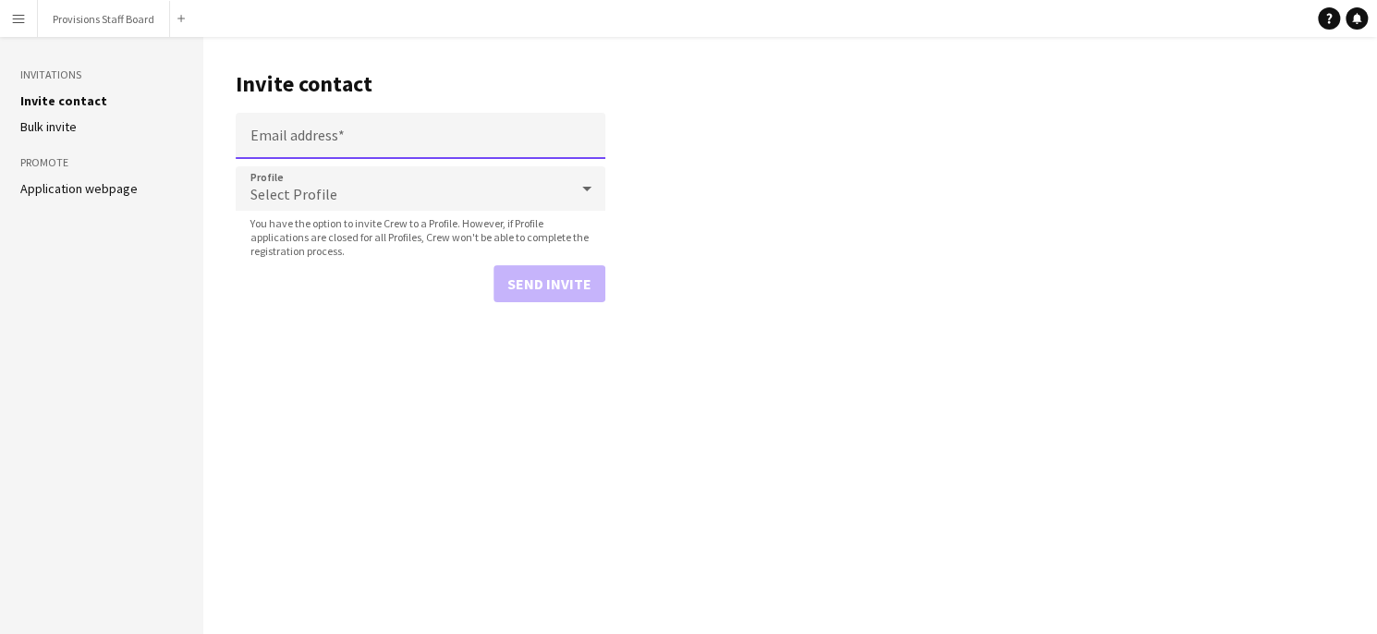
click at [325, 140] on input "Email address" at bounding box center [421, 136] width 370 height 46
type input "**********"
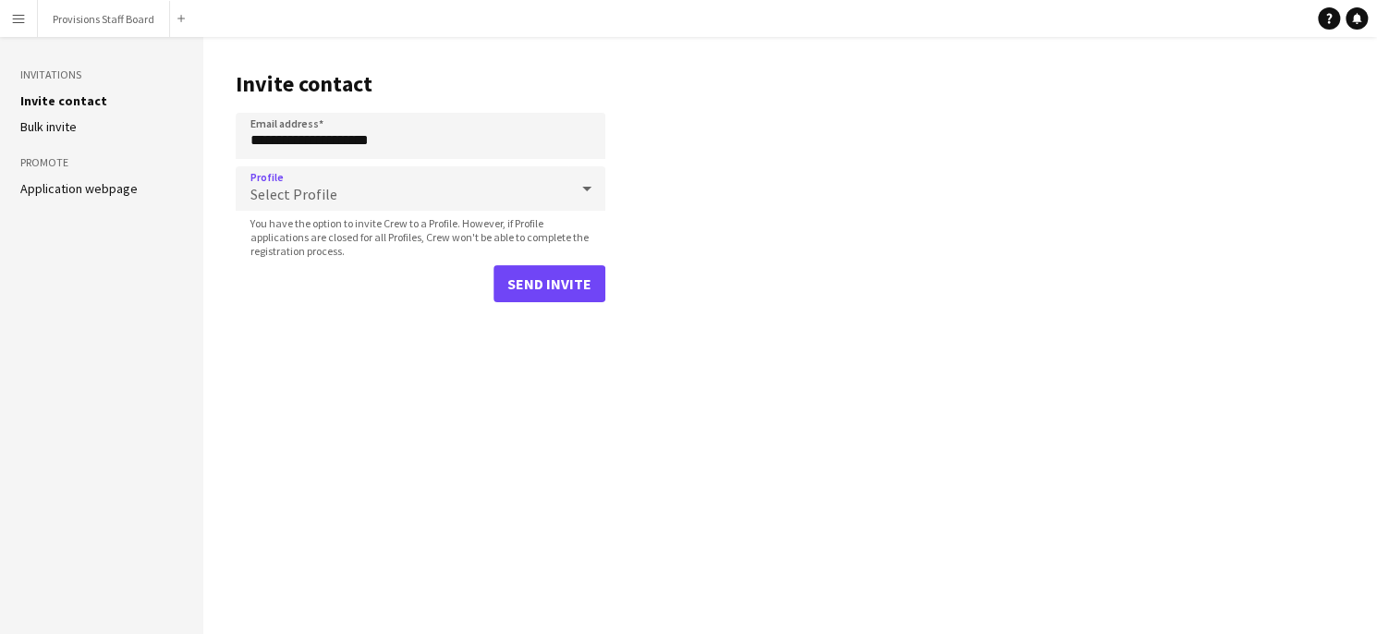
click at [377, 187] on div "Select Profile" at bounding box center [402, 188] width 333 height 44
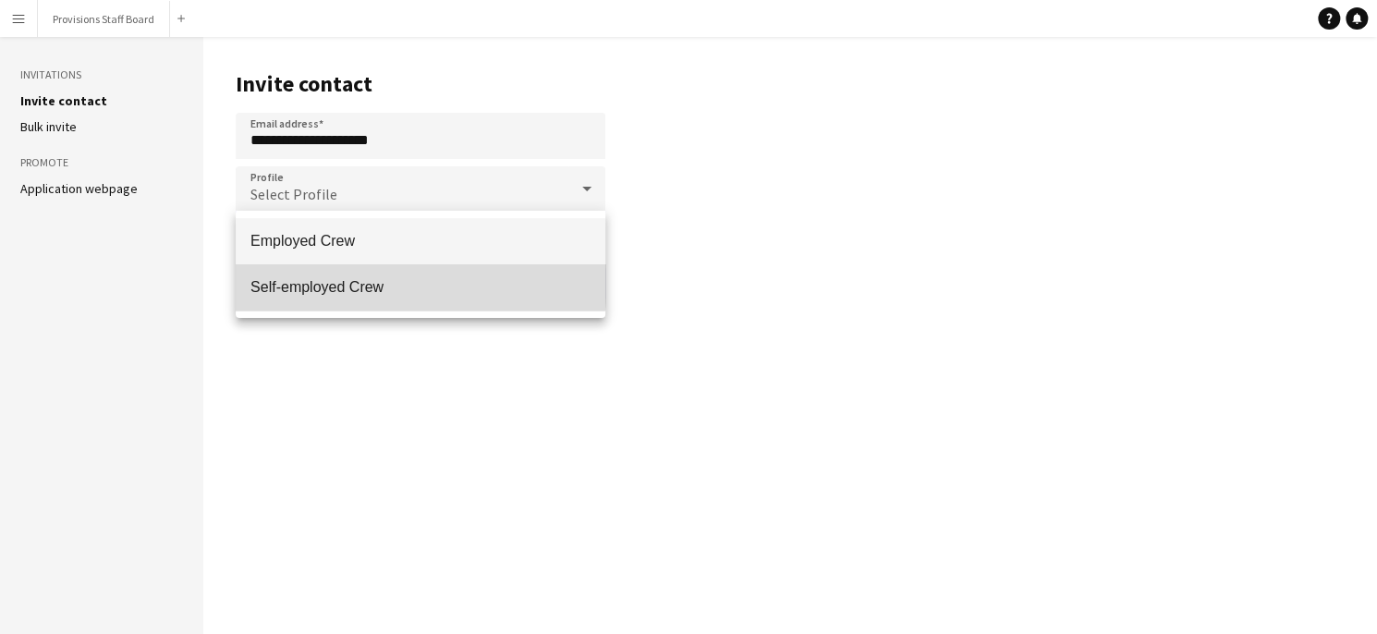
click at [322, 278] on span "Self-employed Crew" at bounding box center [420, 287] width 340 height 18
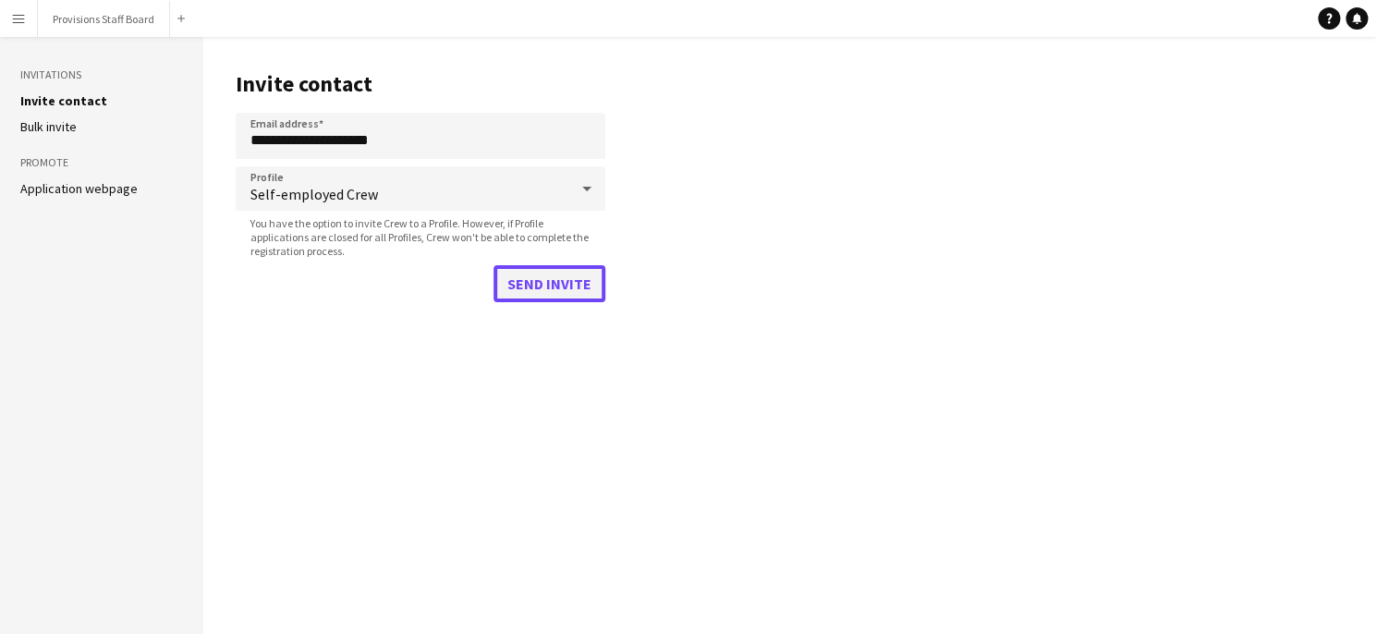
click at [528, 266] on button "Send invite" at bounding box center [549, 283] width 112 height 37
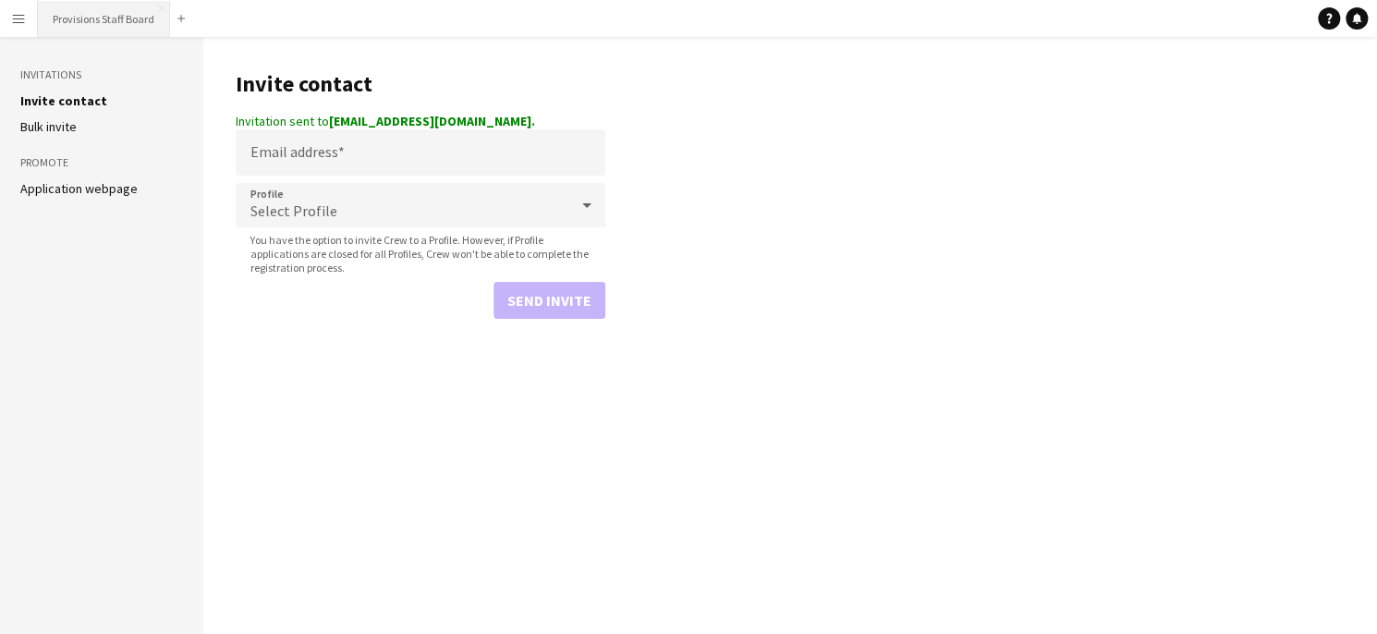
click at [123, 16] on button "Provisions Staff Board Close" at bounding box center [104, 19] width 132 height 36
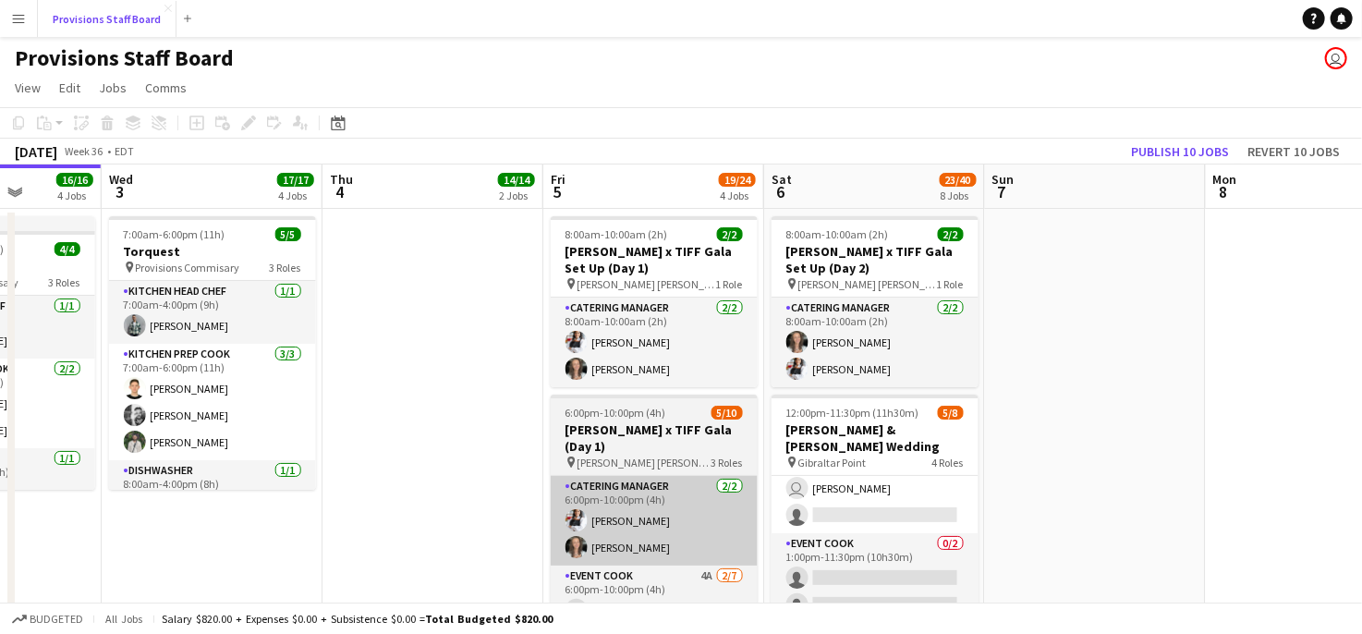
scroll to position [148, 0]
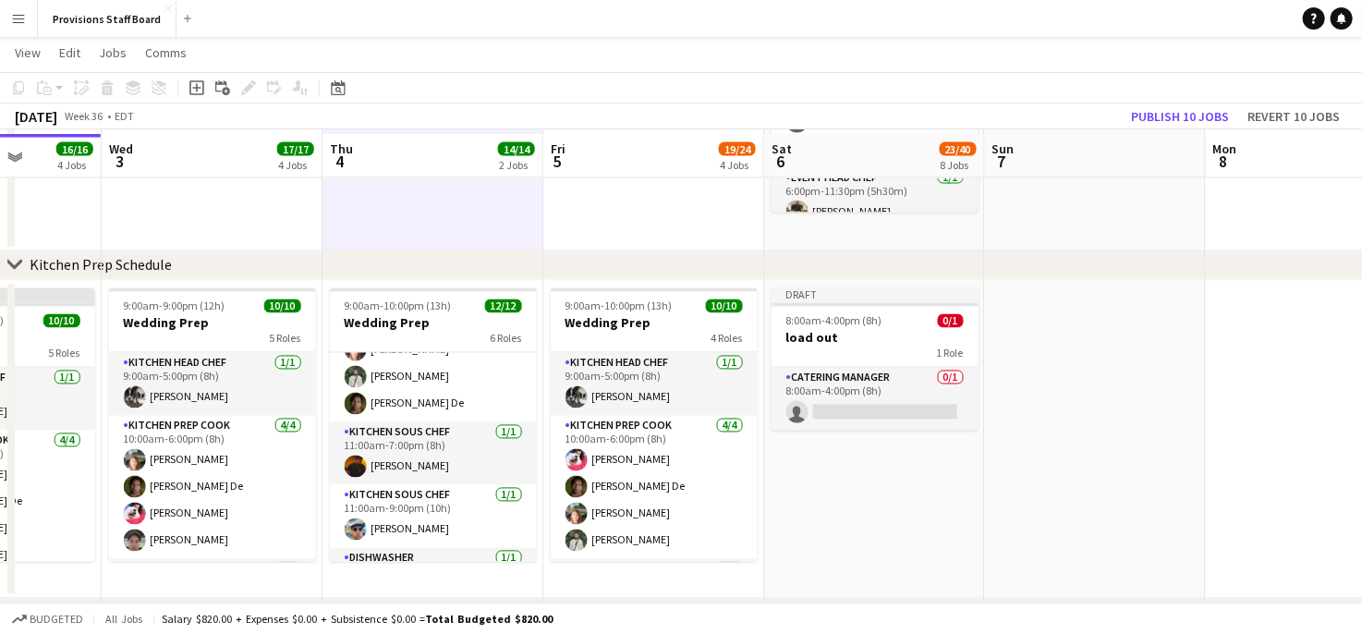
scroll to position [1582, 0]
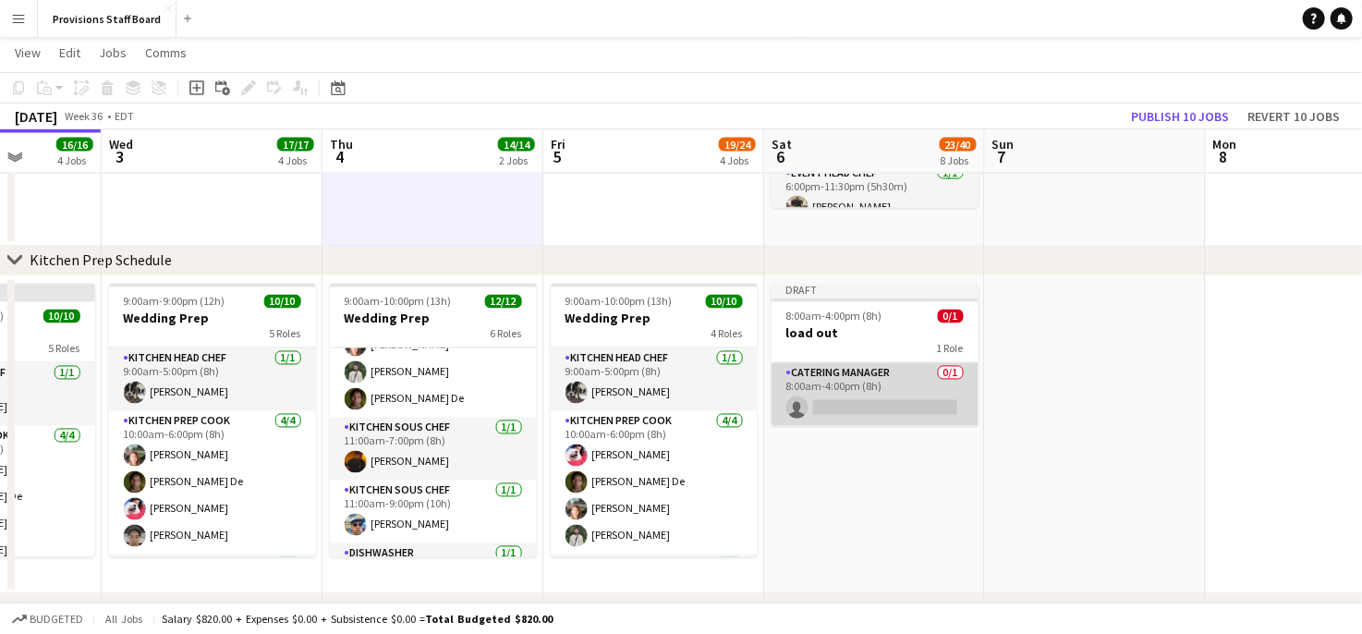
click at [879, 385] on app-card-role "Catering Manager 0/1 8:00am-4:00pm (8h) single-neutral-actions" at bounding box center [874, 394] width 207 height 63
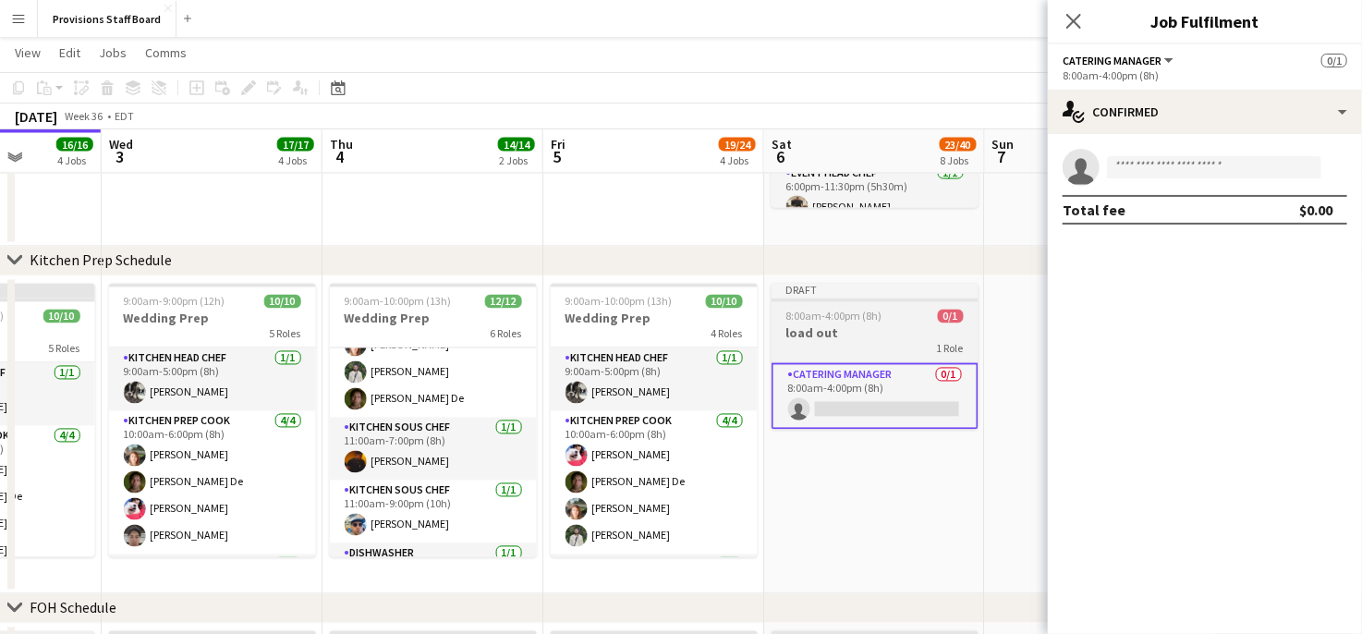
click at [851, 336] on h3 "load out" at bounding box center [874, 333] width 207 height 17
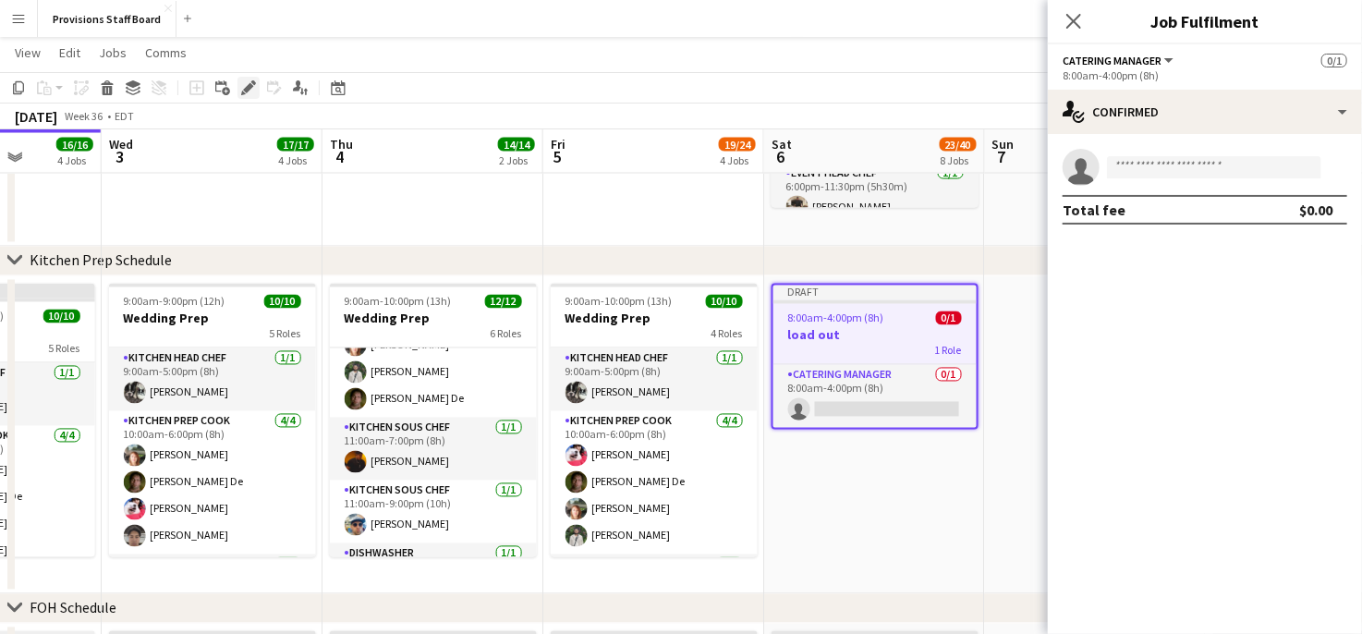
click at [249, 84] on icon at bounding box center [248, 88] width 10 height 10
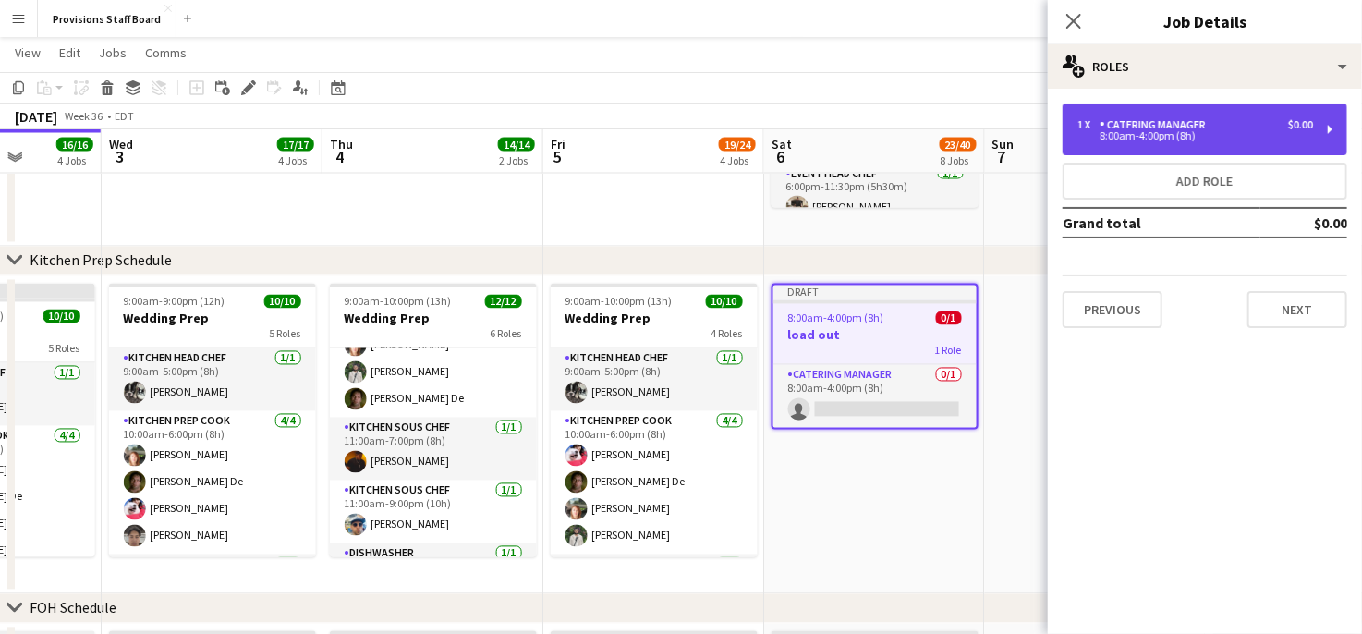
click at [1135, 138] on div "8:00am-4:00pm (8h)" at bounding box center [1195, 135] width 236 height 9
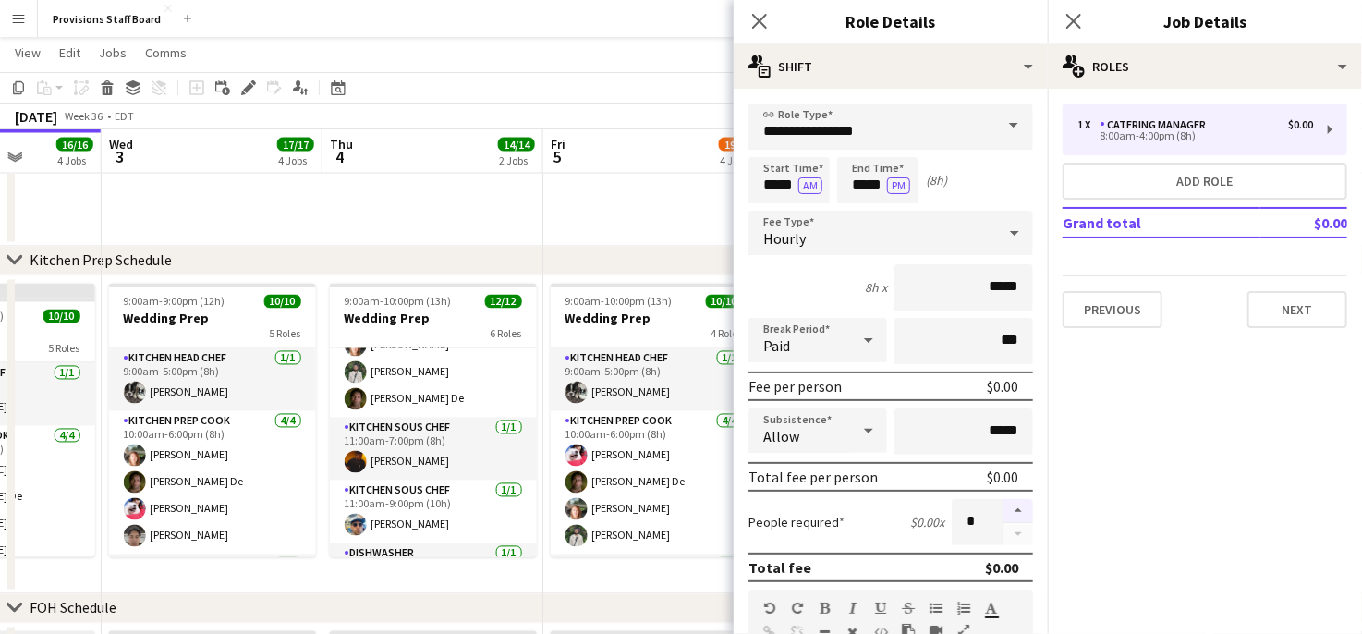
click at [1007, 502] on button "button" at bounding box center [1018, 511] width 30 height 24
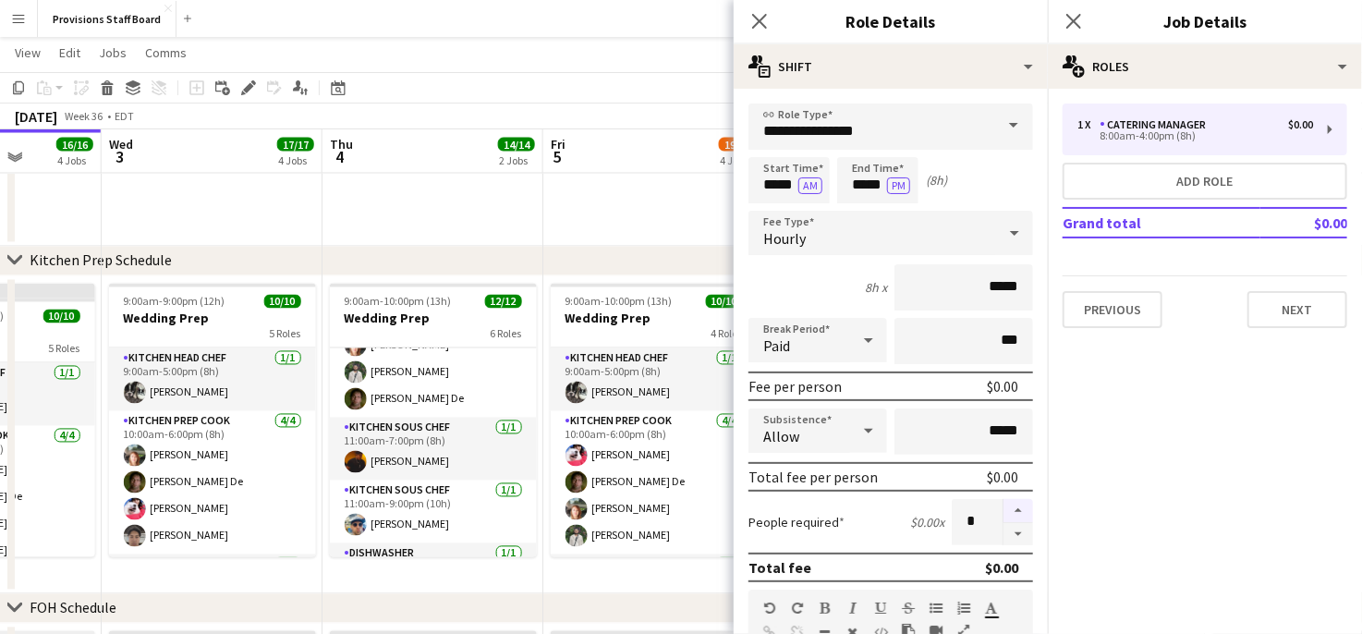
click at [1007, 502] on button "button" at bounding box center [1018, 511] width 30 height 24
click at [1009, 529] on button "button" at bounding box center [1018, 534] width 30 height 23
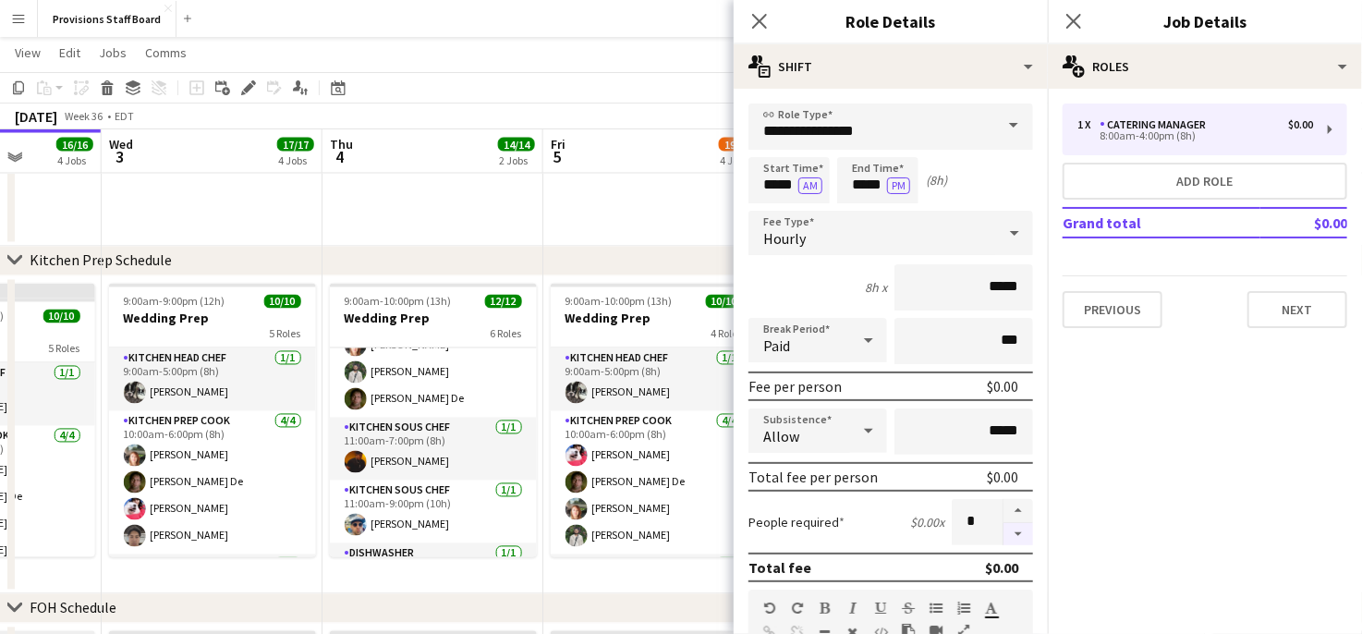
click at [1009, 529] on button "button" at bounding box center [1018, 534] width 30 height 23
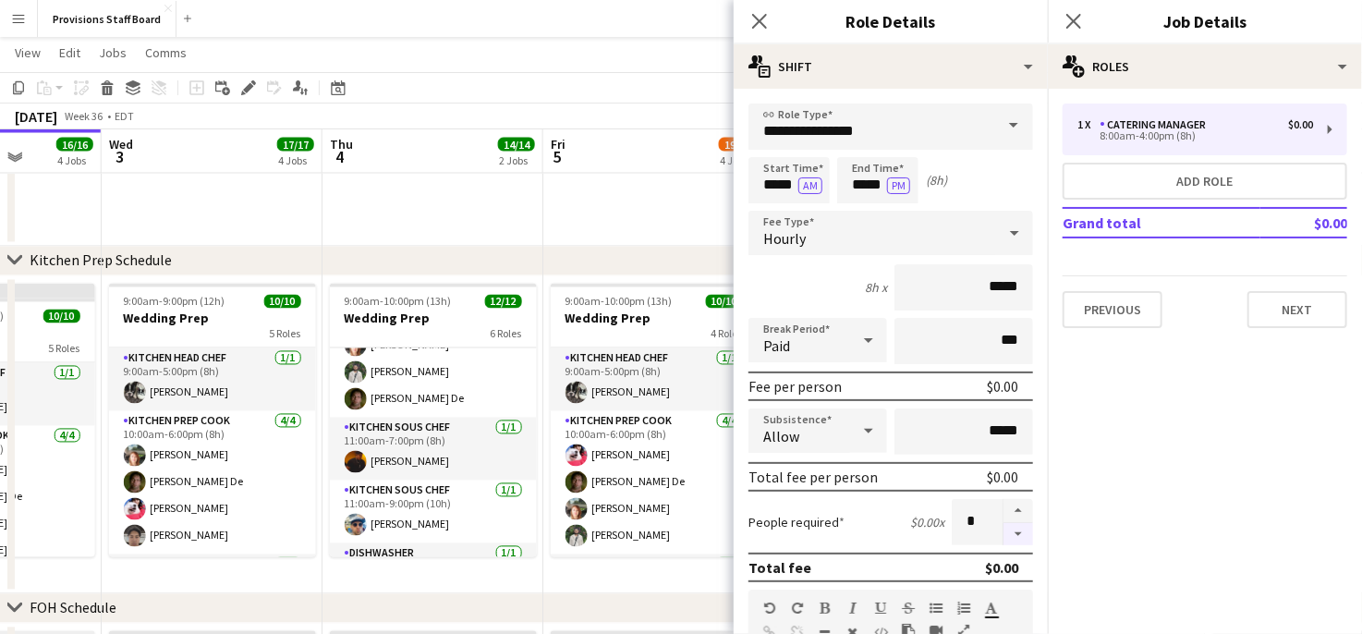
type input "*"
click at [864, 181] on input "*****" at bounding box center [877, 180] width 81 height 46
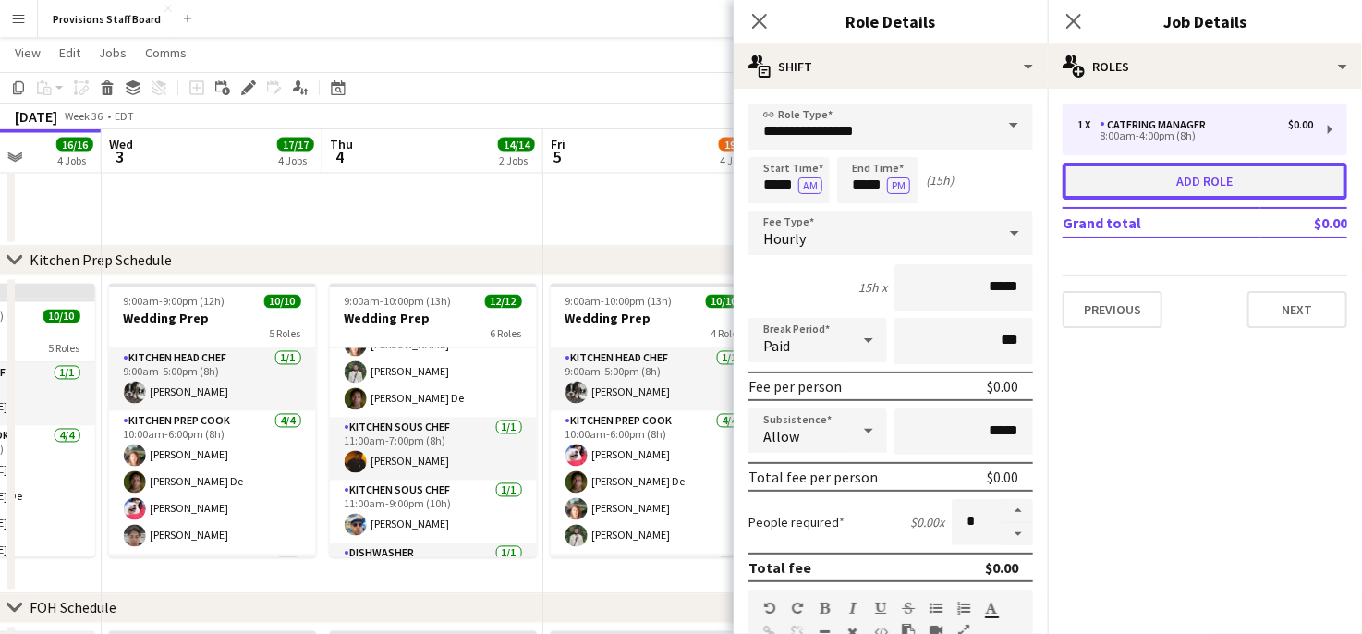
click at [1146, 178] on button "Add role" at bounding box center [1204, 181] width 285 height 37
type input "*****"
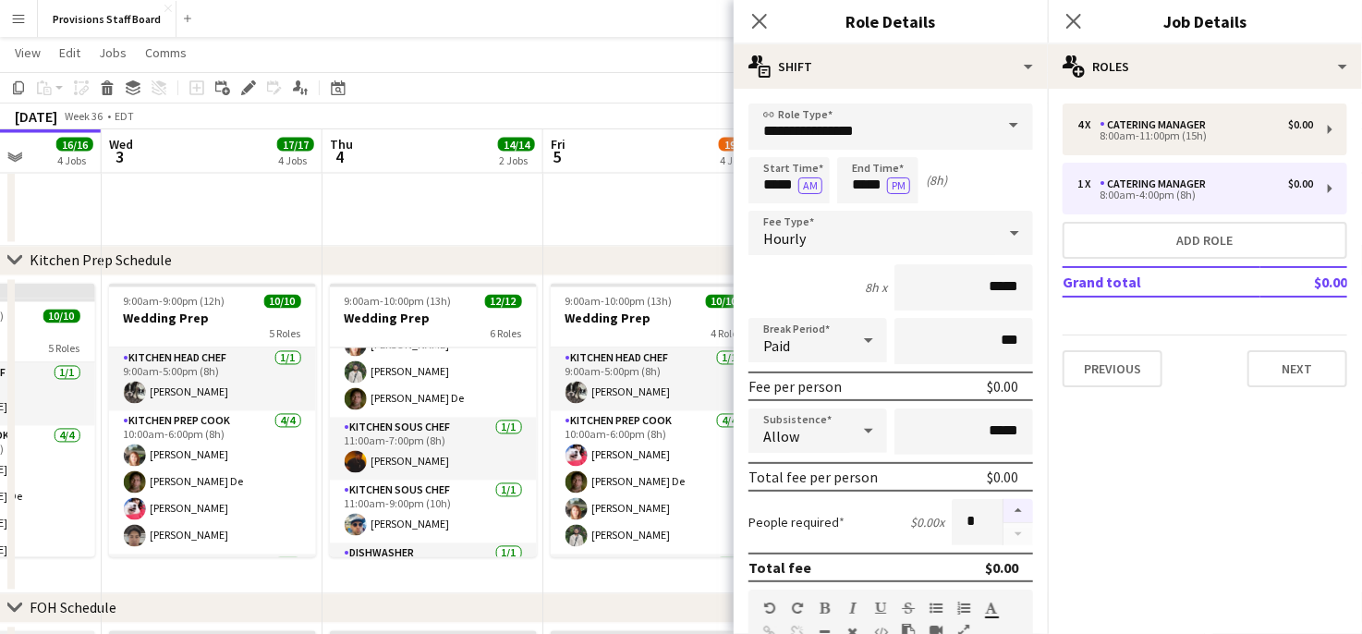
click at [1006, 509] on button "button" at bounding box center [1018, 511] width 30 height 24
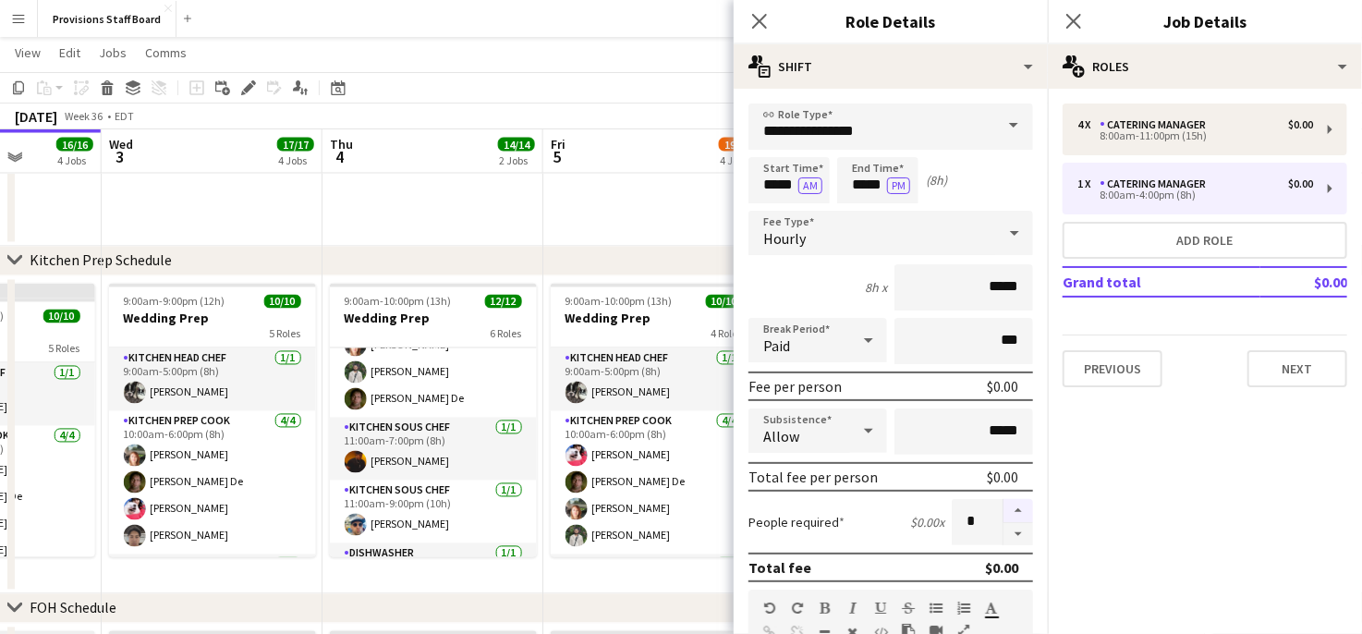
click at [1006, 509] on button "button" at bounding box center [1018, 511] width 30 height 24
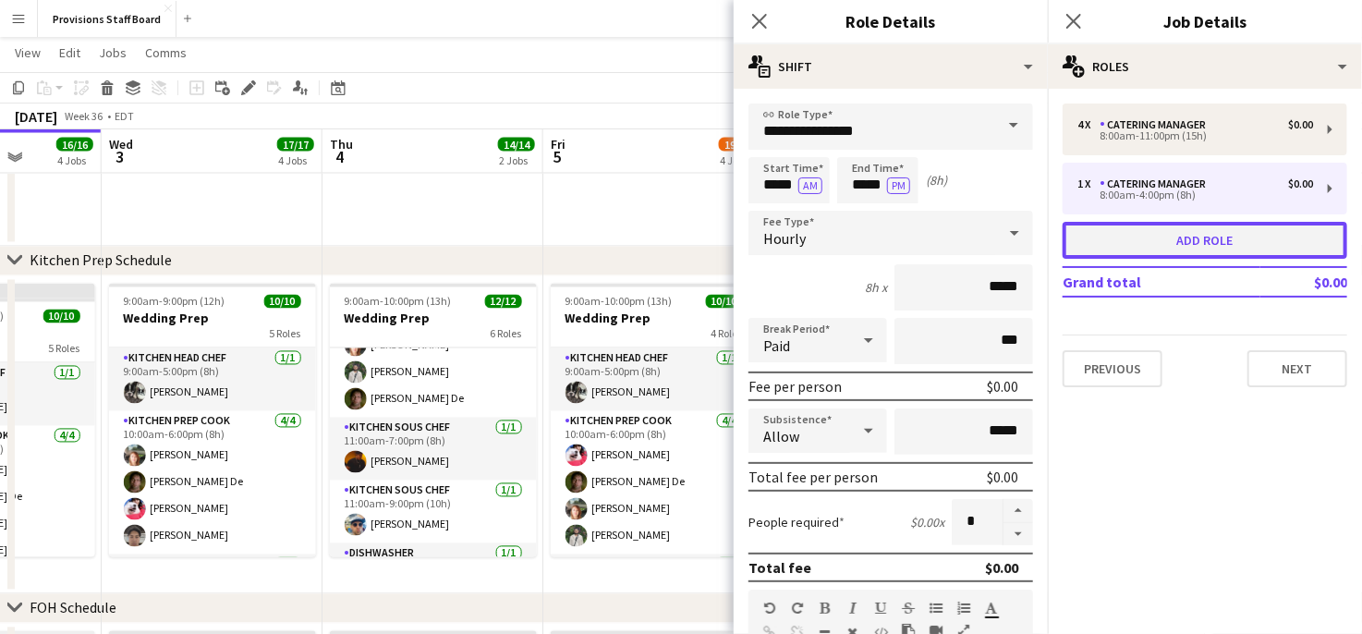
click at [1141, 249] on button "Add role" at bounding box center [1204, 240] width 285 height 37
type input "*"
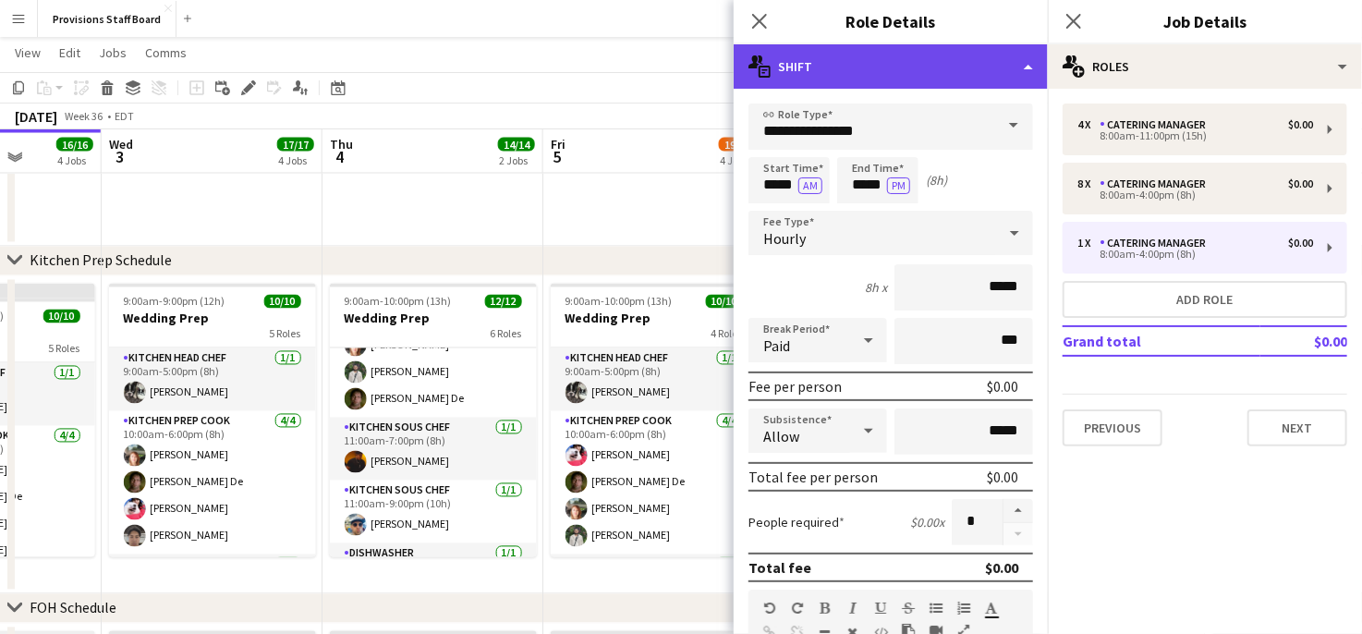
click at [766, 60] on icon "multiple-actions-text" at bounding box center [759, 66] width 22 height 22
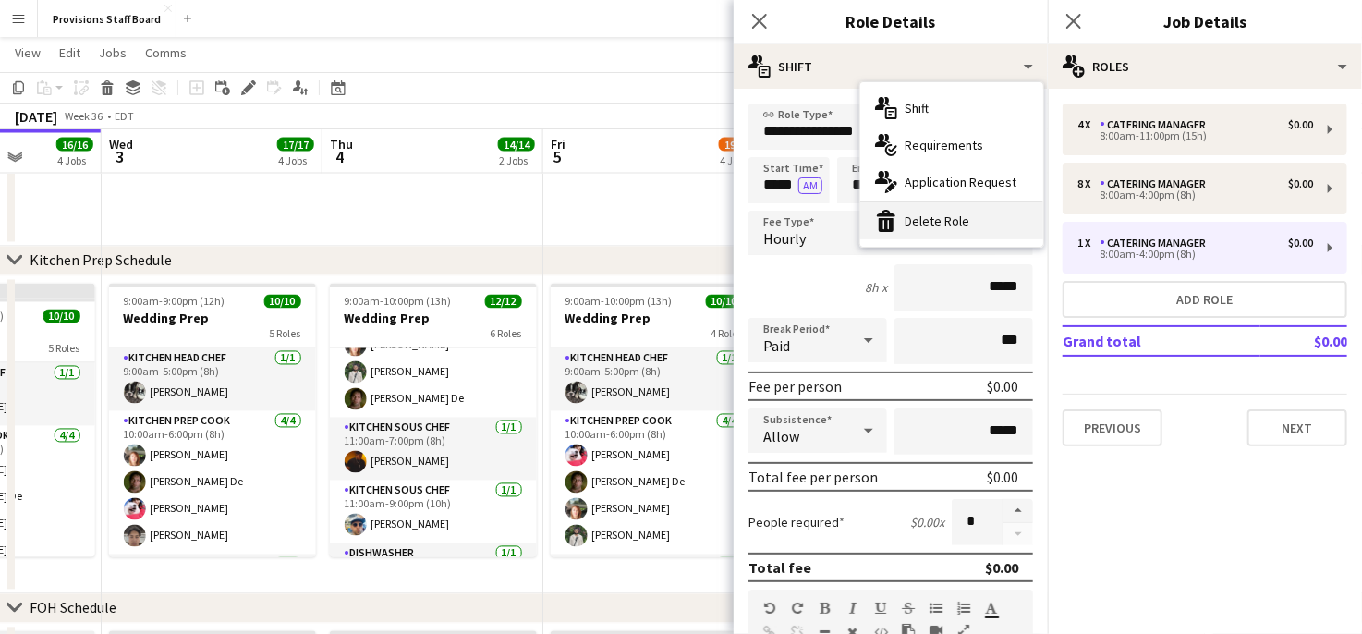
click at [932, 212] on div "bin-2 Delete Role" at bounding box center [951, 220] width 183 height 37
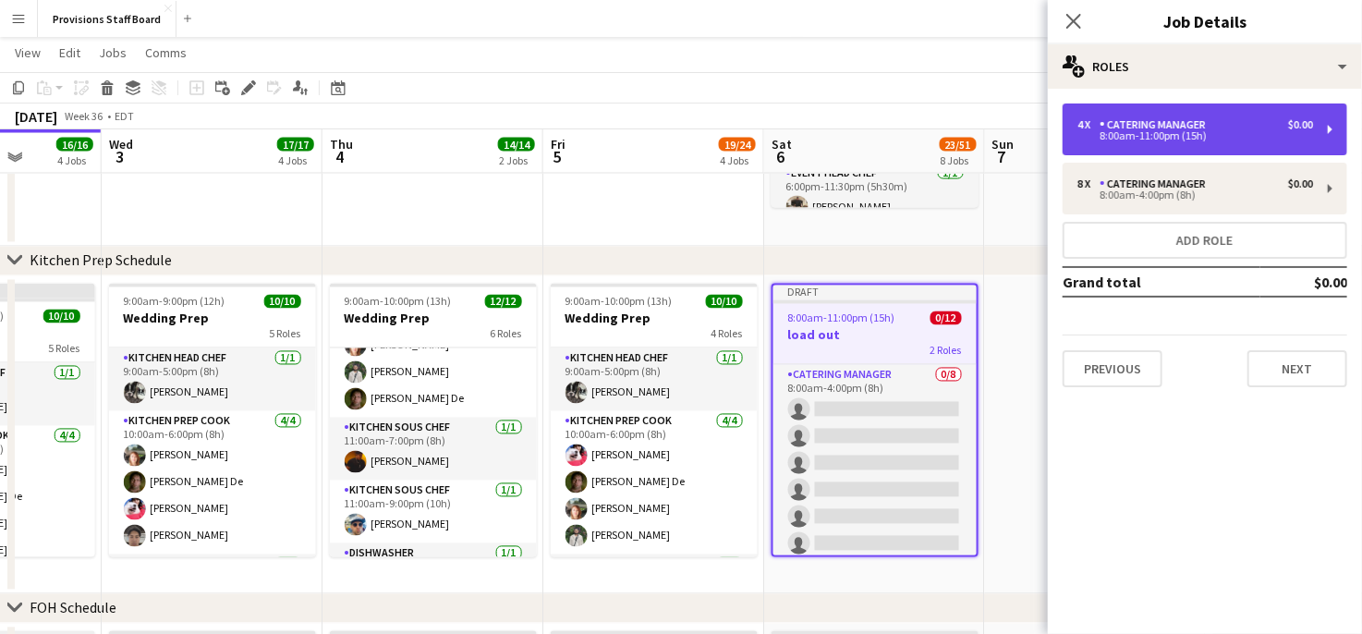
click at [1082, 127] on div "4 x" at bounding box center [1088, 124] width 22 height 13
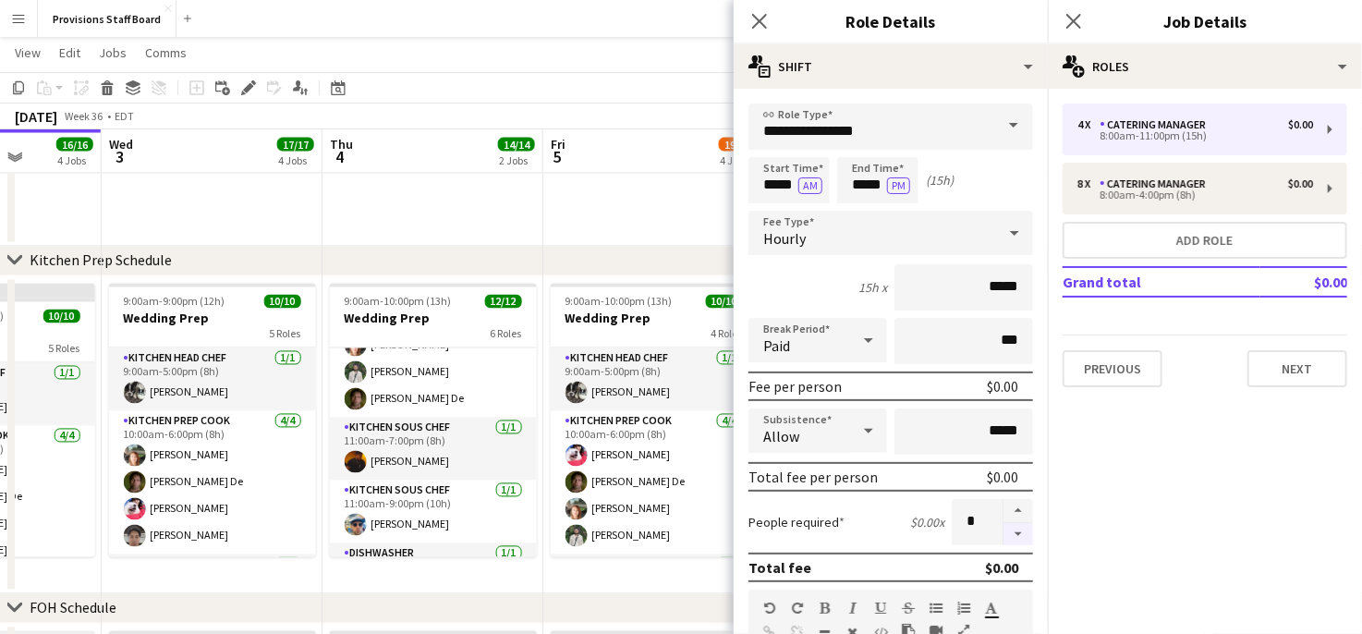
click at [1004, 523] on button "button" at bounding box center [1018, 534] width 30 height 23
type input "*"
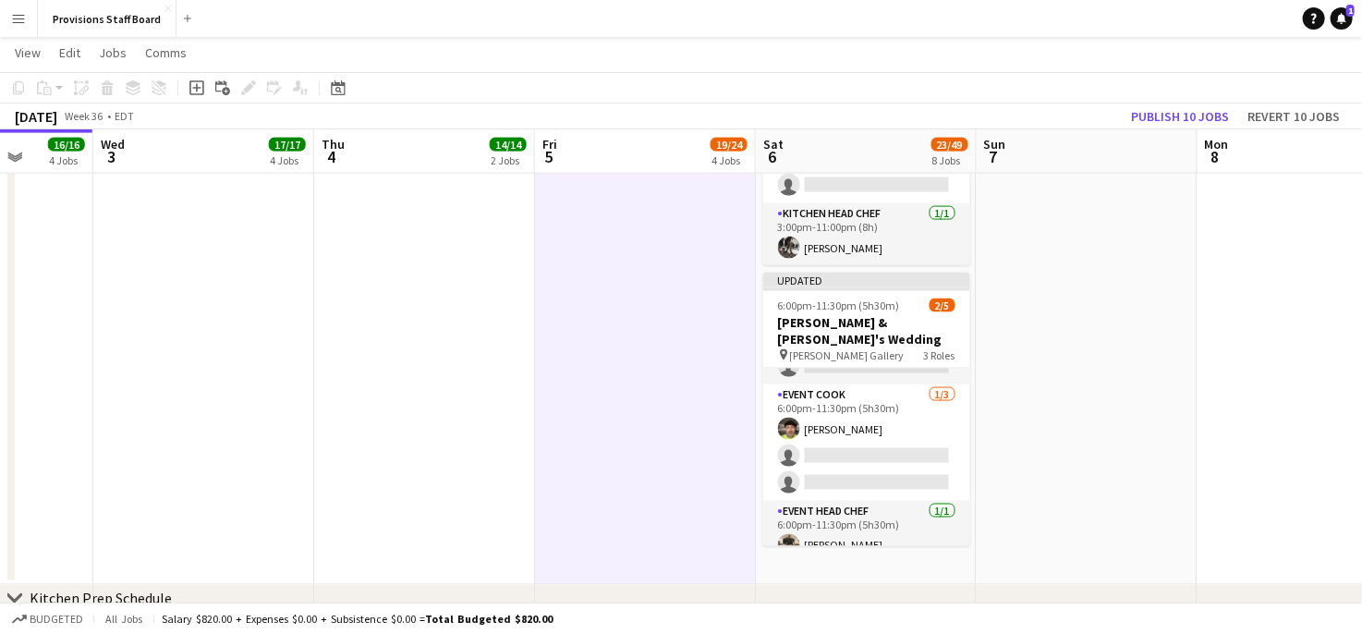
scroll to position [1244, 0]
click at [27, 19] on button "Menu" at bounding box center [18, 18] width 37 height 37
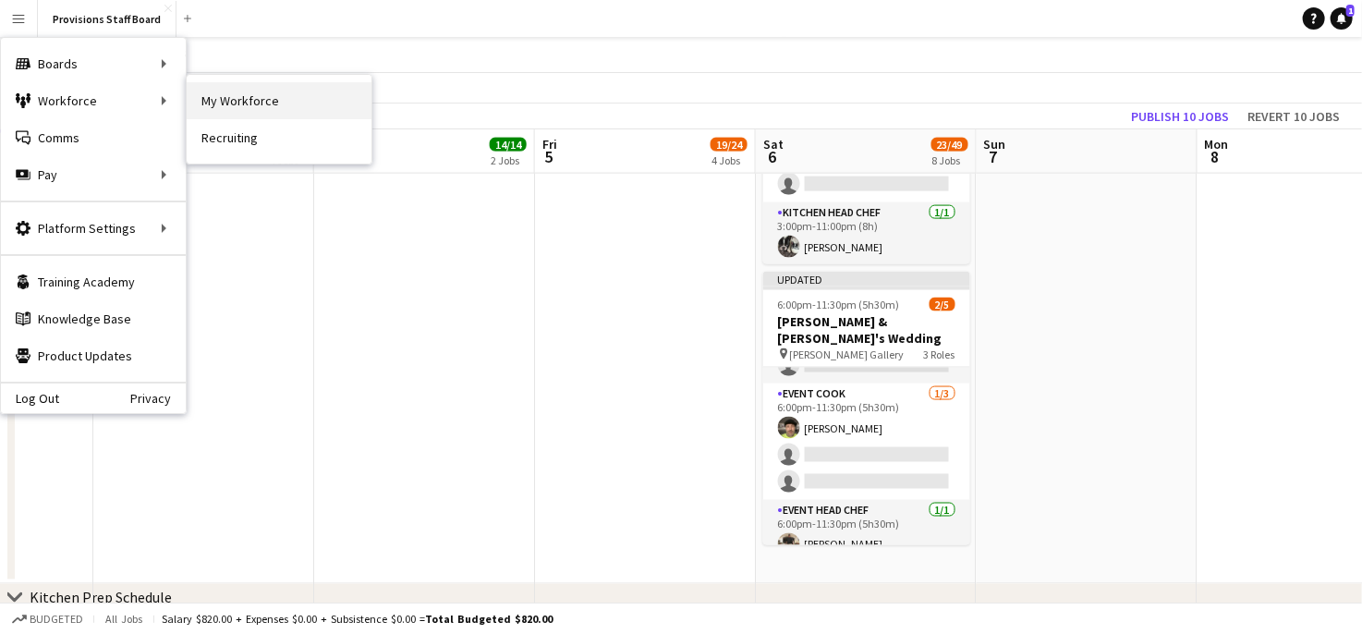
click at [229, 106] on link "My Workforce" at bounding box center [279, 100] width 185 height 37
